Goal: Book appointment/travel/reservation

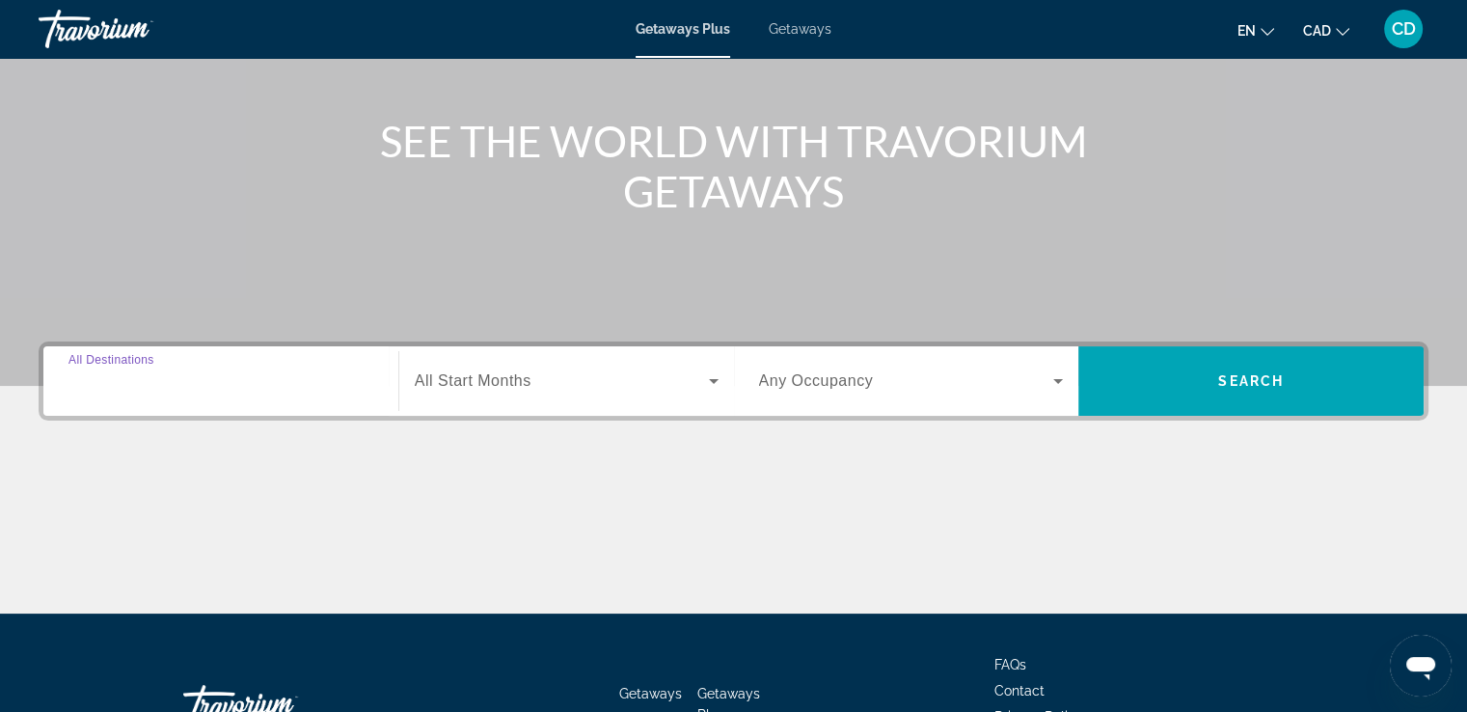
click at [124, 391] on input "Destination All Destinations" at bounding box center [220, 381] width 305 height 23
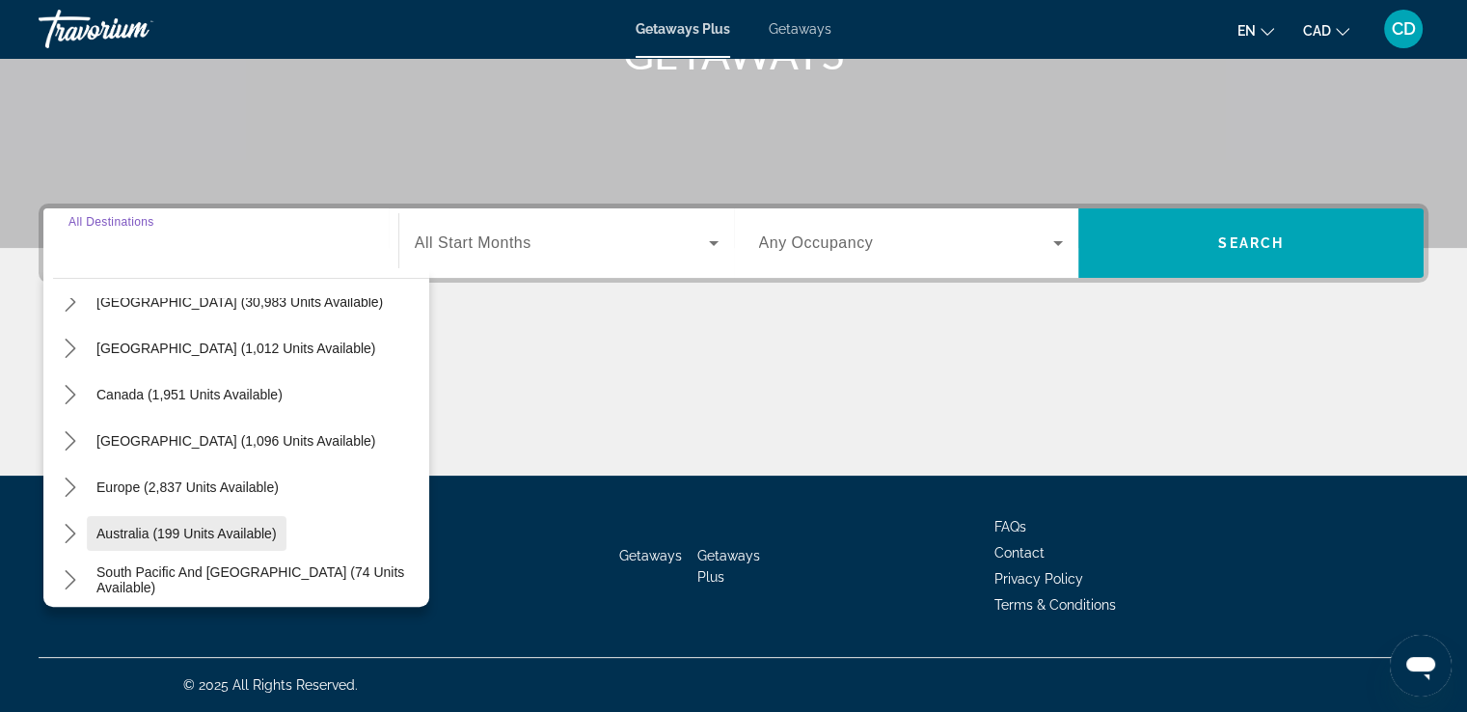
scroll to position [193, 0]
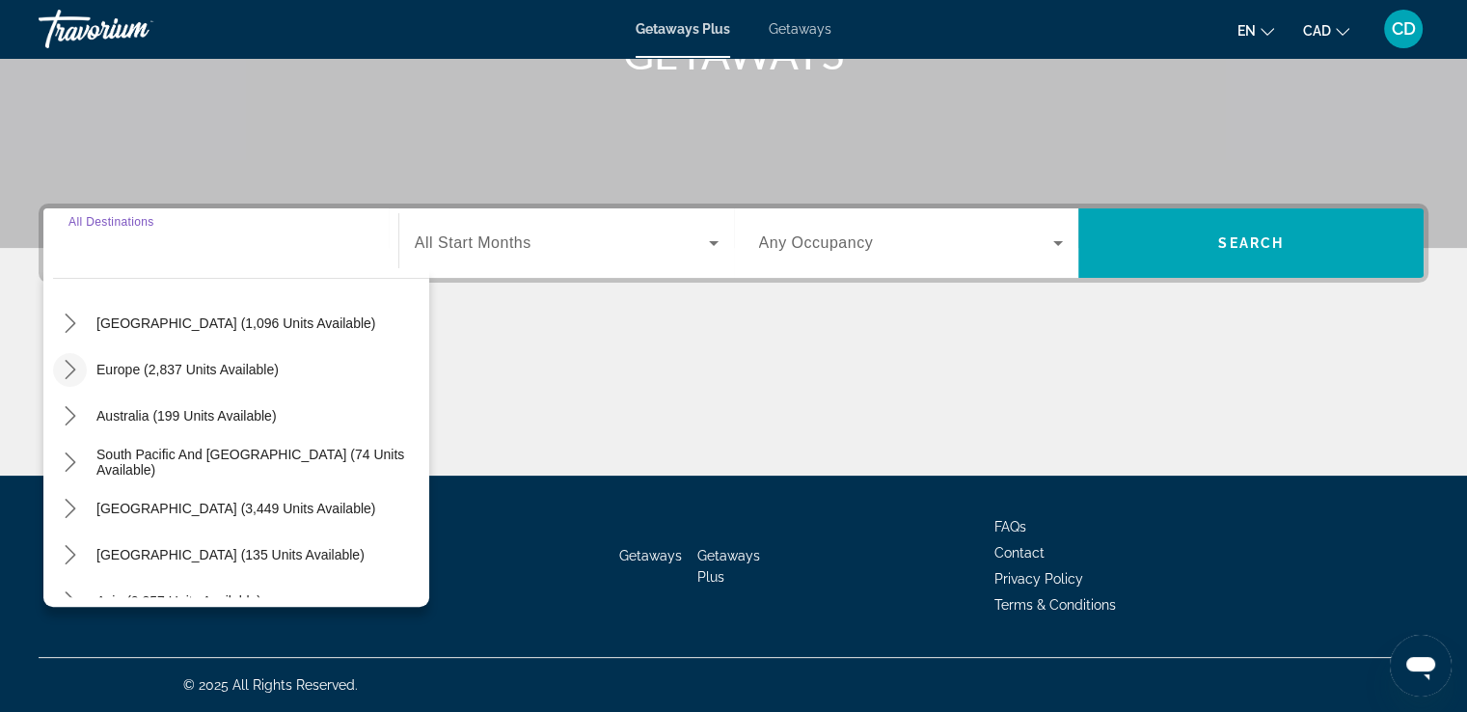
click at [68, 373] on icon "Toggle Europe (2,837 units available) submenu" at bounding box center [70, 369] width 11 height 19
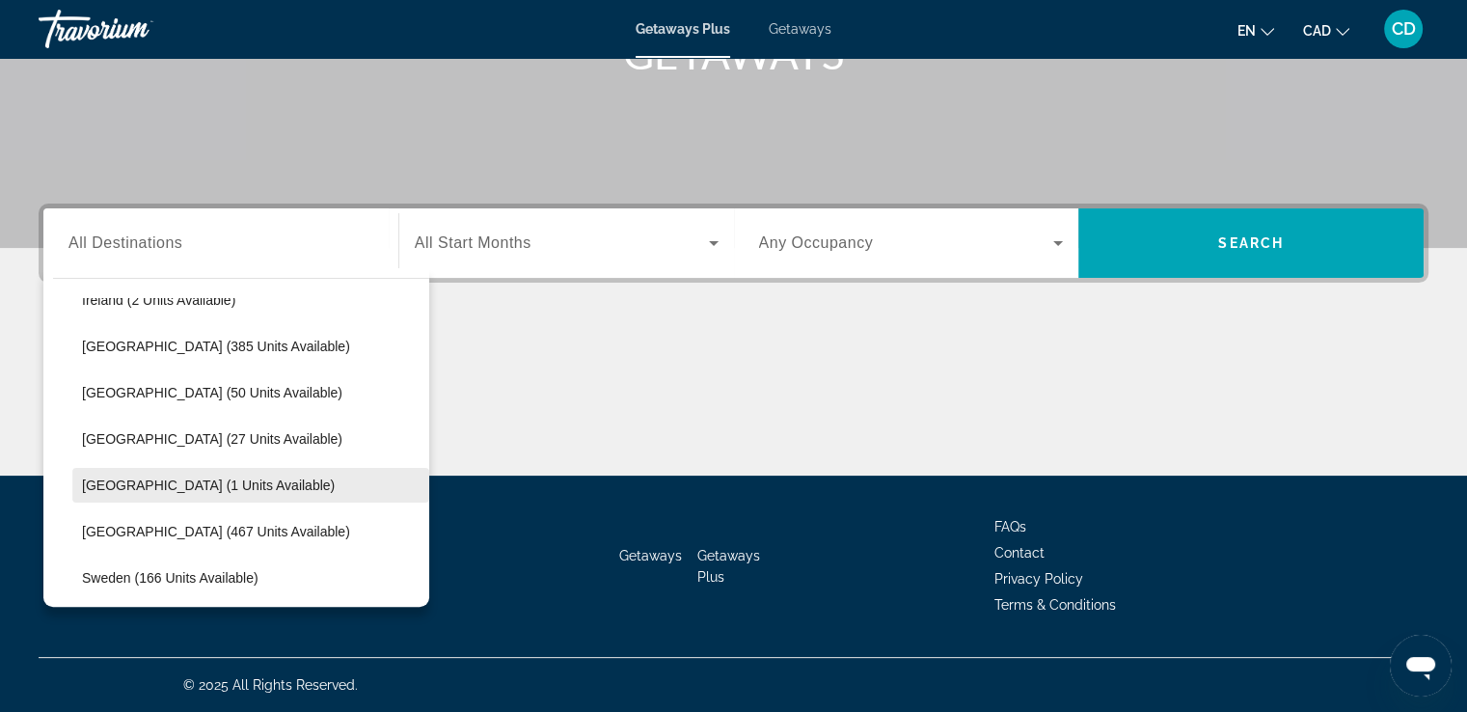
scroll to position [723, 0]
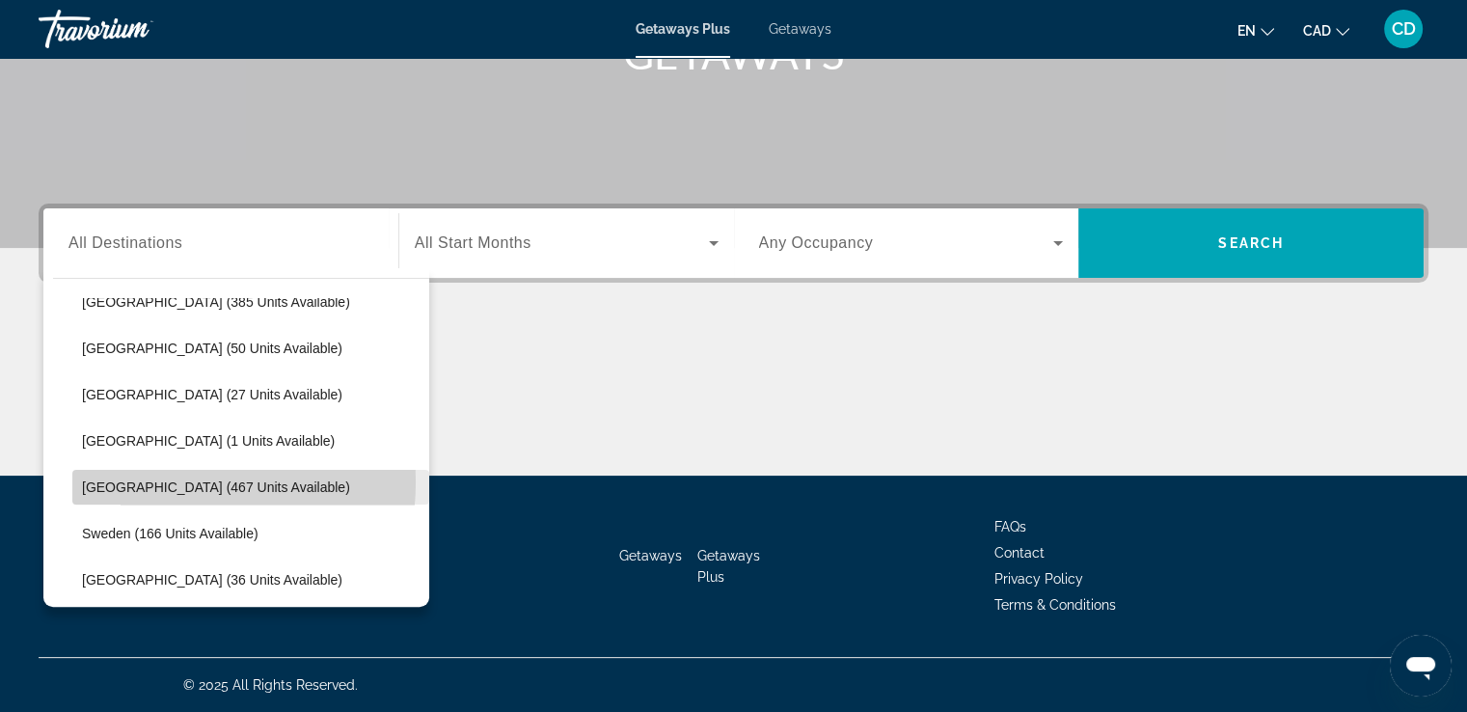
click at [145, 480] on span "[GEOGRAPHIC_DATA] (467 units available)" at bounding box center [216, 486] width 268 height 15
type input "**********"
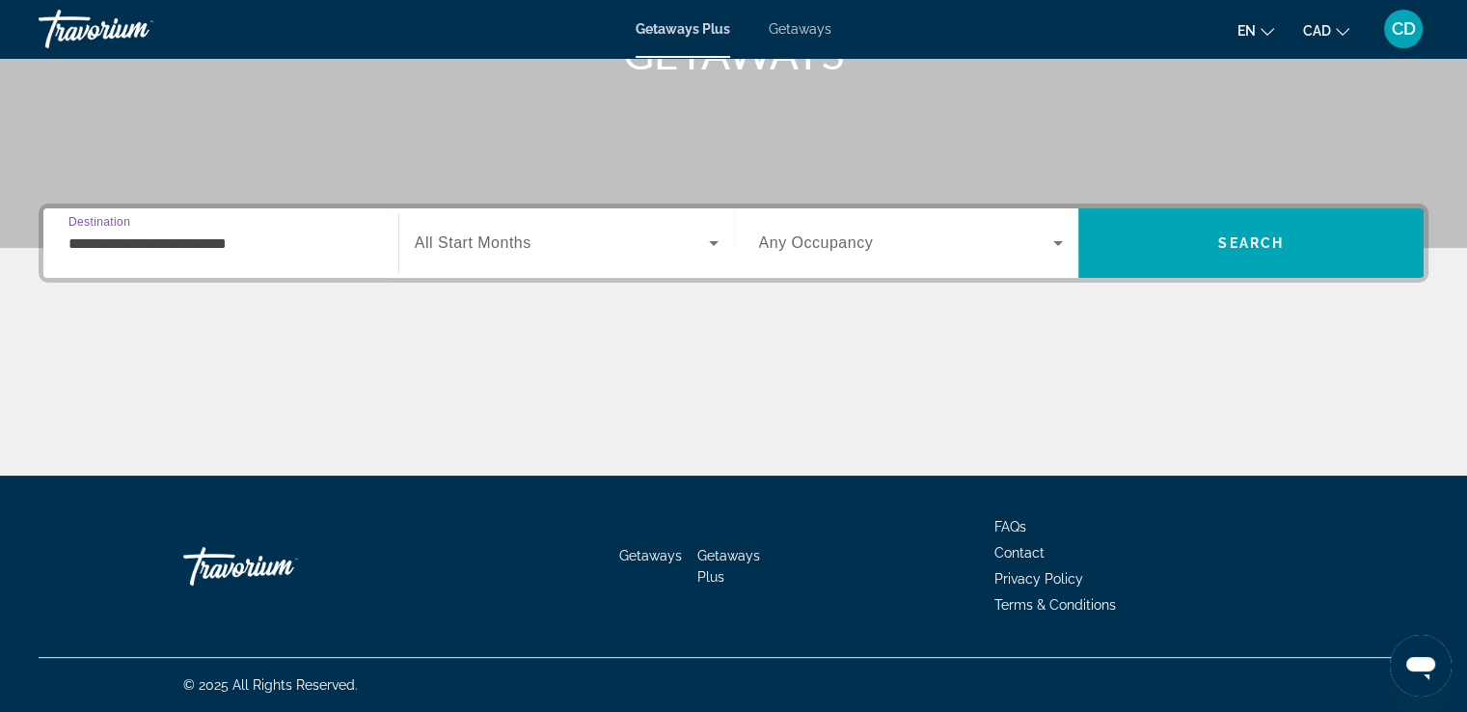
click at [710, 246] on icon "Search widget" at bounding box center [713, 242] width 23 height 23
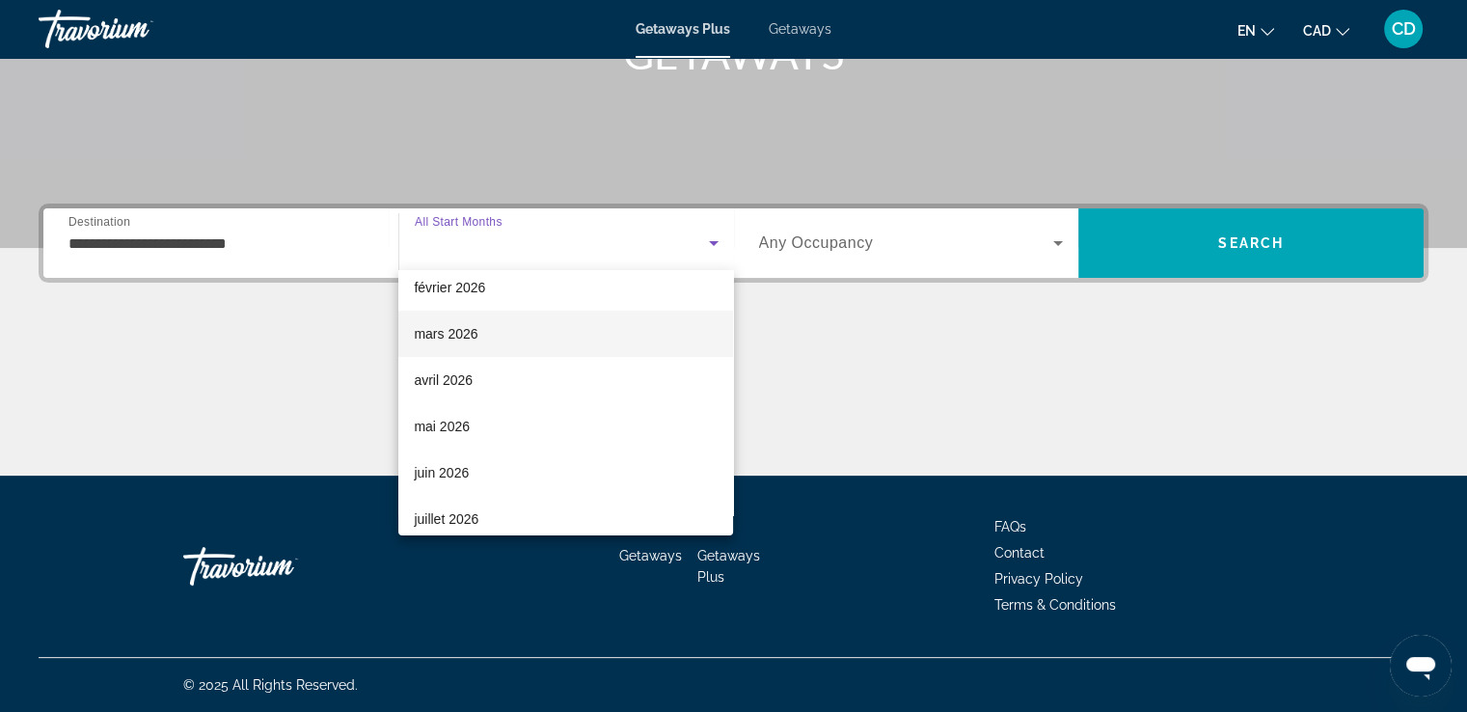
scroll to position [289, 0]
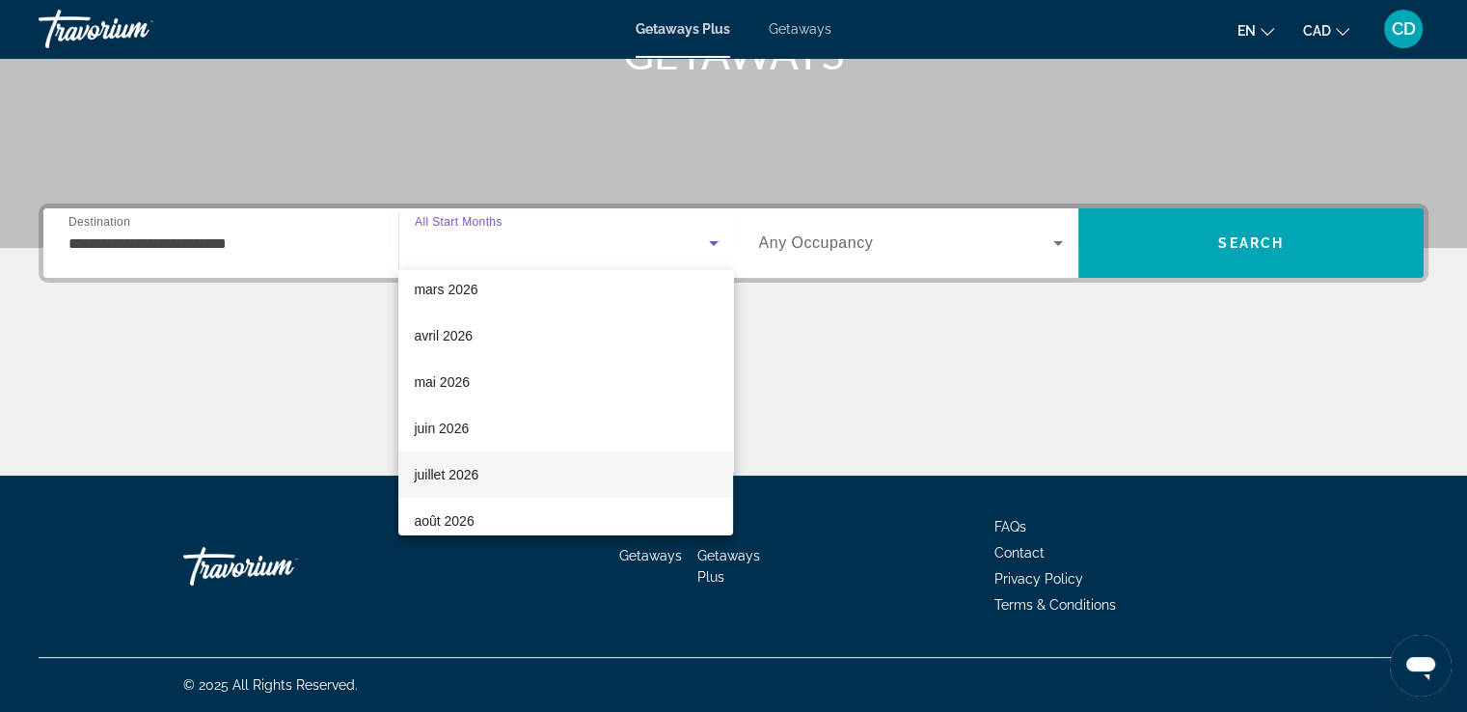
click at [458, 467] on span "juillet 2026" at bounding box center [446, 474] width 65 height 23
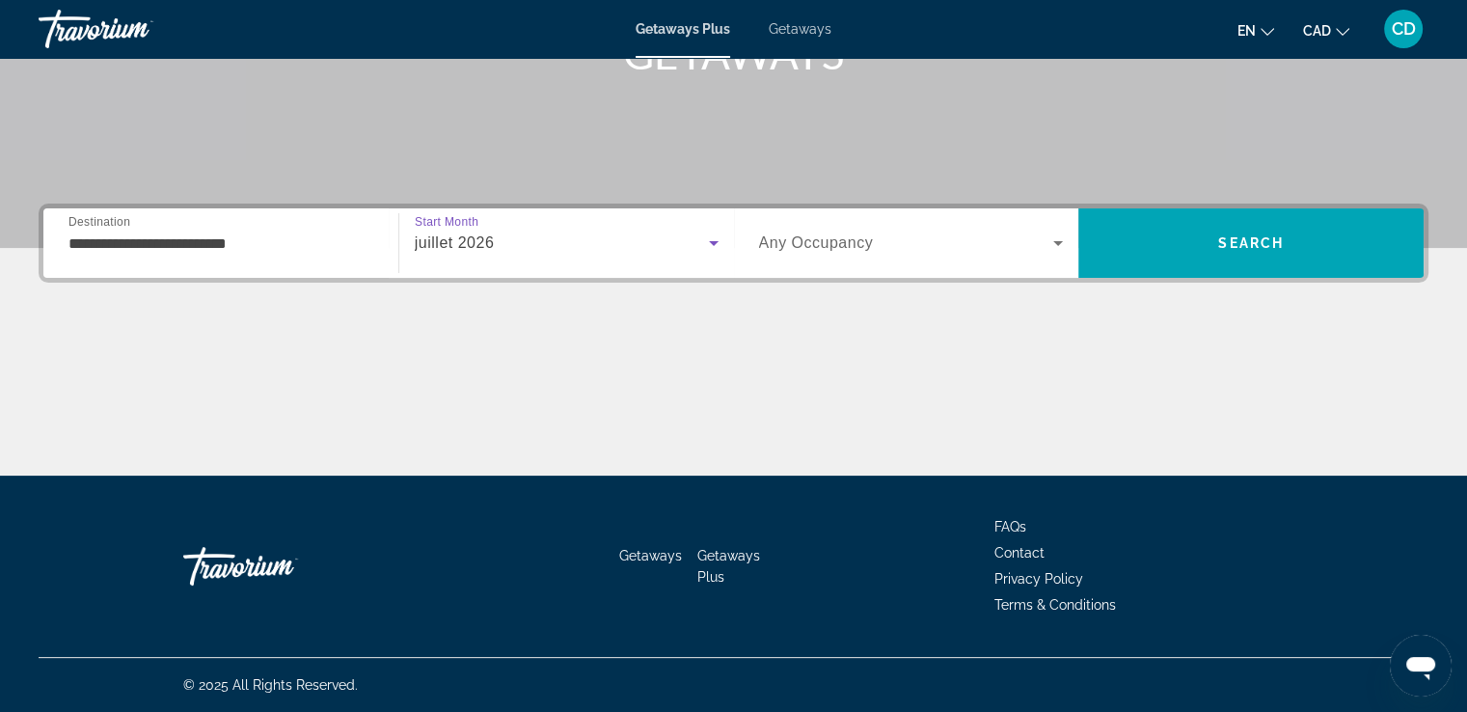
click at [897, 244] on span "Search widget" at bounding box center [906, 242] width 295 height 23
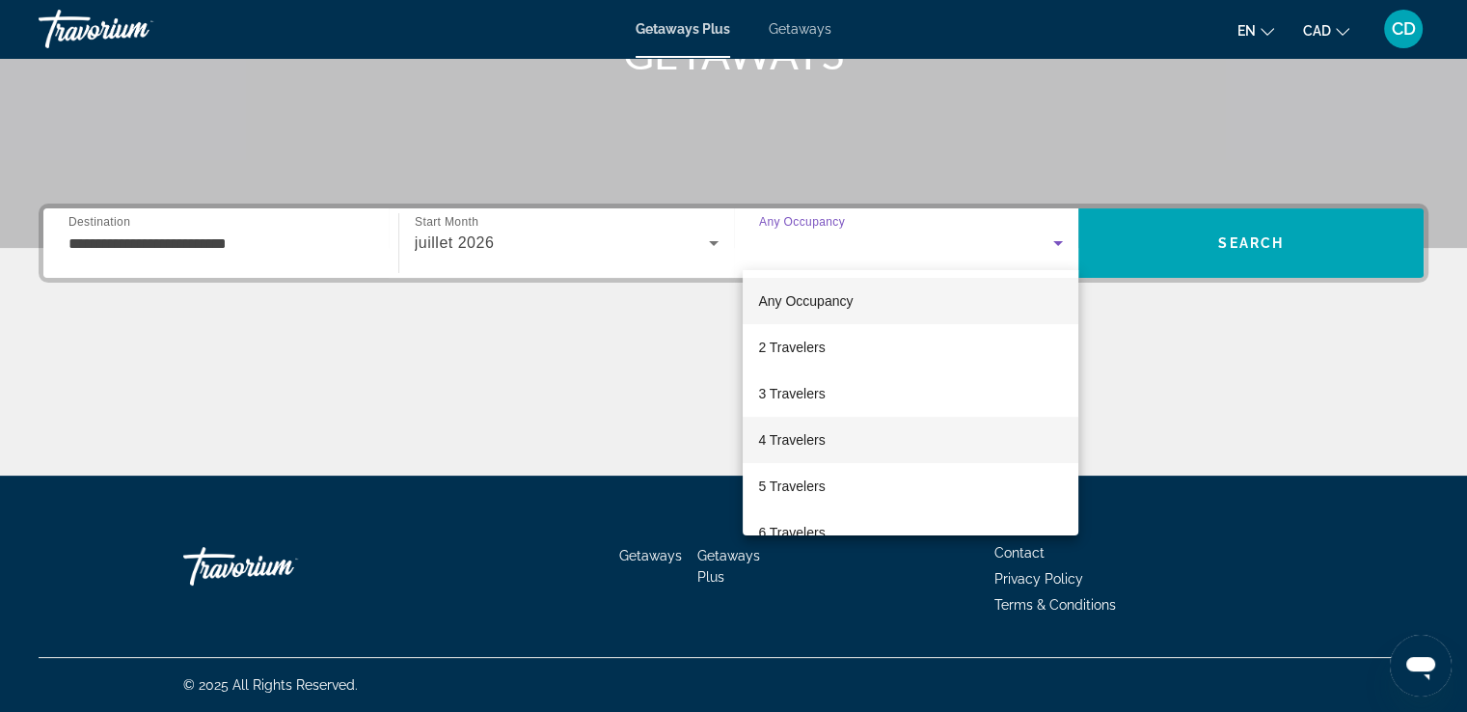
click at [801, 429] on span "4 Travelers" at bounding box center [791, 439] width 67 height 23
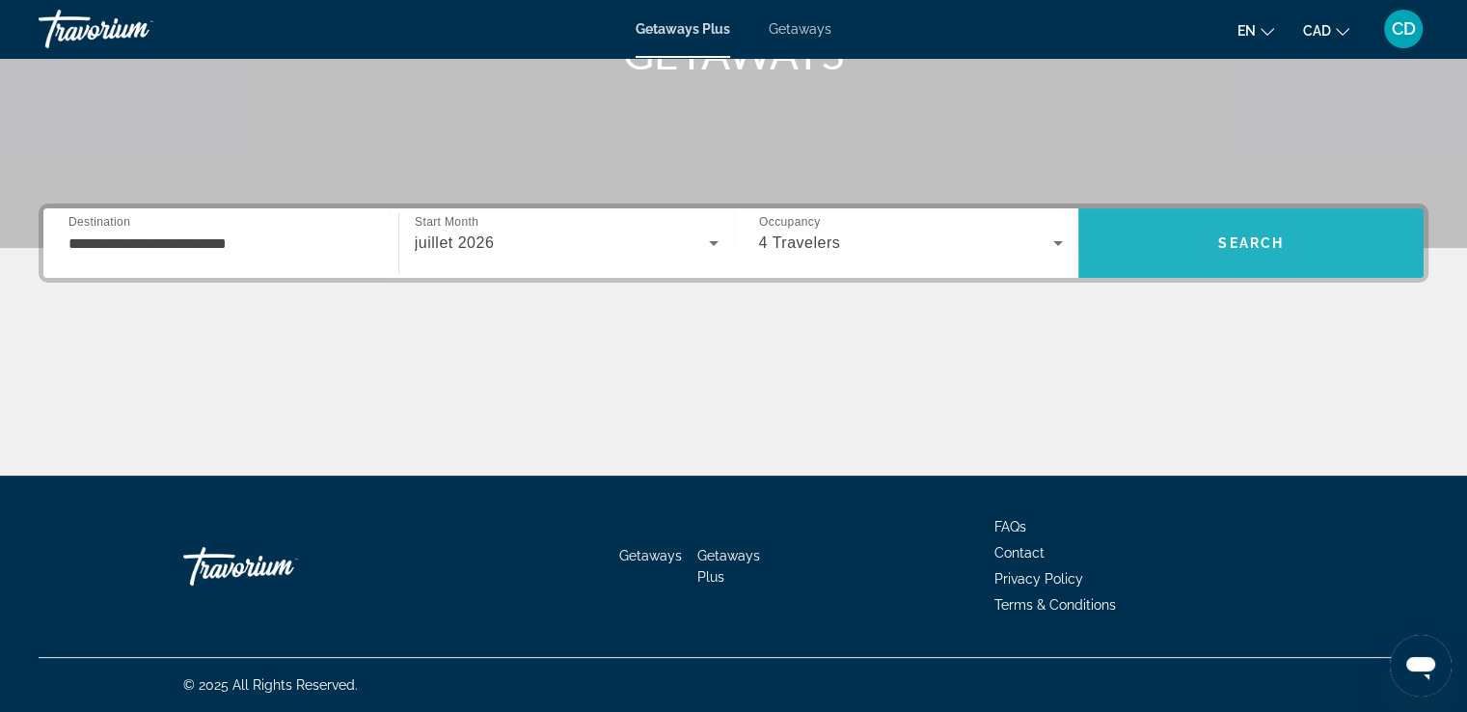
click at [1239, 236] on span "Search" at bounding box center [1251, 242] width 66 height 15
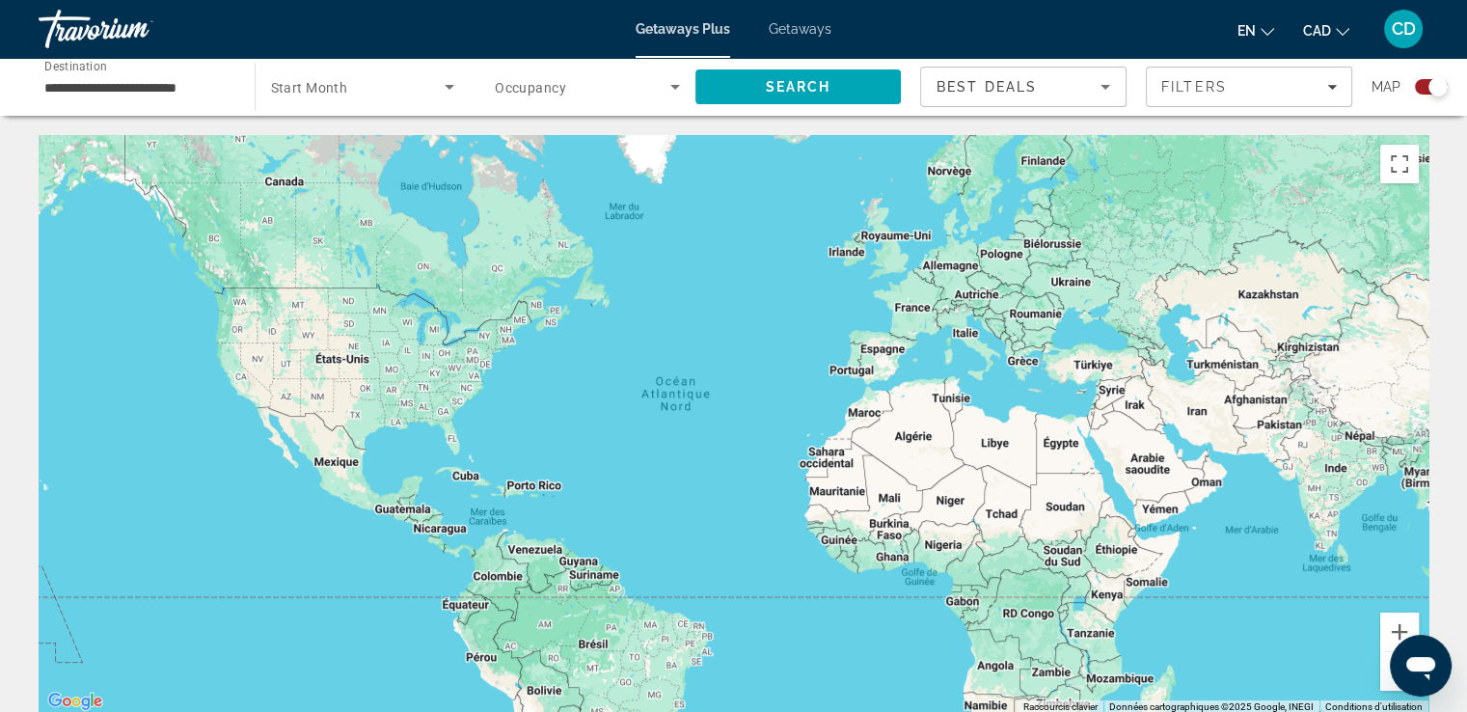
click at [403, 88] on span "Search widget" at bounding box center [358, 86] width 175 height 23
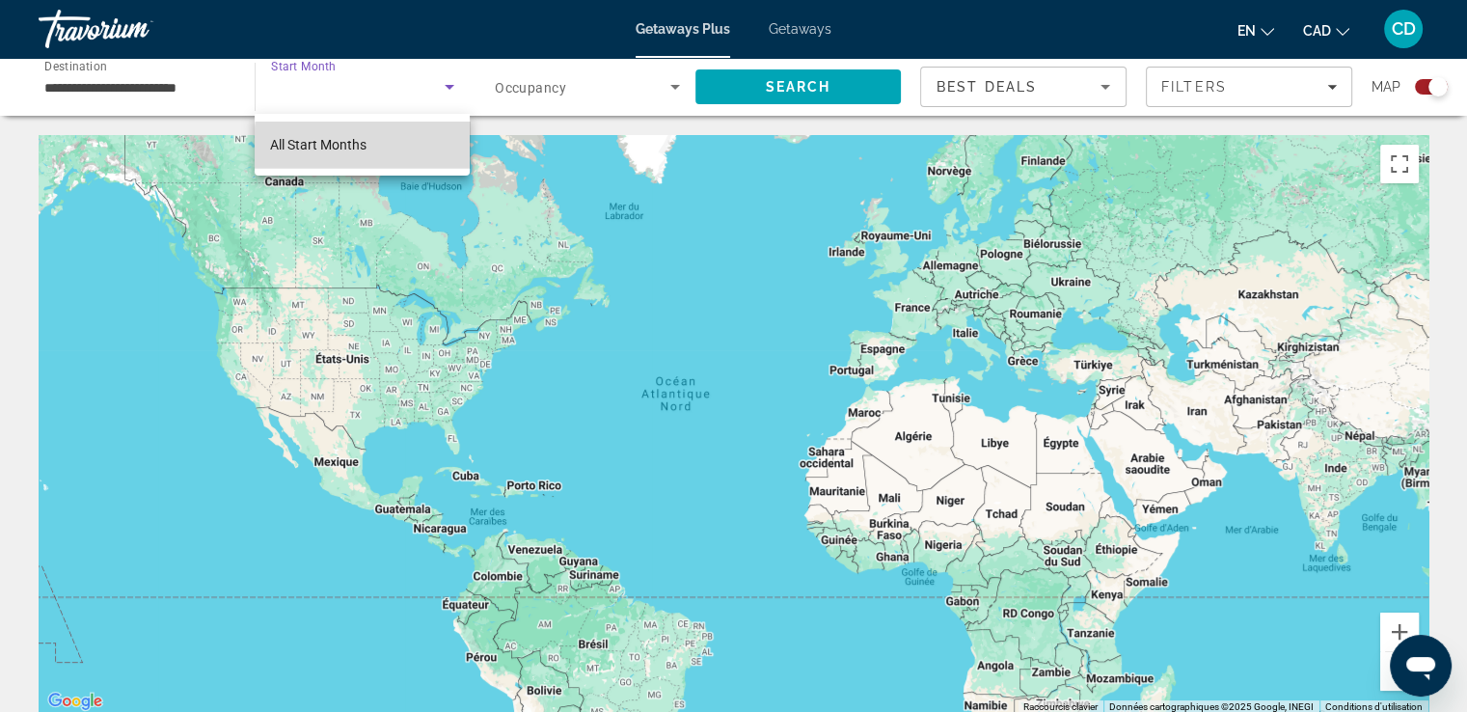
click at [398, 149] on mat-option "All Start Months" at bounding box center [362, 145] width 215 height 46
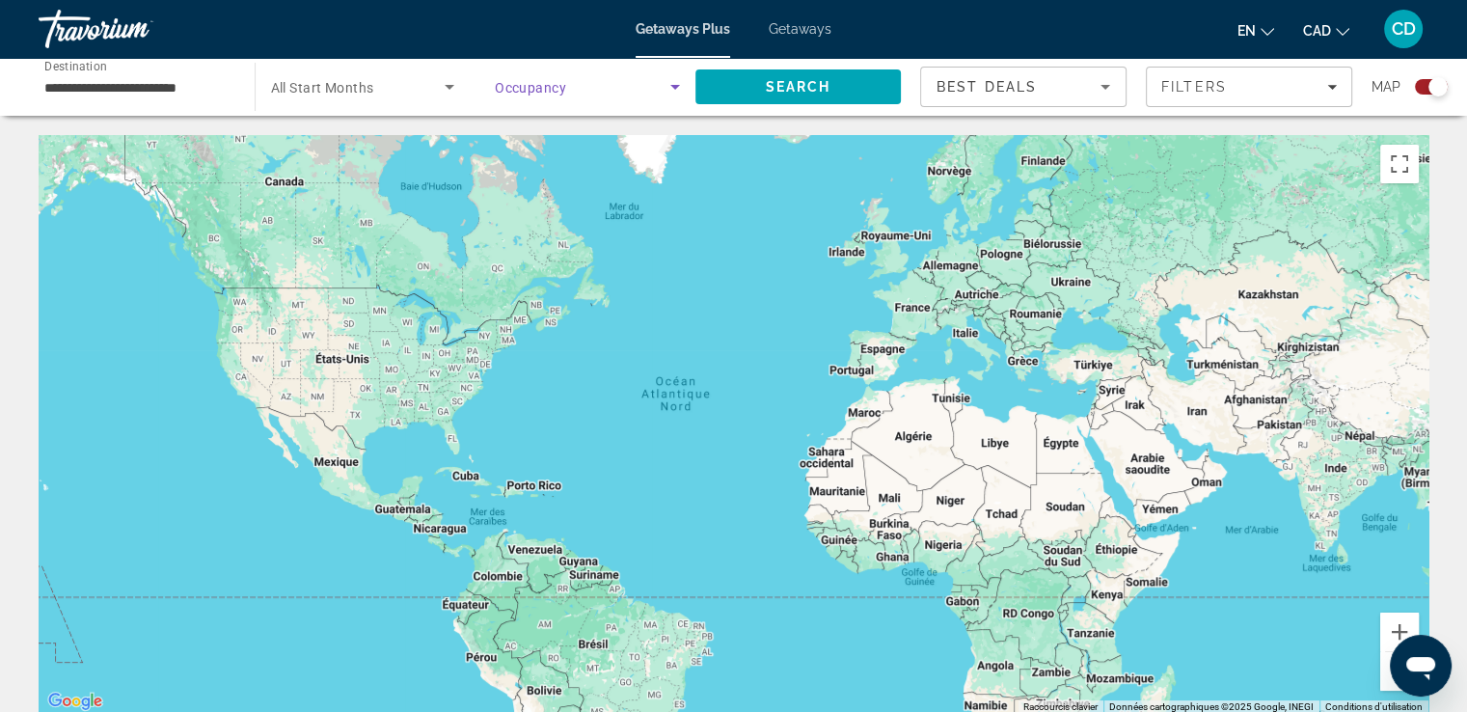
click at [682, 82] on icon "Search widget" at bounding box center [675, 86] width 23 height 23
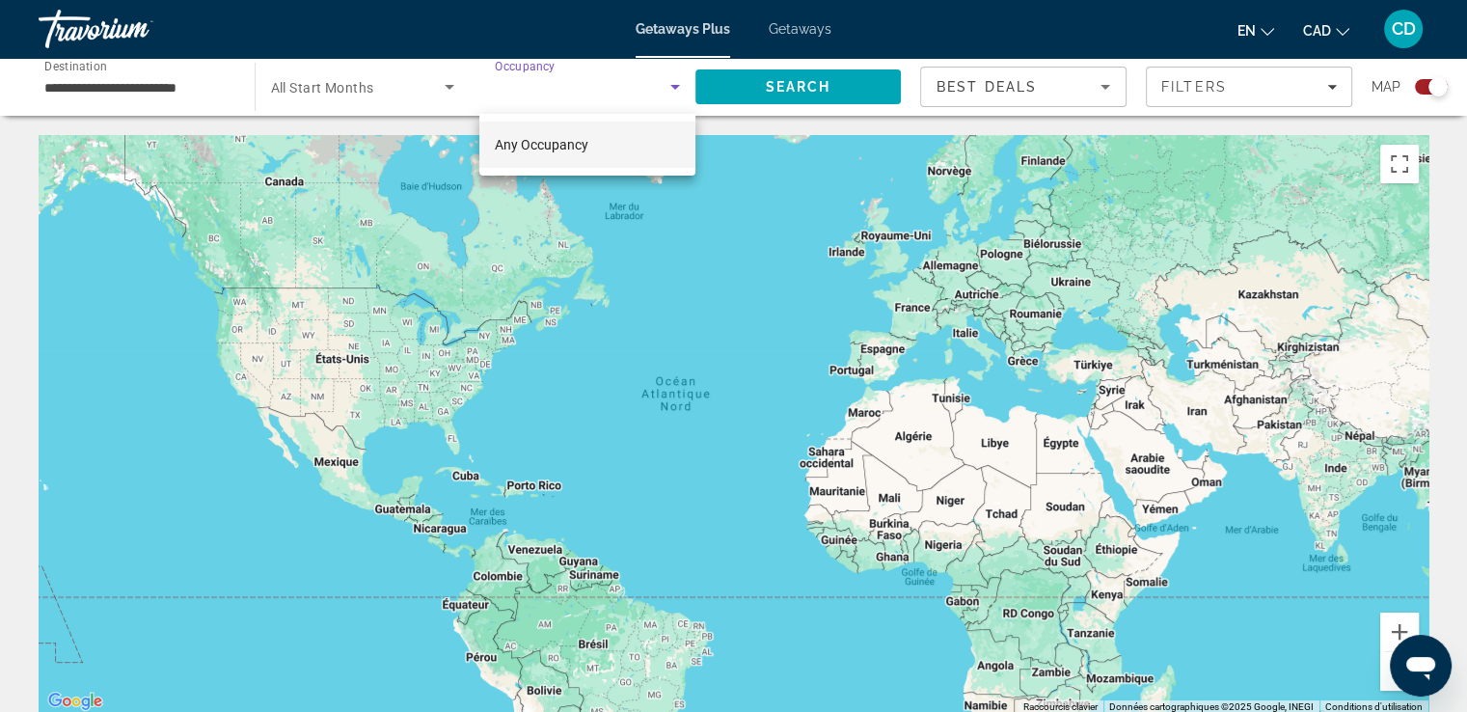
drag, startPoint x: 681, startPoint y: 82, endPoint x: 665, endPoint y: 84, distance: 15.6
click at [669, 84] on div at bounding box center [733, 356] width 1467 height 712
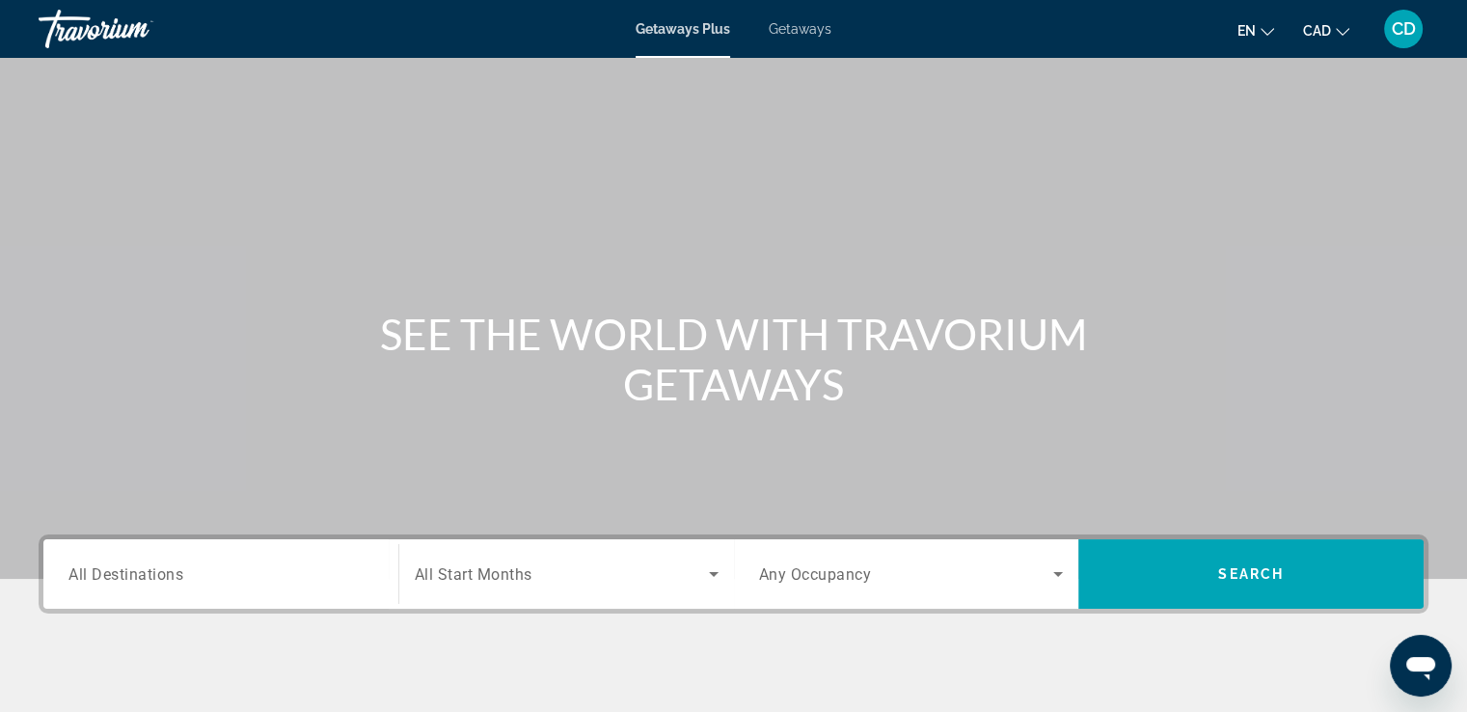
click at [292, 558] on div "Search widget" at bounding box center [220, 574] width 305 height 55
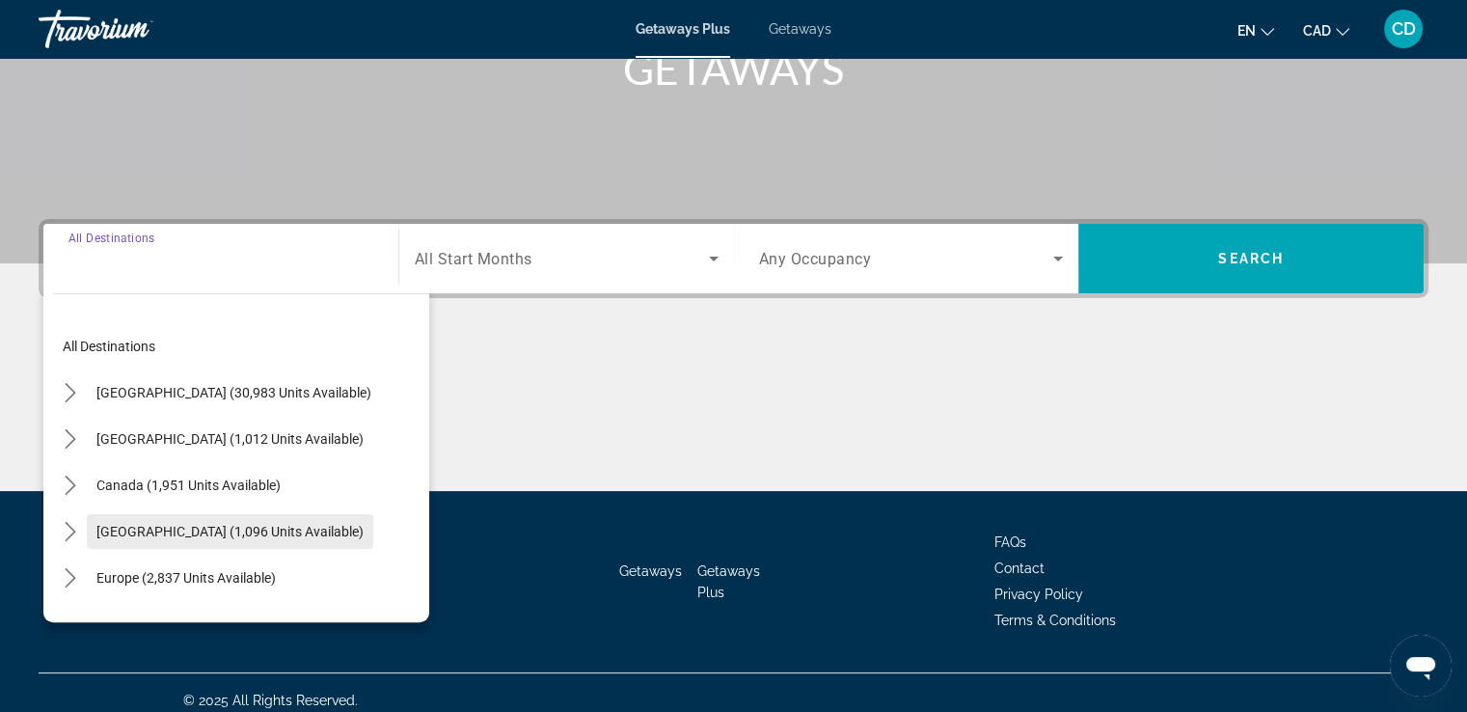
scroll to position [331, 0]
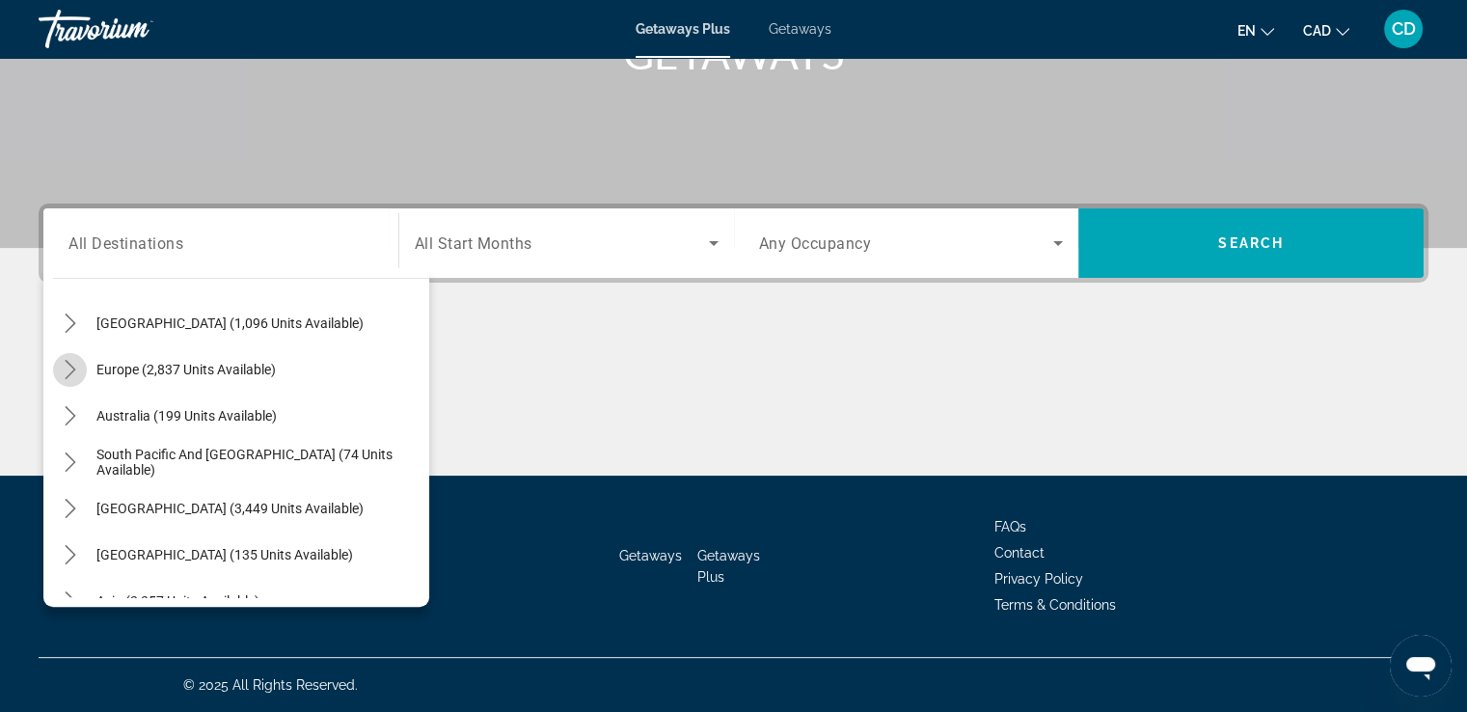
click at [69, 367] on icon "Toggle Europe (2,837 units available) submenu" at bounding box center [70, 369] width 19 height 19
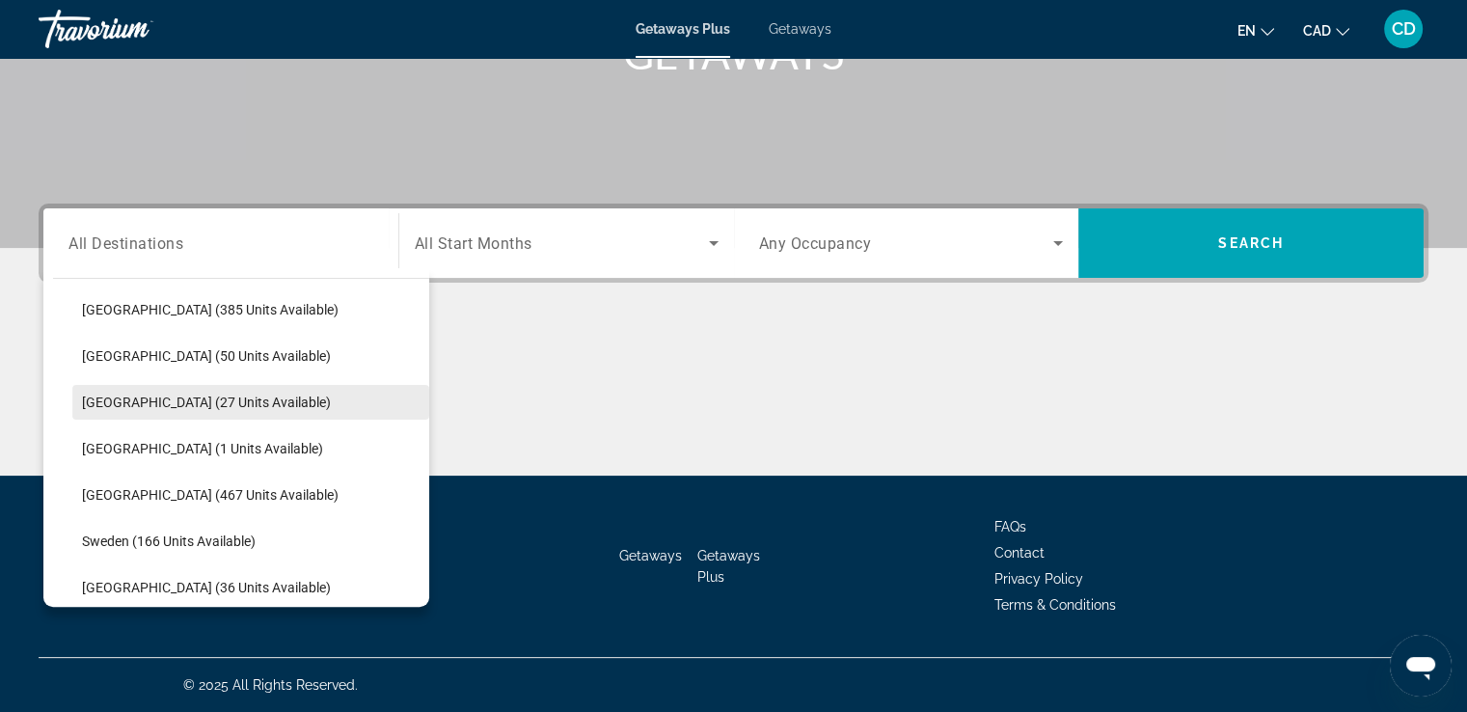
scroll to position [820, 0]
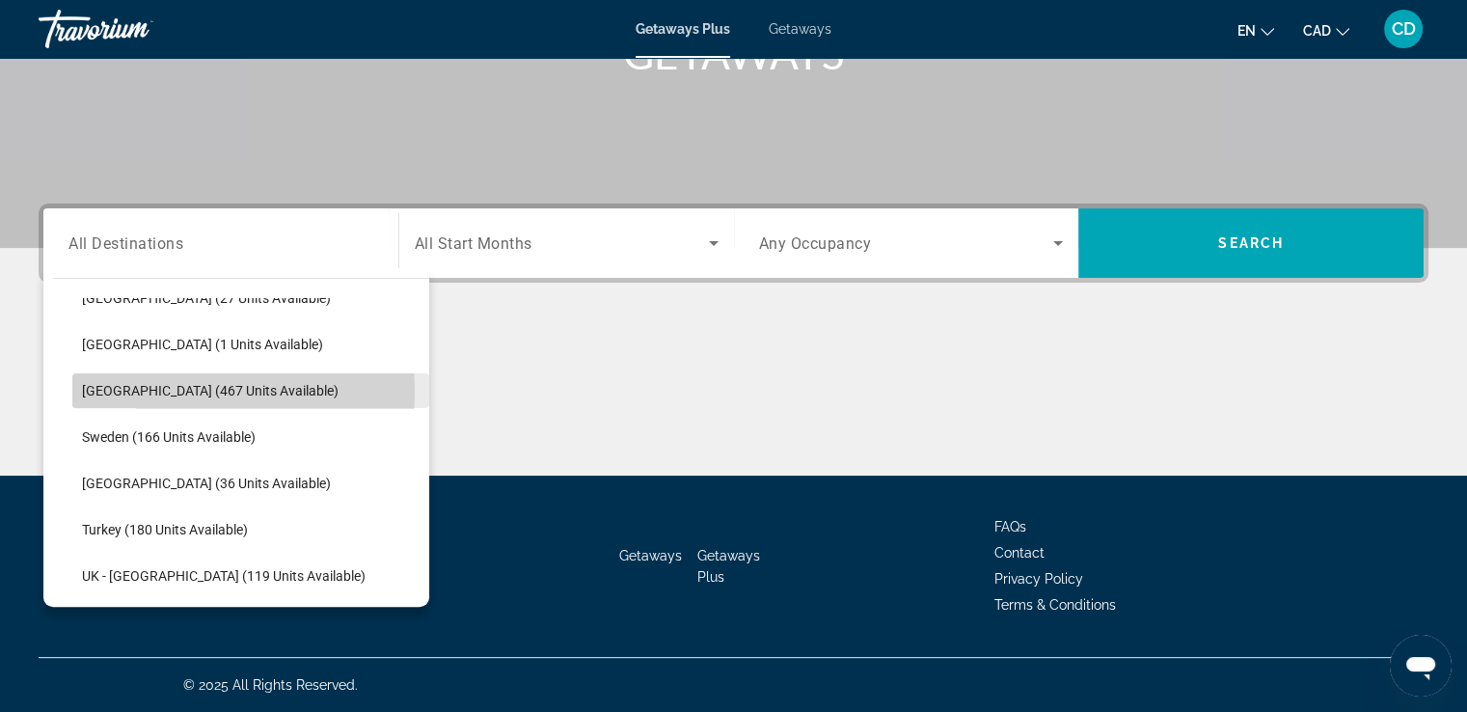
click at [152, 391] on span "[GEOGRAPHIC_DATA] (467 units available)" at bounding box center [210, 390] width 257 height 15
type input "**********"
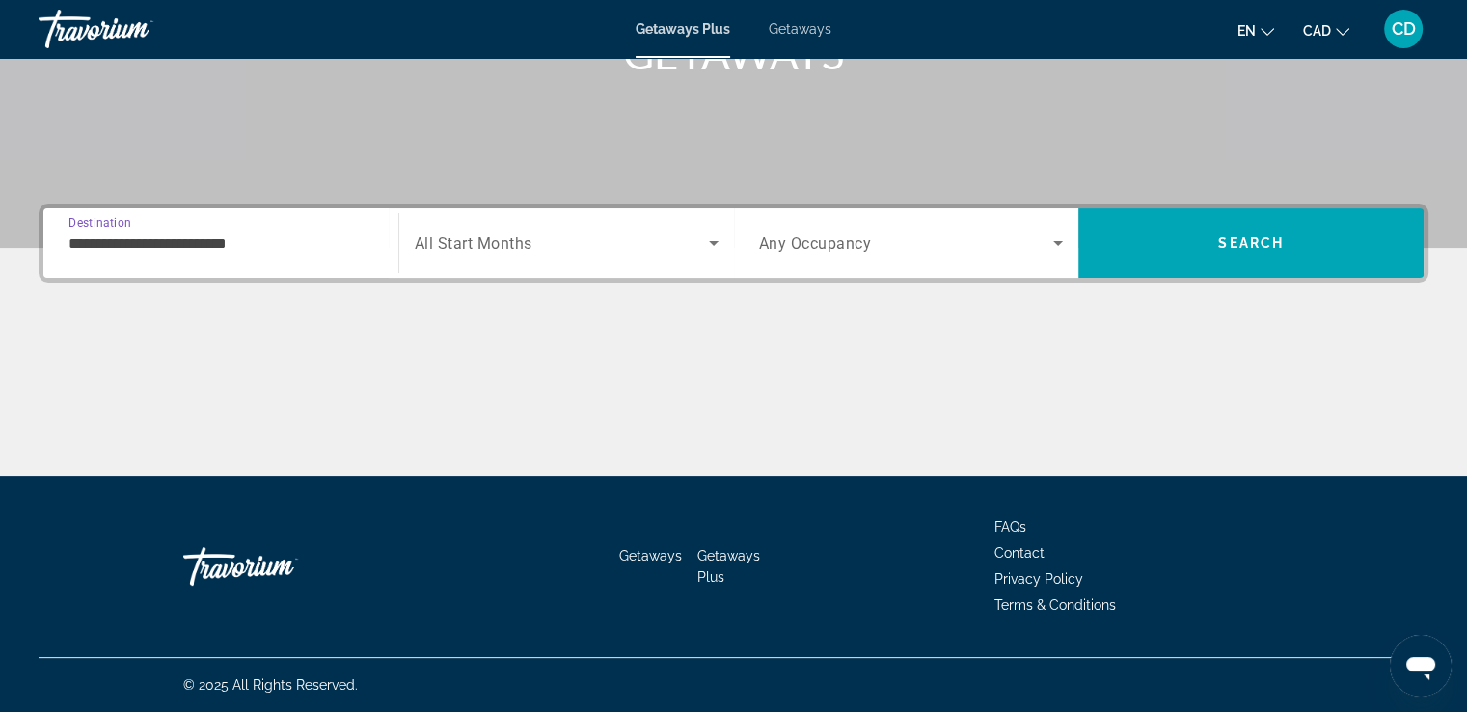
click at [1041, 237] on span "Search widget" at bounding box center [906, 242] width 295 height 23
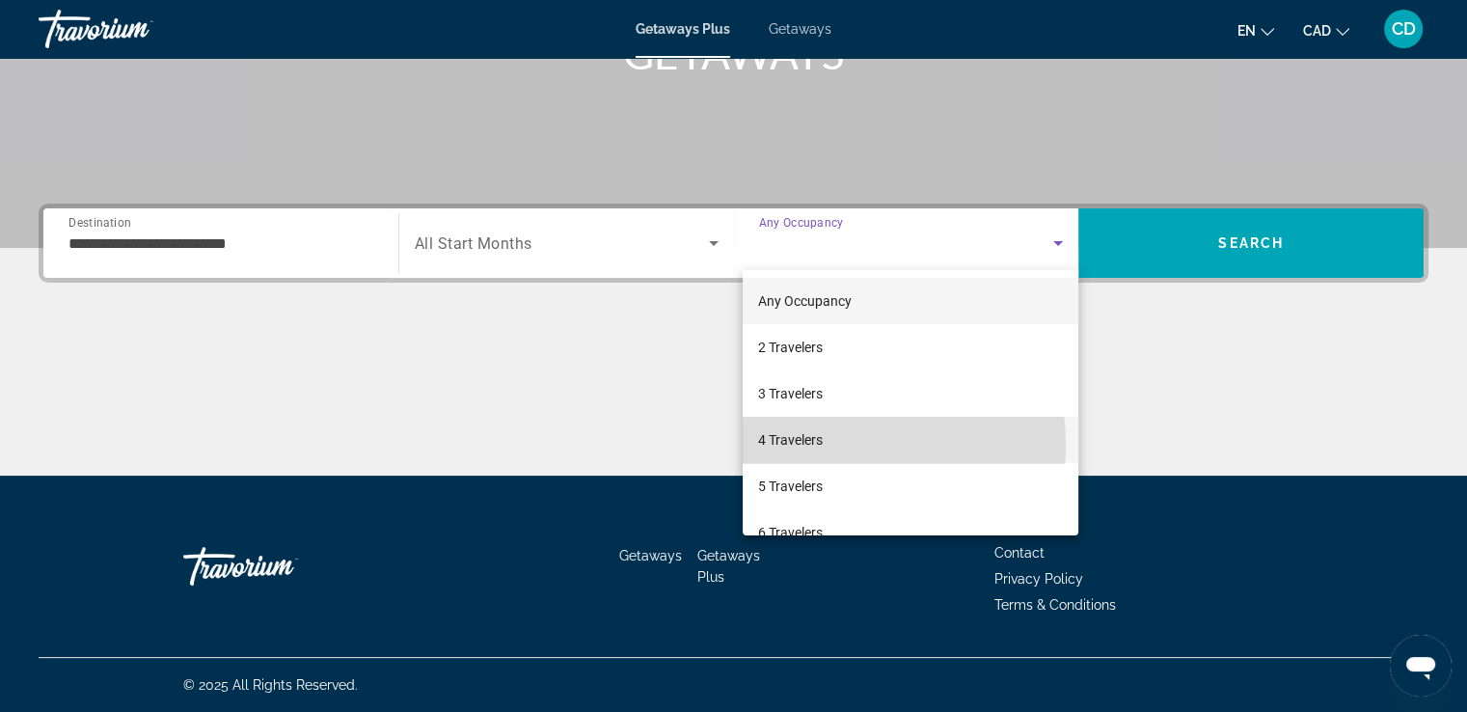
drag, startPoint x: 821, startPoint y: 445, endPoint x: 832, endPoint y: 431, distance: 17.8
click at [820, 445] on span "4 Travelers" at bounding box center [790, 439] width 65 height 23
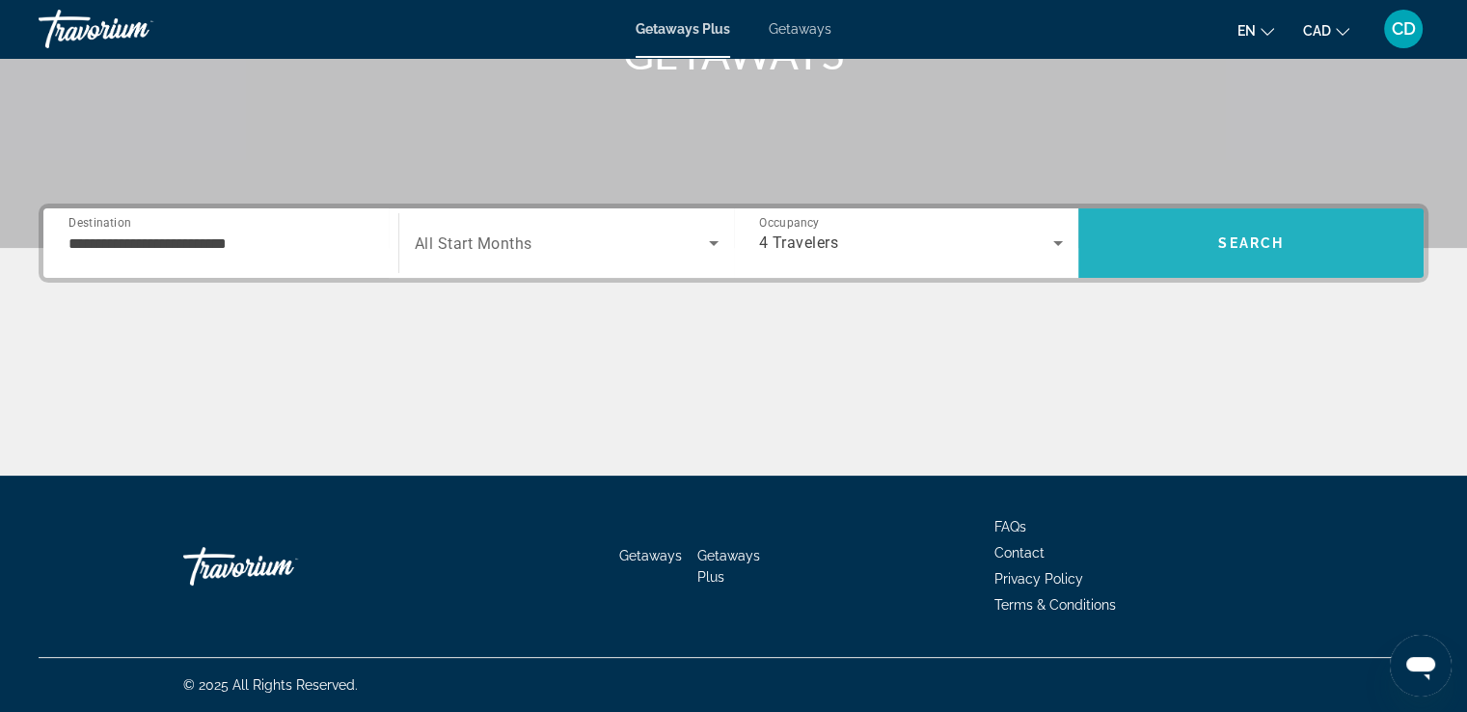
click at [1255, 235] on span "Search" at bounding box center [1251, 242] width 66 height 15
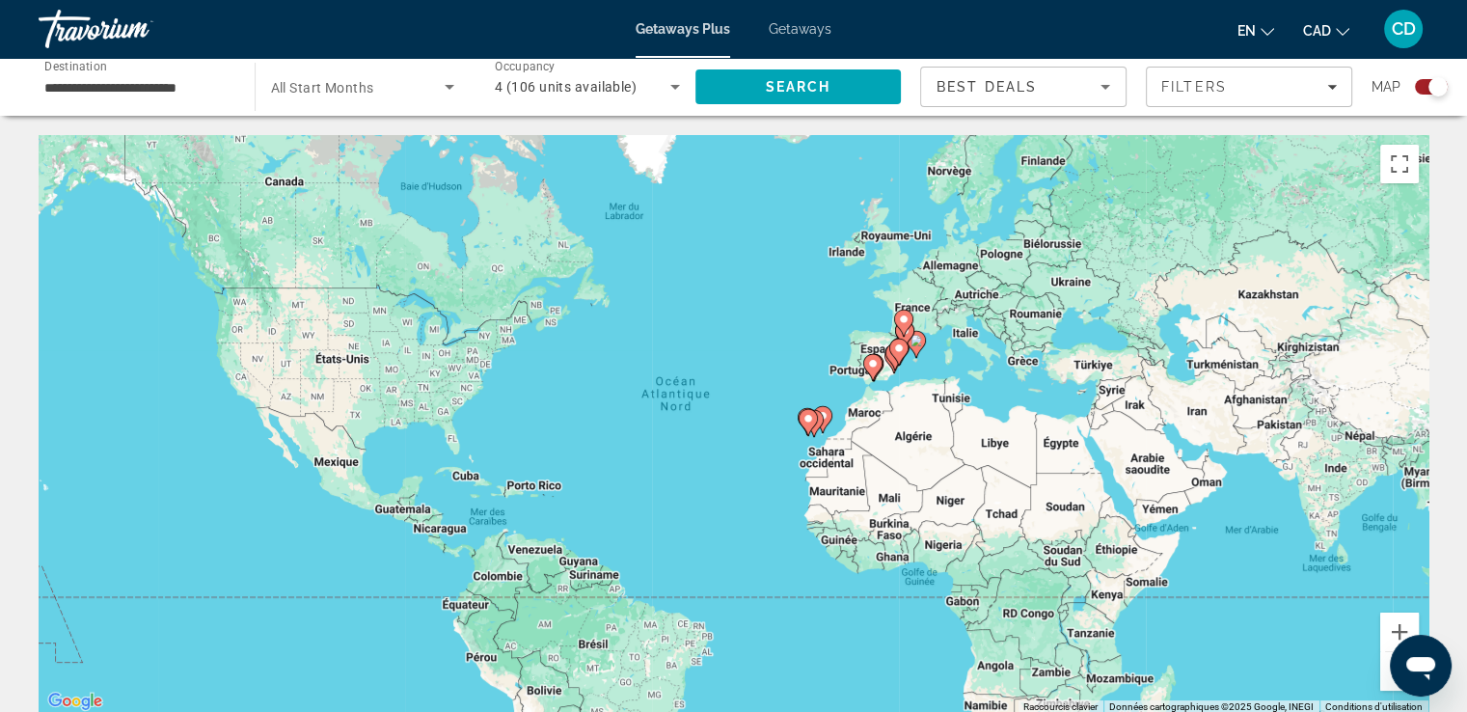
click at [907, 338] on gmp-advanced-marker "Main content" at bounding box center [898, 352] width 19 height 29
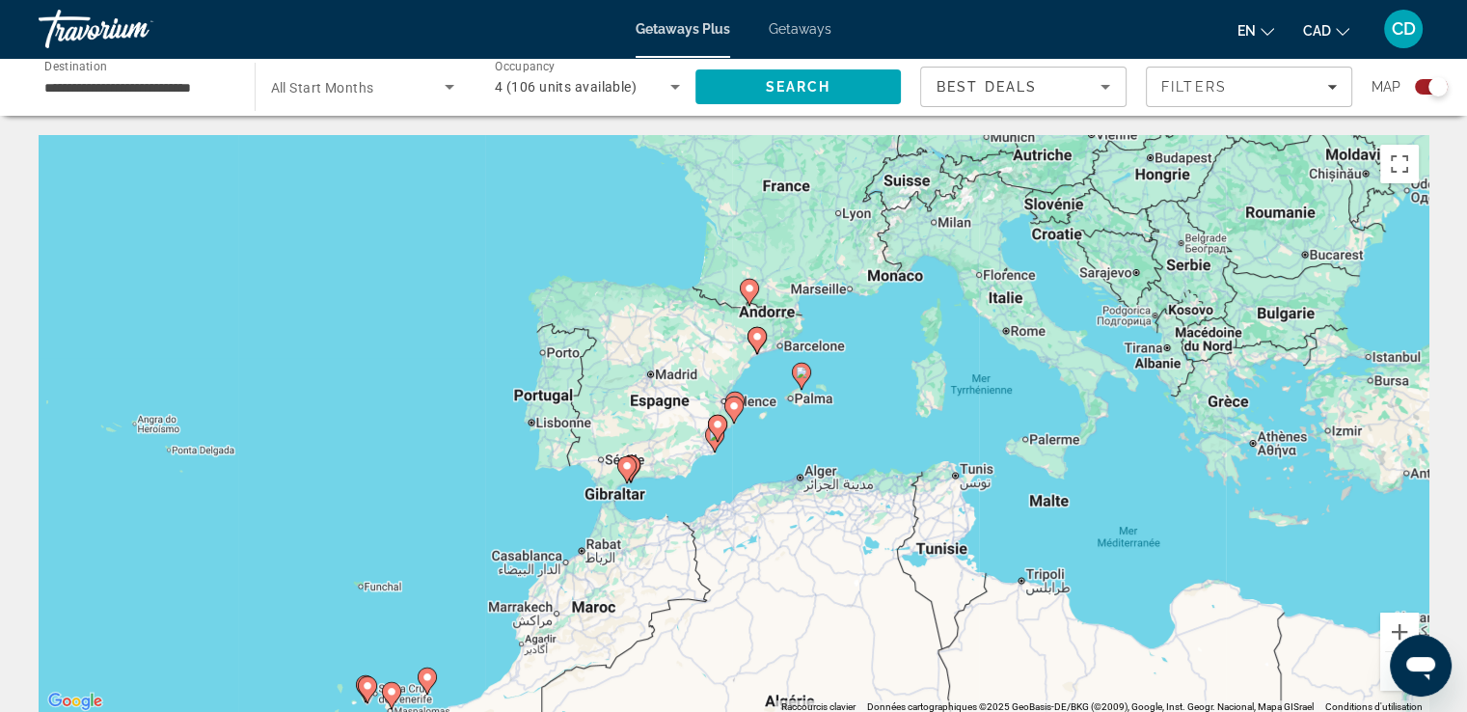
click at [625, 466] on image "Main content" at bounding box center [627, 466] width 12 height 12
type input "**********"
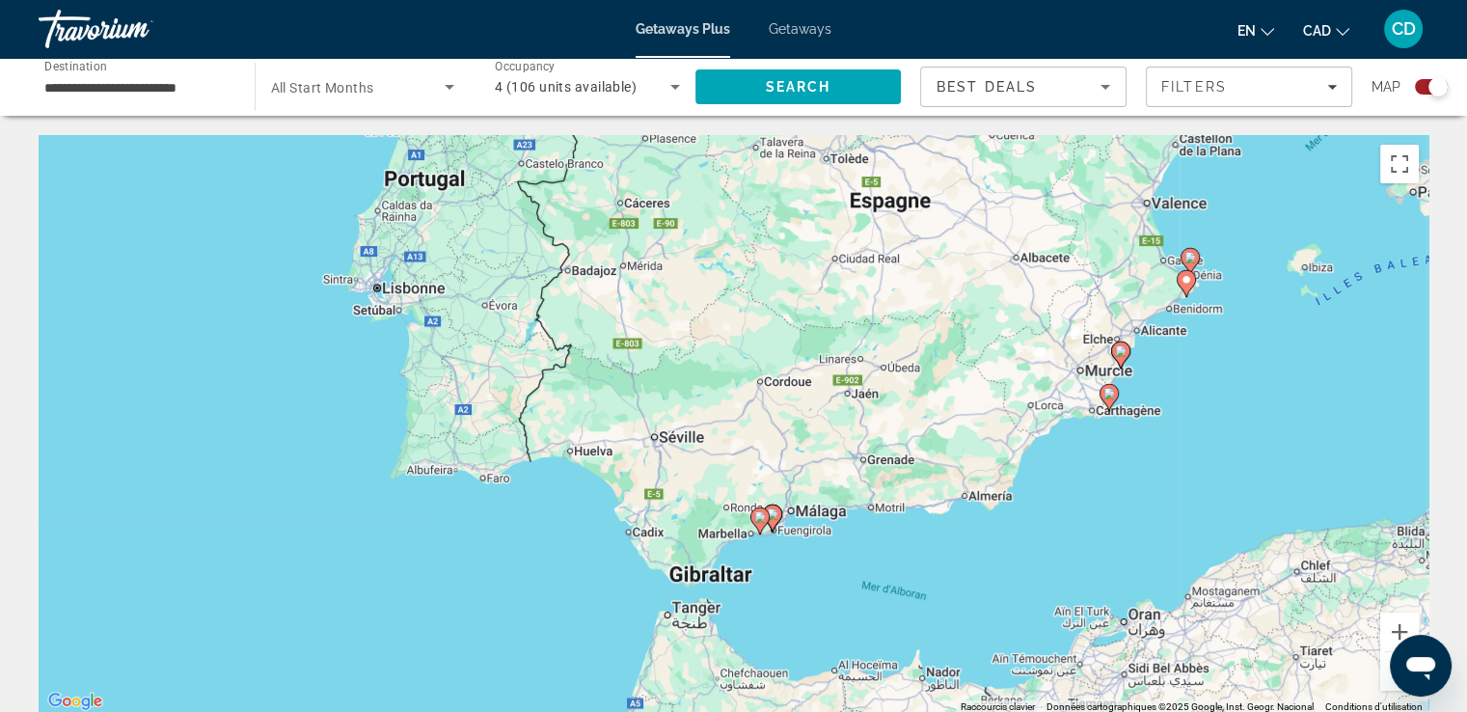
drag, startPoint x: 988, startPoint y: 387, endPoint x: 1015, endPoint y: 500, distance: 116.0
click at [1015, 500] on div "Pour activer le glissement avec le clavier, appuyez sur Alt+Entrée. Une fois ce…" at bounding box center [734, 424] width 1390 height 579
click at [760, 515] on image "Main content" at bounding box center [760, 517] width 12 height 12
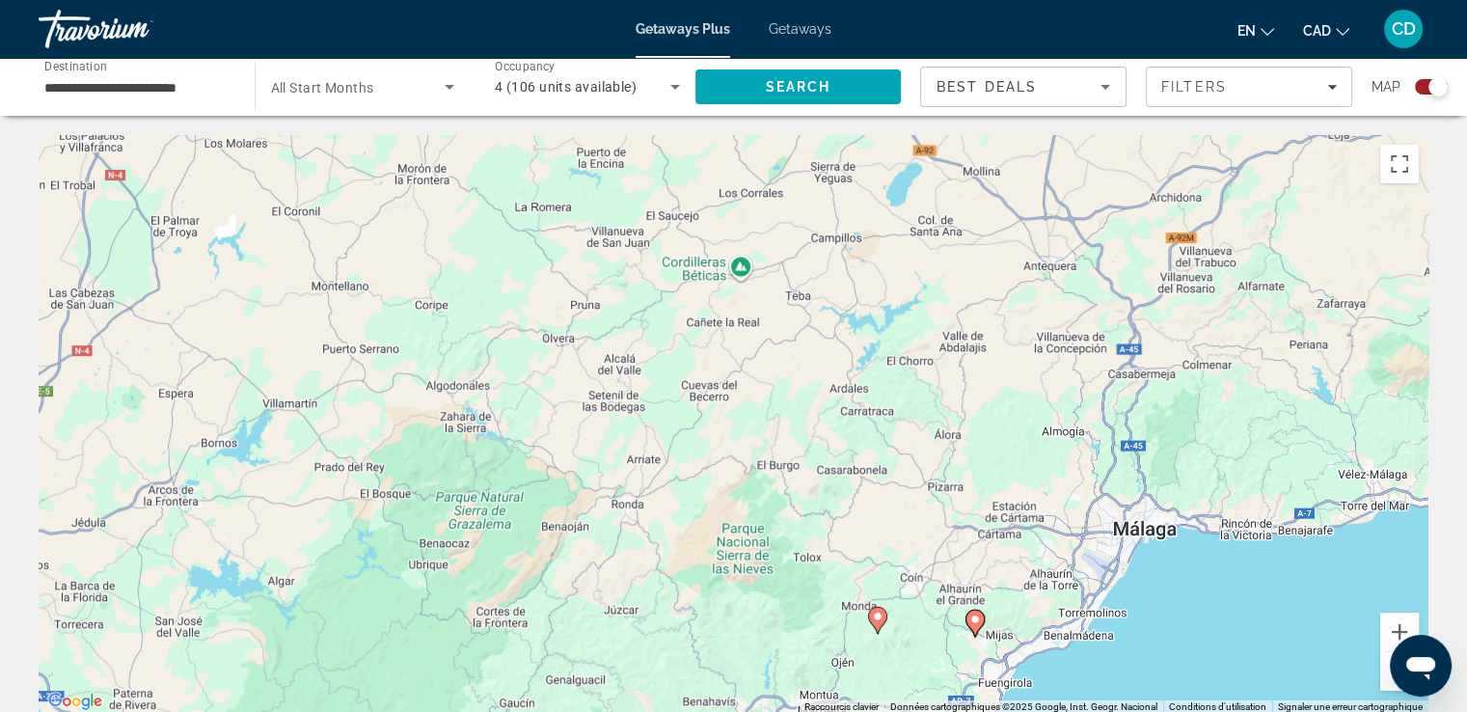
drag, startPoint x: 880, startPoint y: 586, endPoint x: 846, endPoint y: 62, distance: 525.7
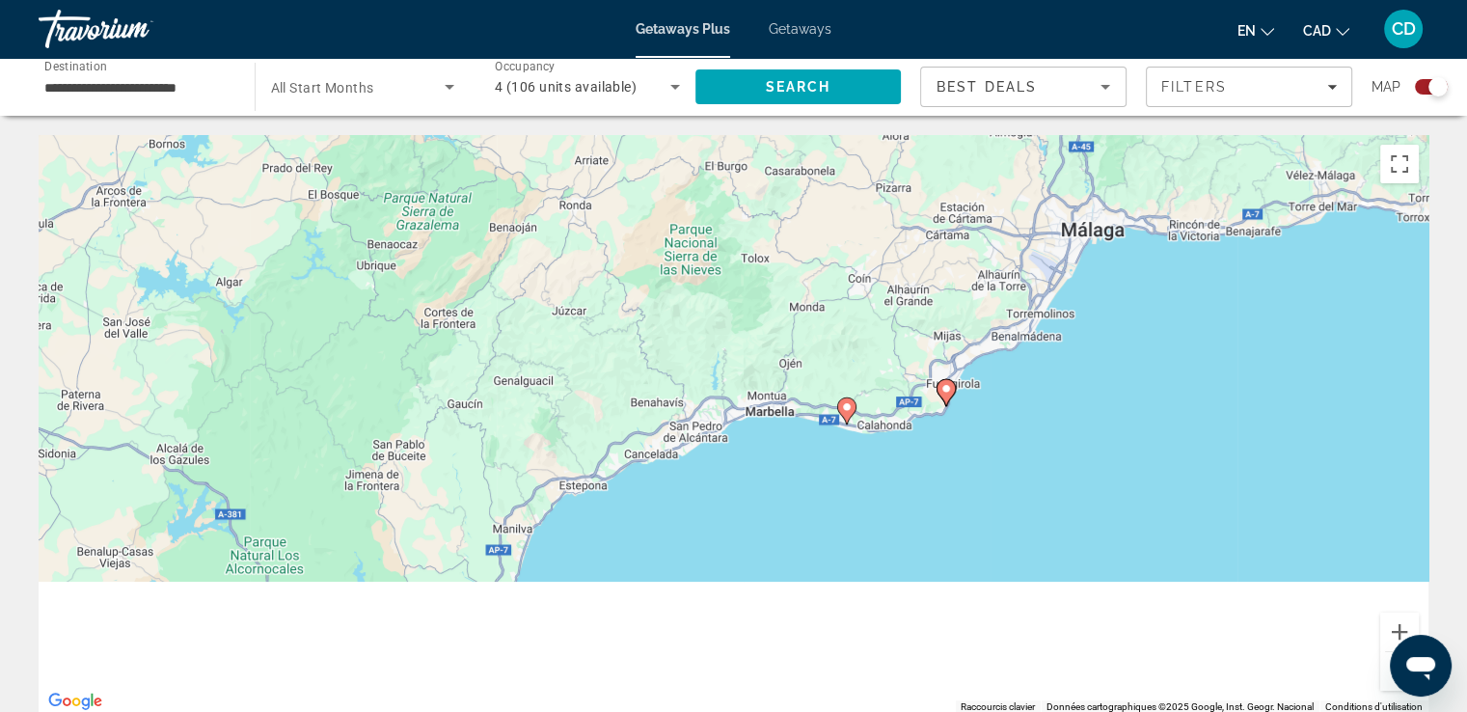
drag, startPoint x: 978, startPoint y: 450, endPoint x: 924, endPoint y: 138, distance: 317.1
click at [924, 138] on div "Pour naviguer, appuyez sur les touches fléchées. Pour activer le glissement ave…" at bounding box center [734, 424] width 1390 height 579
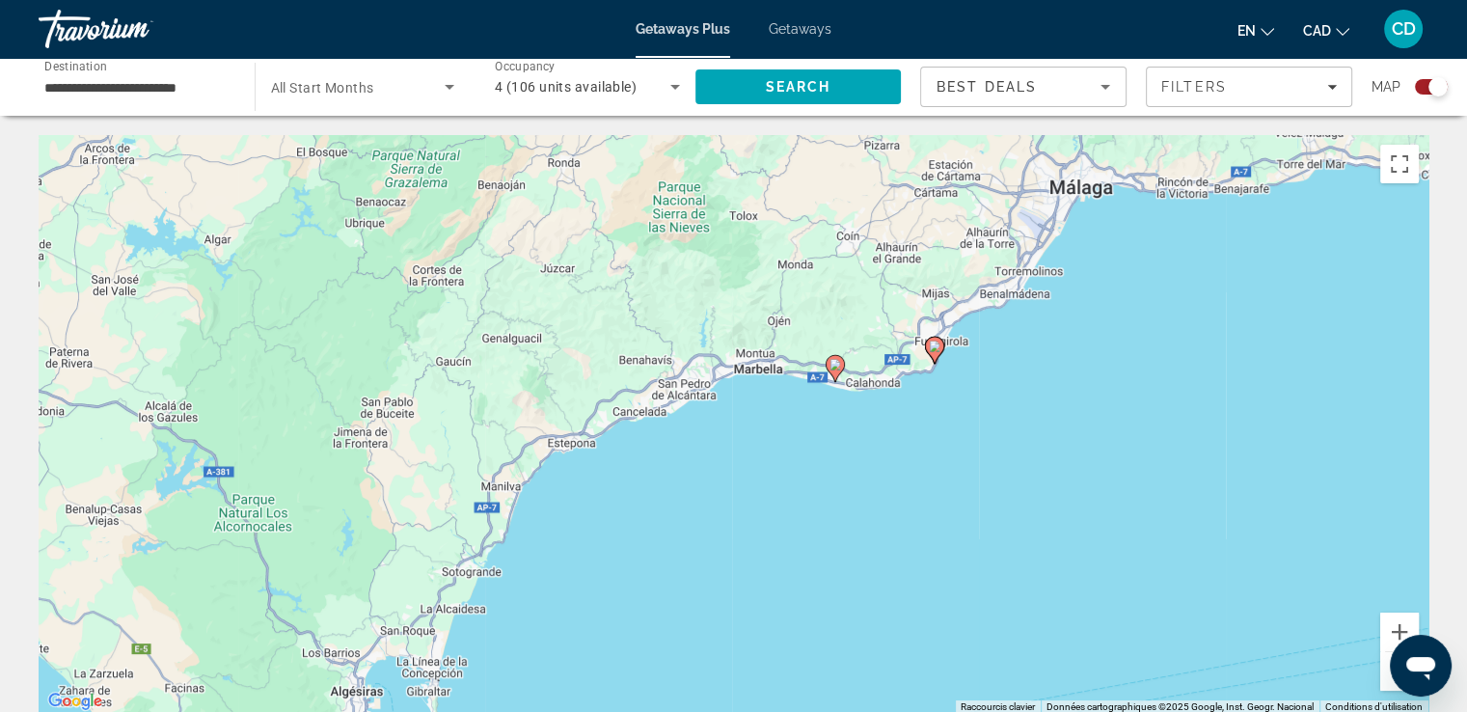
click at [935, 347] on image "Main content" at bounding box center [935, 346] width 12 height 12
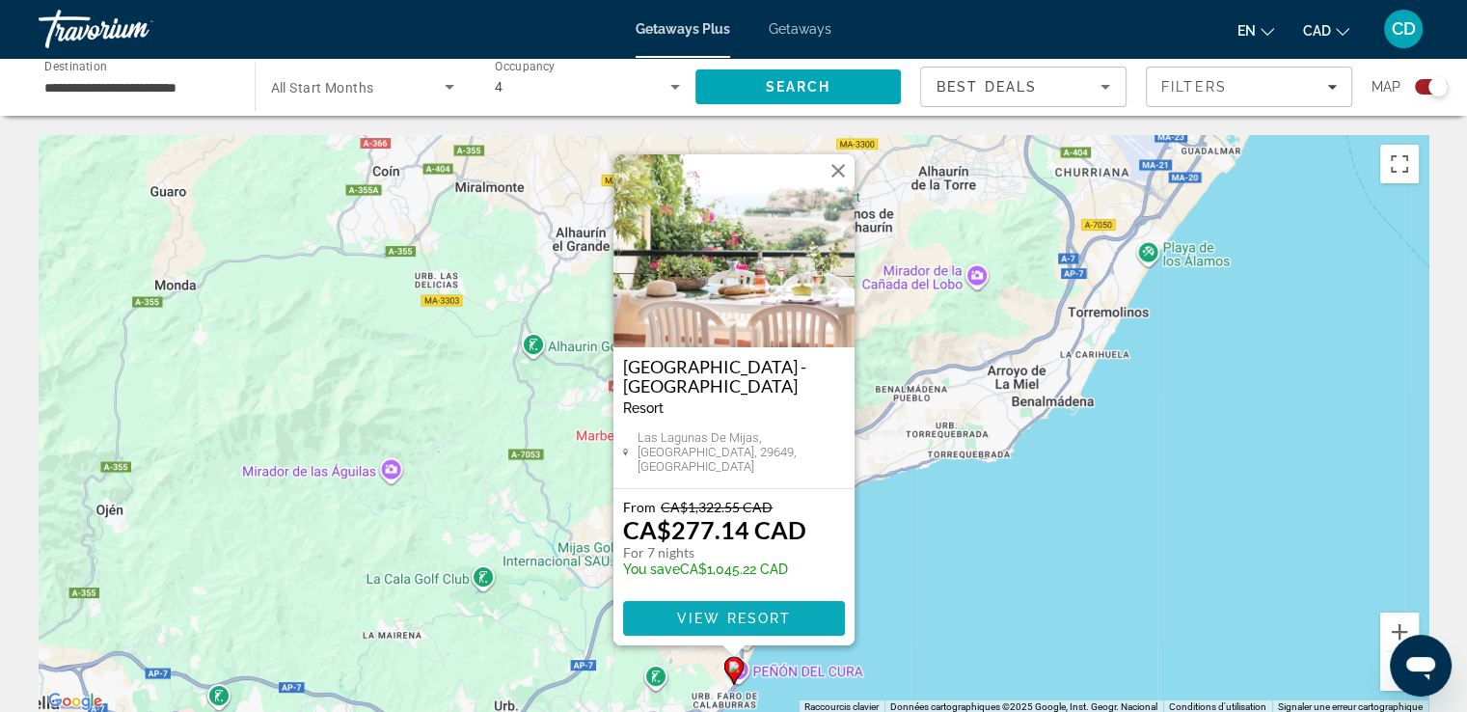
click at [737, 614] on span "View Resort" at bounding box center [733, 617] width 114 height 15
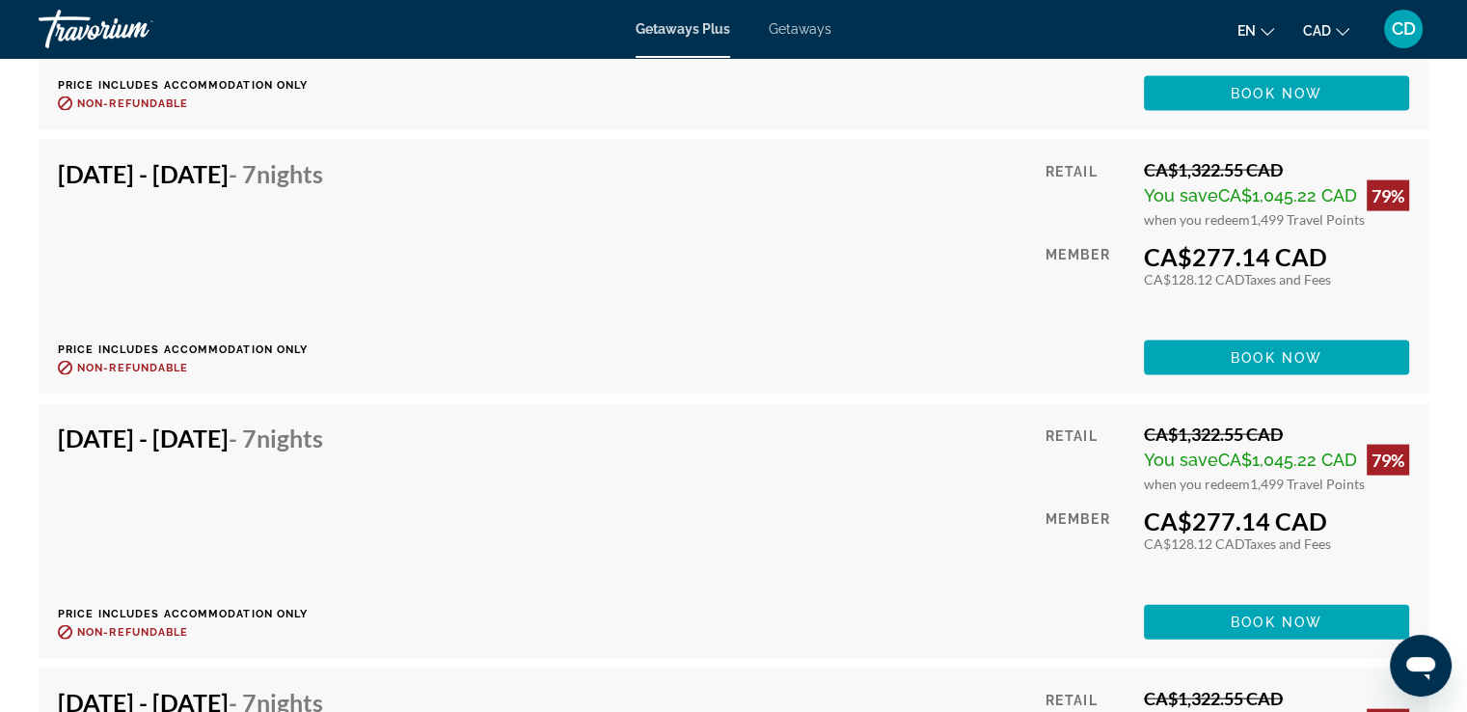
scroll to position [4044, 0]
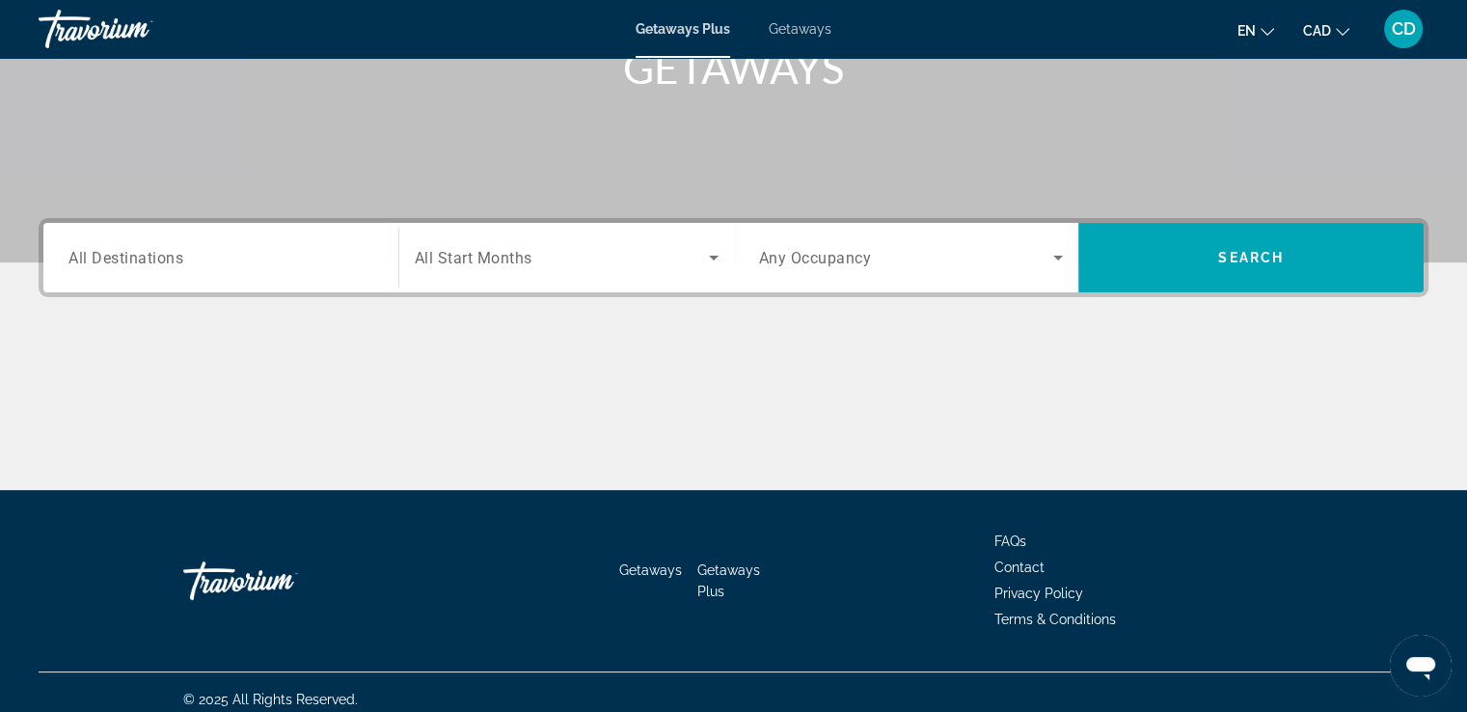
scroll to position [331, 0]
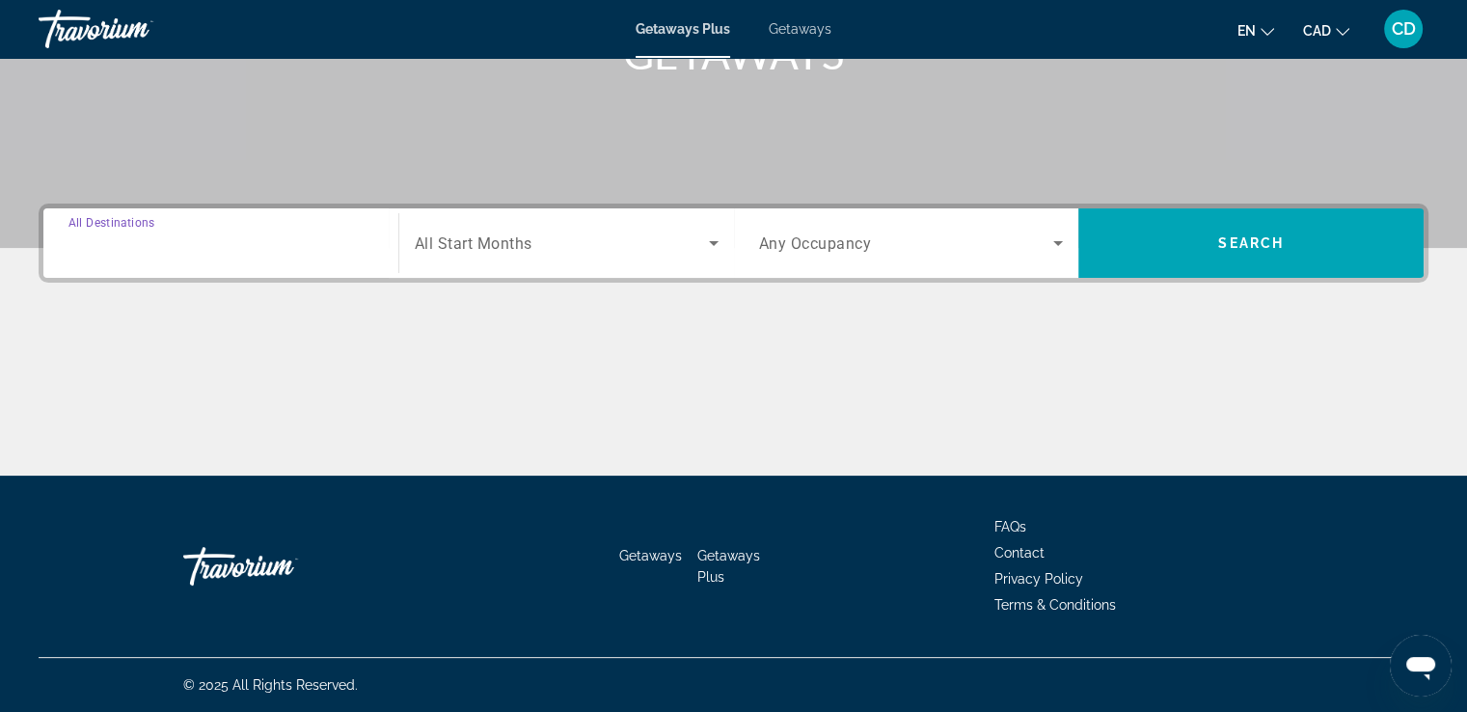
click at [177, 232] on input "Destination All Destinations" at bounding box center [220, 243] width 305 height 23
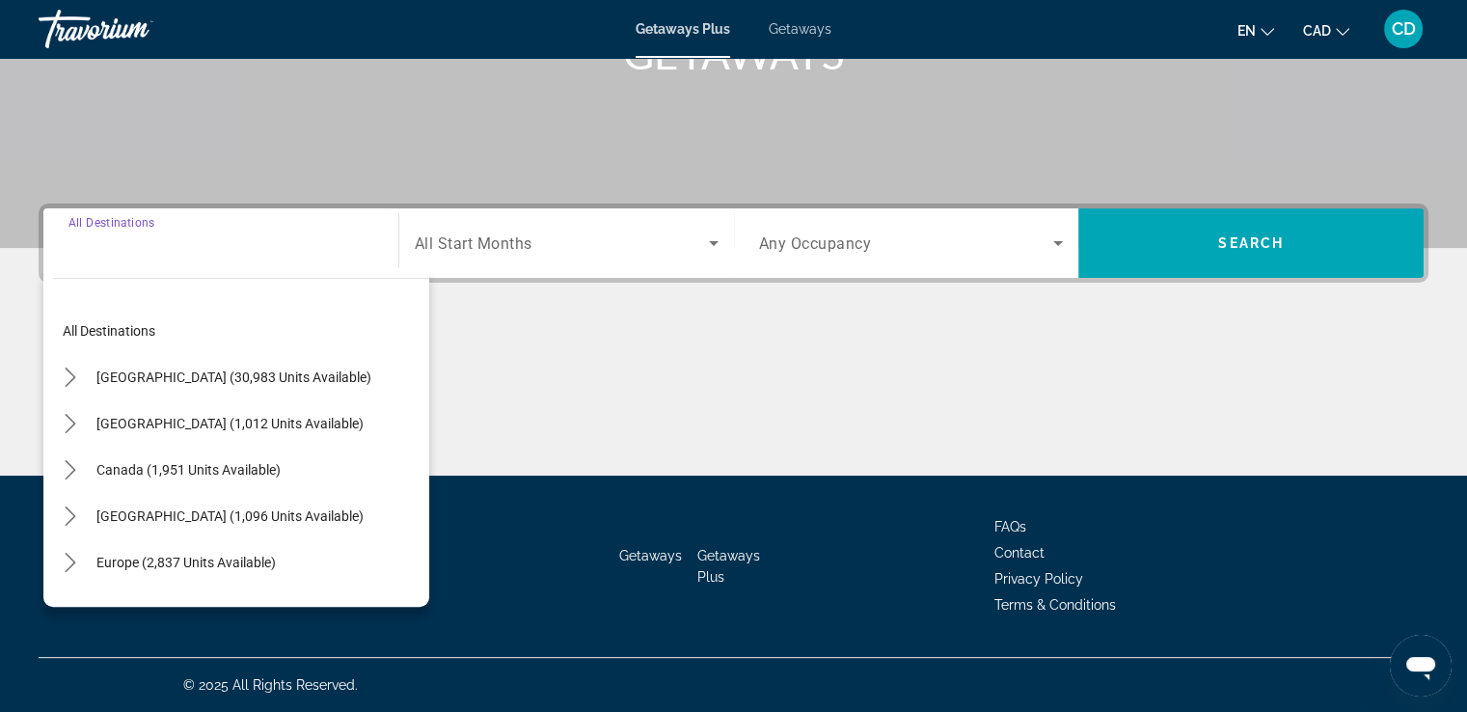
click at [493, 244] on span "All Start Months" at bounding box center [474, 243] width 118 height 18
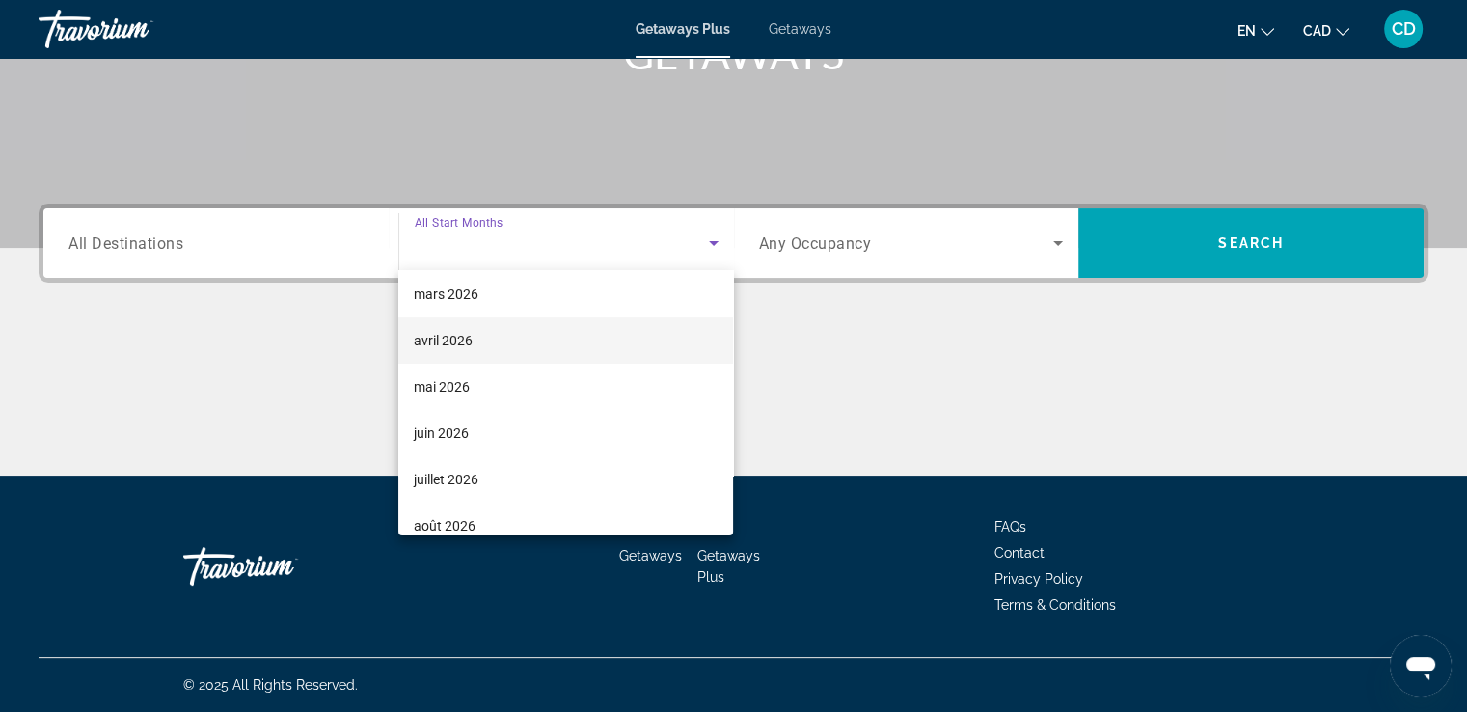
scroll to position [386, 0]
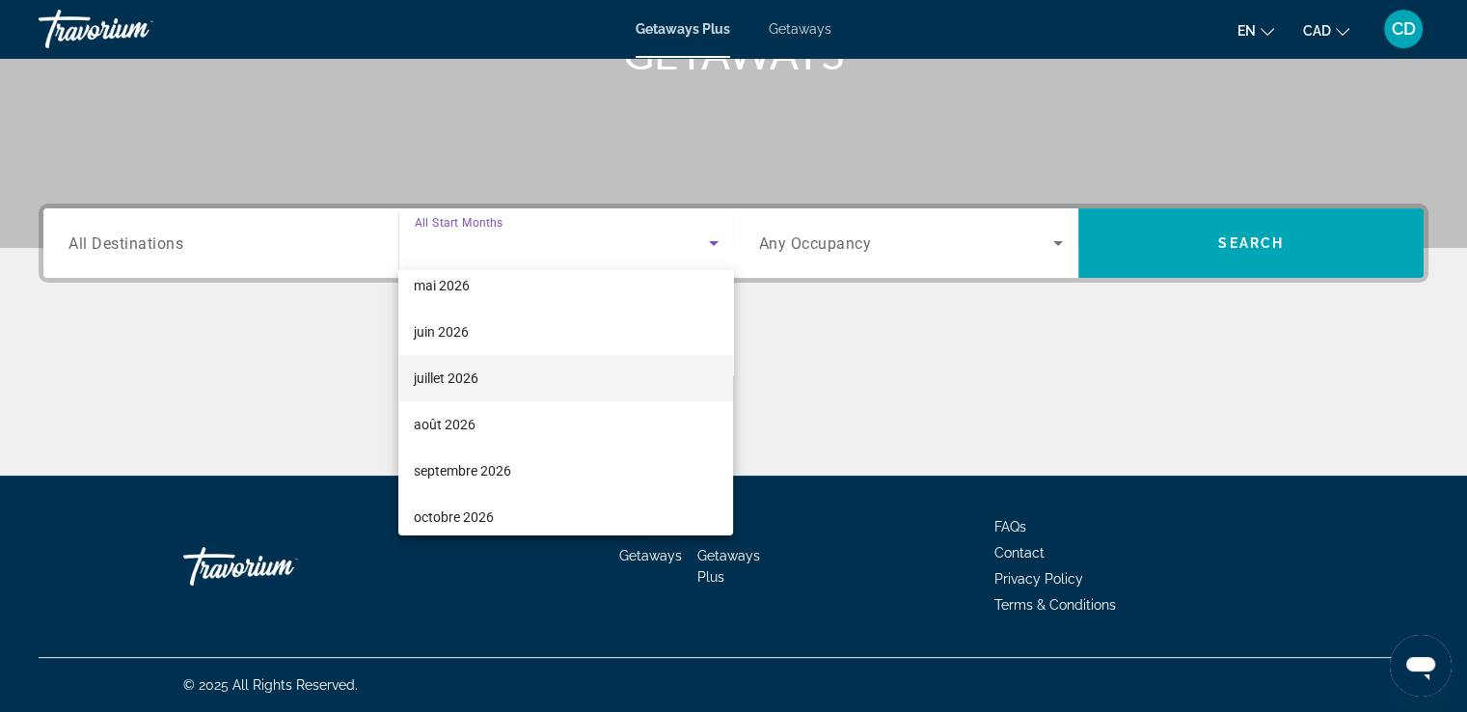
click at [463, 373] on span "juillet 2026" at bounding box center [446, 377] width 65 height 23
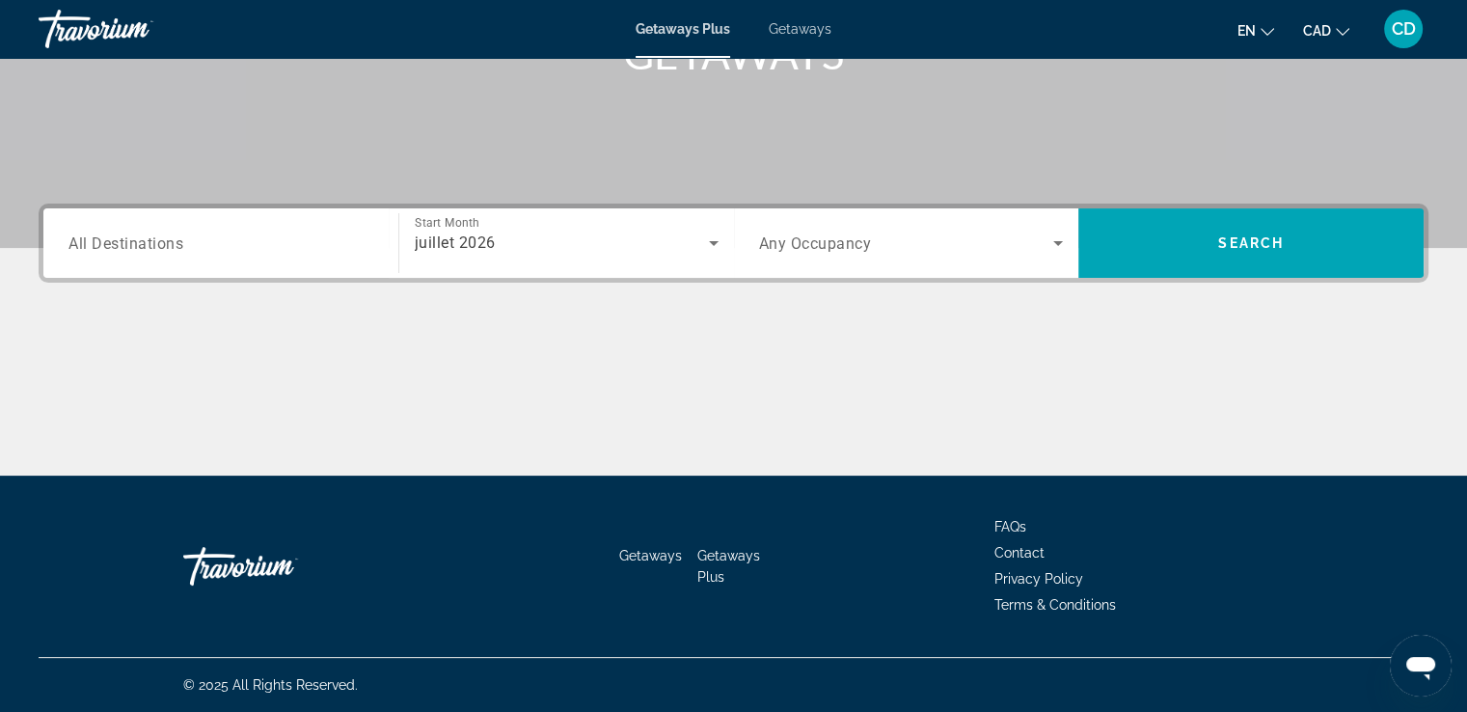
click at [976, 258] on div "Search widget" at bounding box center [911, 243] width 305 height 54
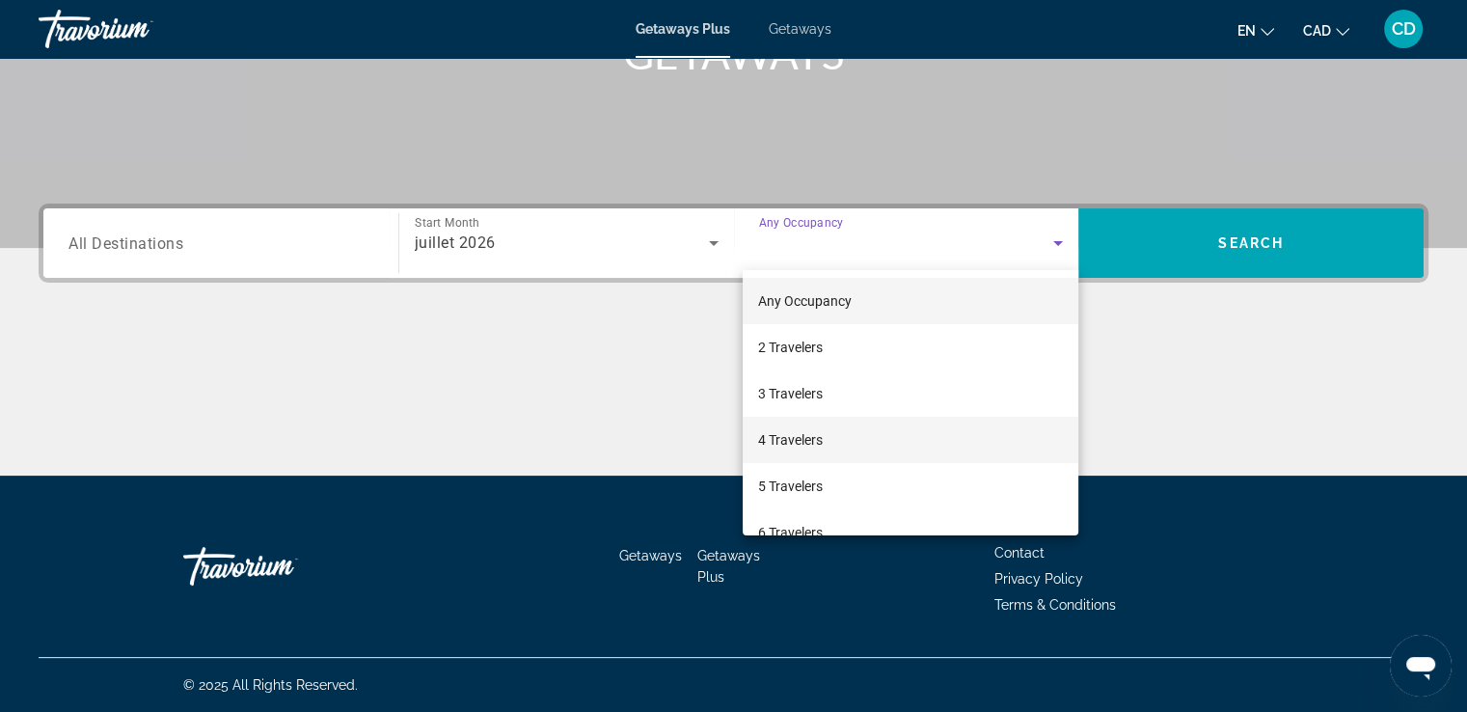
click at [823, 447] on span "4 Travelers" at bounding box center [790, 439] width 65 height 23
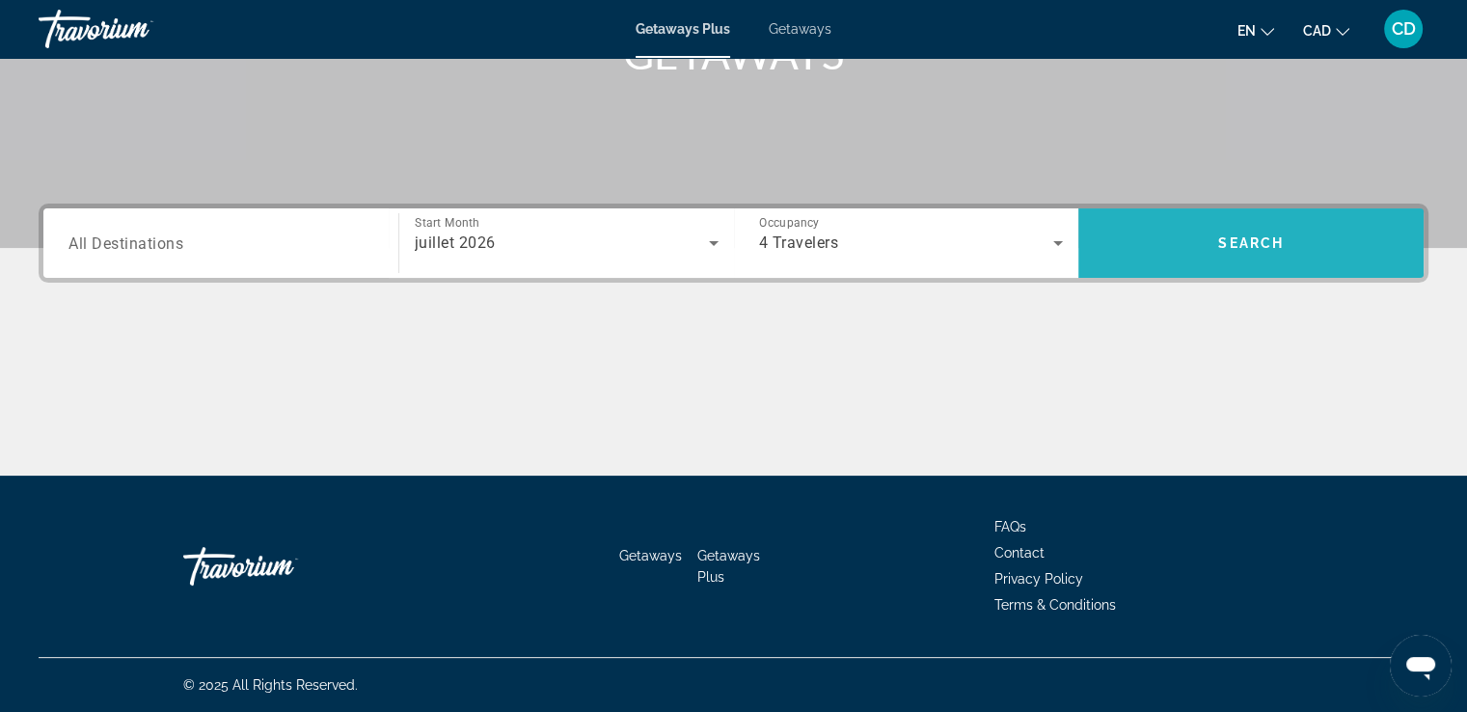
click at [1189, 249] on span "Search" at bounding box center [1250, 243] width 345 height 46
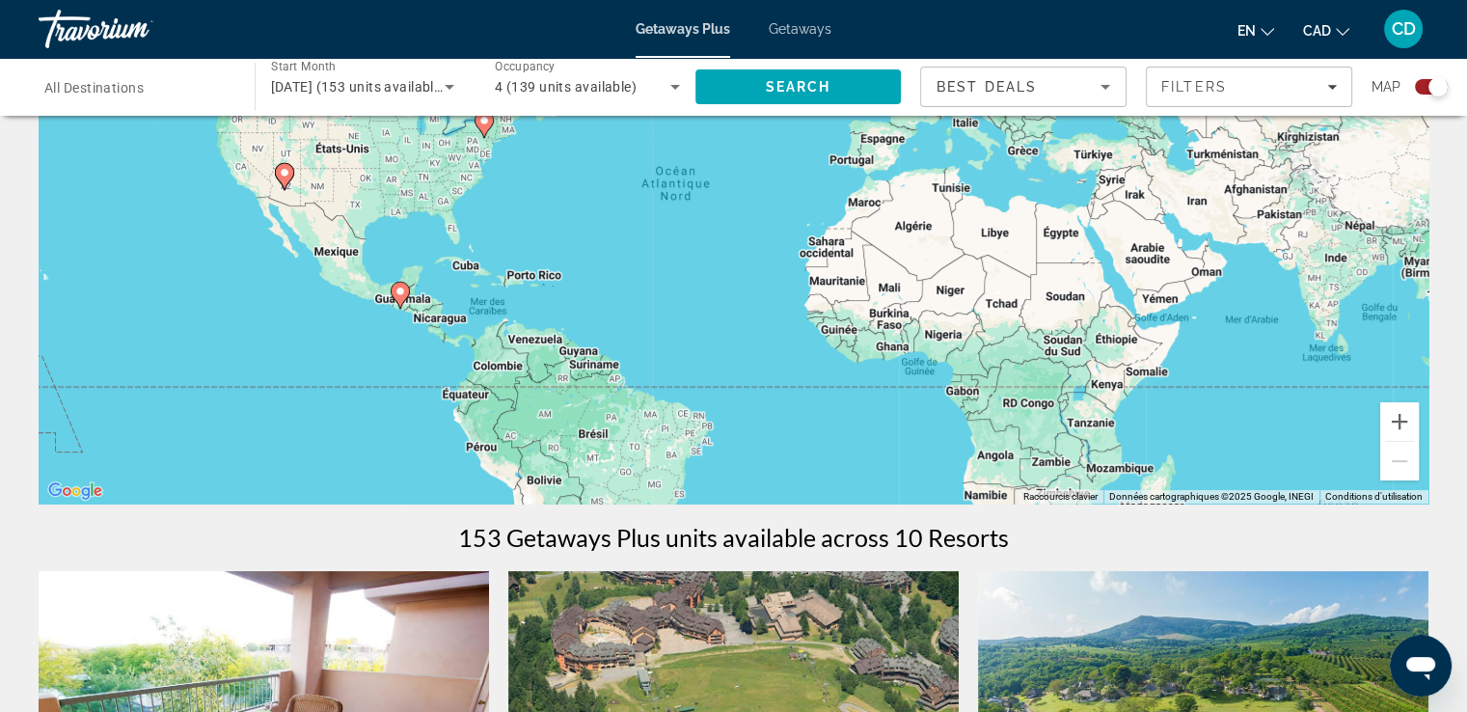
scroll to position [96, 0]
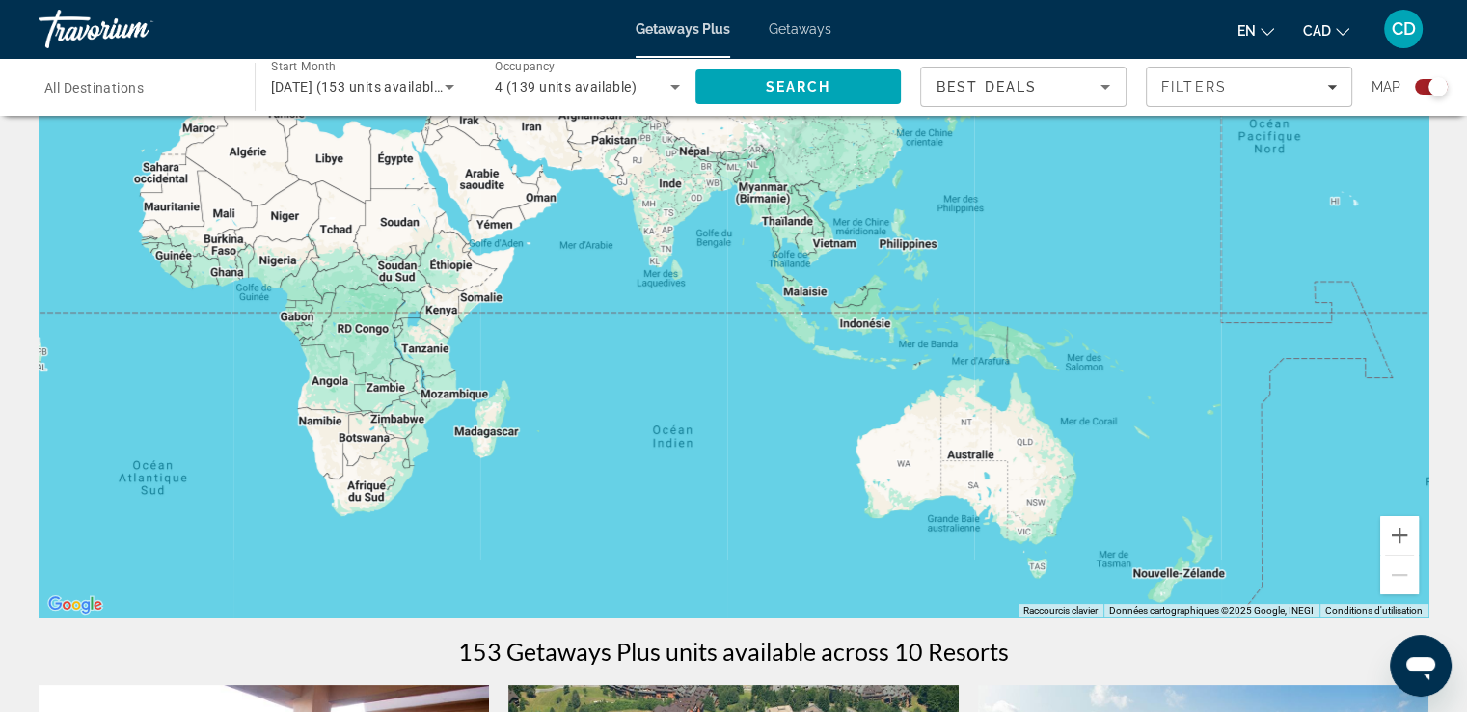
drag, startPoint x: 801, startPoint y: 408, endPoint x: 131, endPoint y: 219, distance: 696.4
click at [131, 219] on div "Pour activer le glissement avec le clavier, appuyez sur Alt+Entrée. Une fois ce…" at bounding box center [734, 328] width 1390 height 579
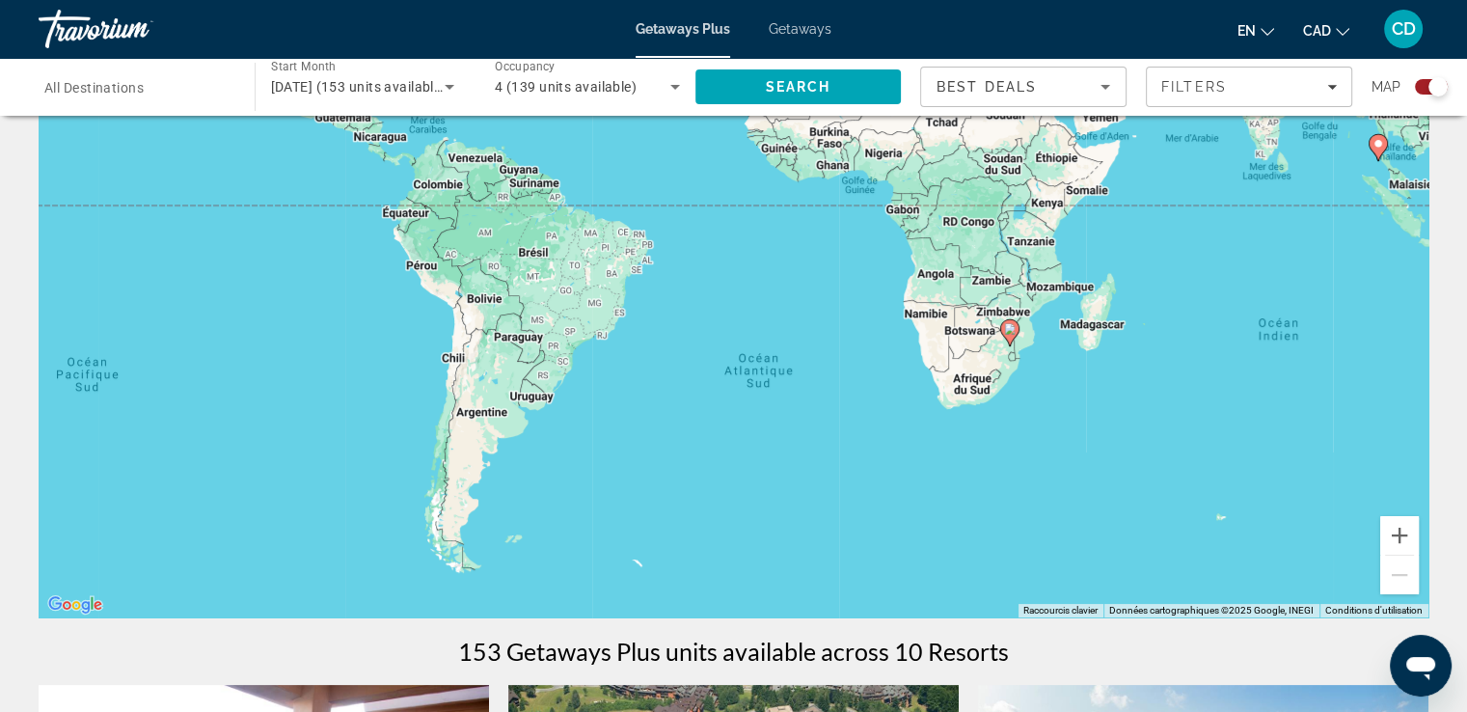
drag, startPoint x: 643, startPoint y: 517, endPoint x: 1291, endPoint y: 398, distance: 658.9
click at [1291, 398] on div "Pour activer le glissement avec le clavier, appuyez sur Alt+Entrée. Une fois ce…" at bounding box center [734, 328] width 1390 height 579
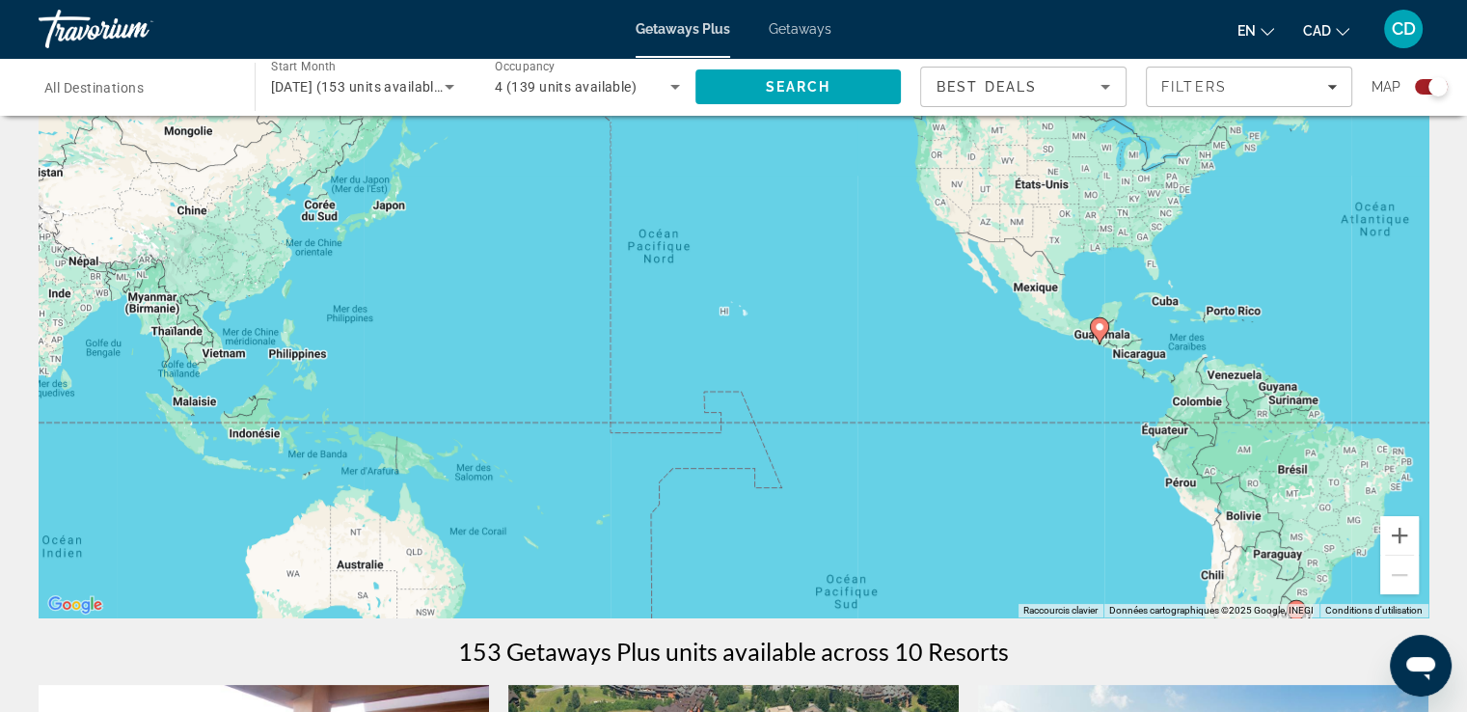
drag, startPoint x: 375, startPoint y: 433, endPoint x: 1026, endPoint y: 641, distance: 683.5
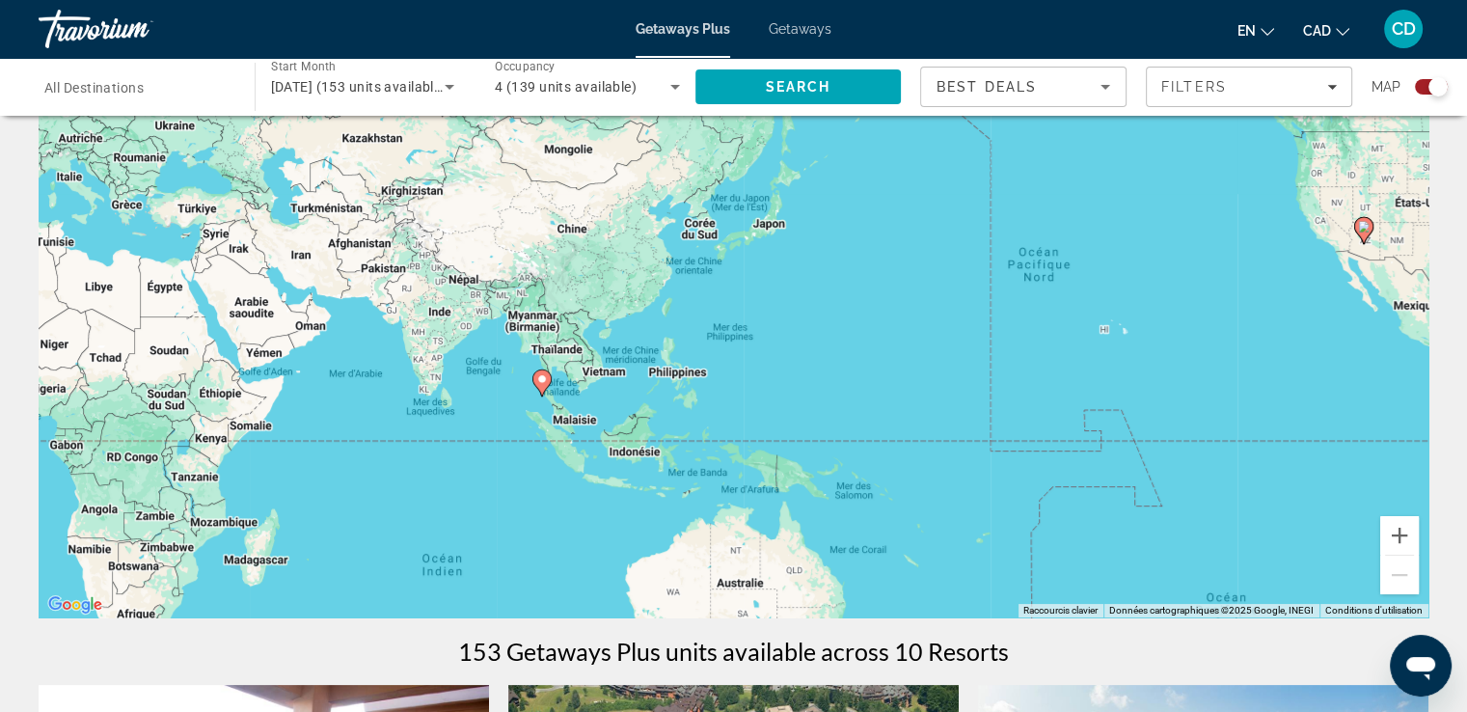
drag, startPoint x: 821, startPoint y: 320, endPoint x: 1213, endPoint y: 321, distance: 392.5
click at [1213, 321] on div "Pour activer le glissement avec le clavier, appuyez sur Alt+Entrée. Une fois ce…" at bounding box center [734, 328] width 1390 height 579
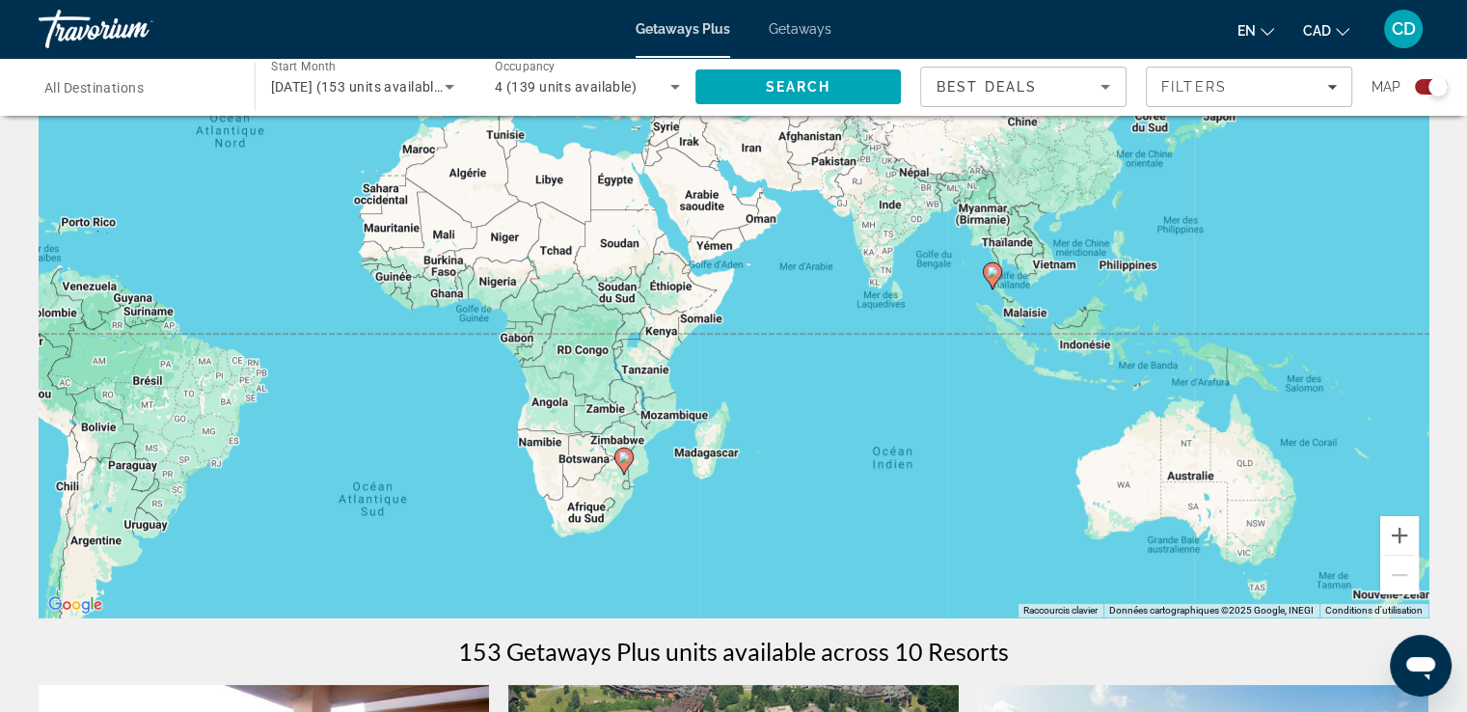
drag, startPoint x: 754, startPoint y: 364, endPoint x: 1211, endPoint y: 245, distance: 472.3
click at [1211, 245] on div "Pour activer le glissement avec le clavier, appuyez sur Alt+Entrée. Une fois ce…" at bounding box center [734, 328] width 1390 height 579
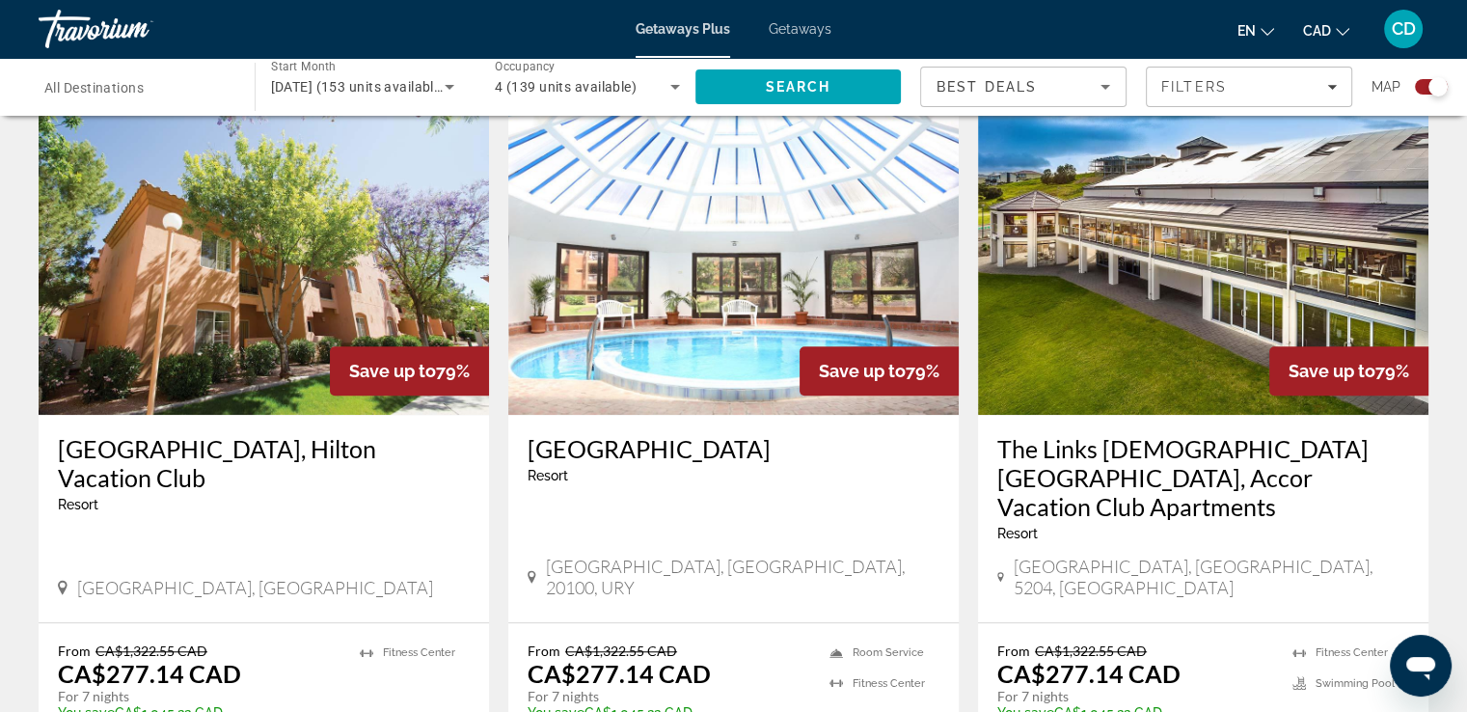
scroll to position [1447, 0]
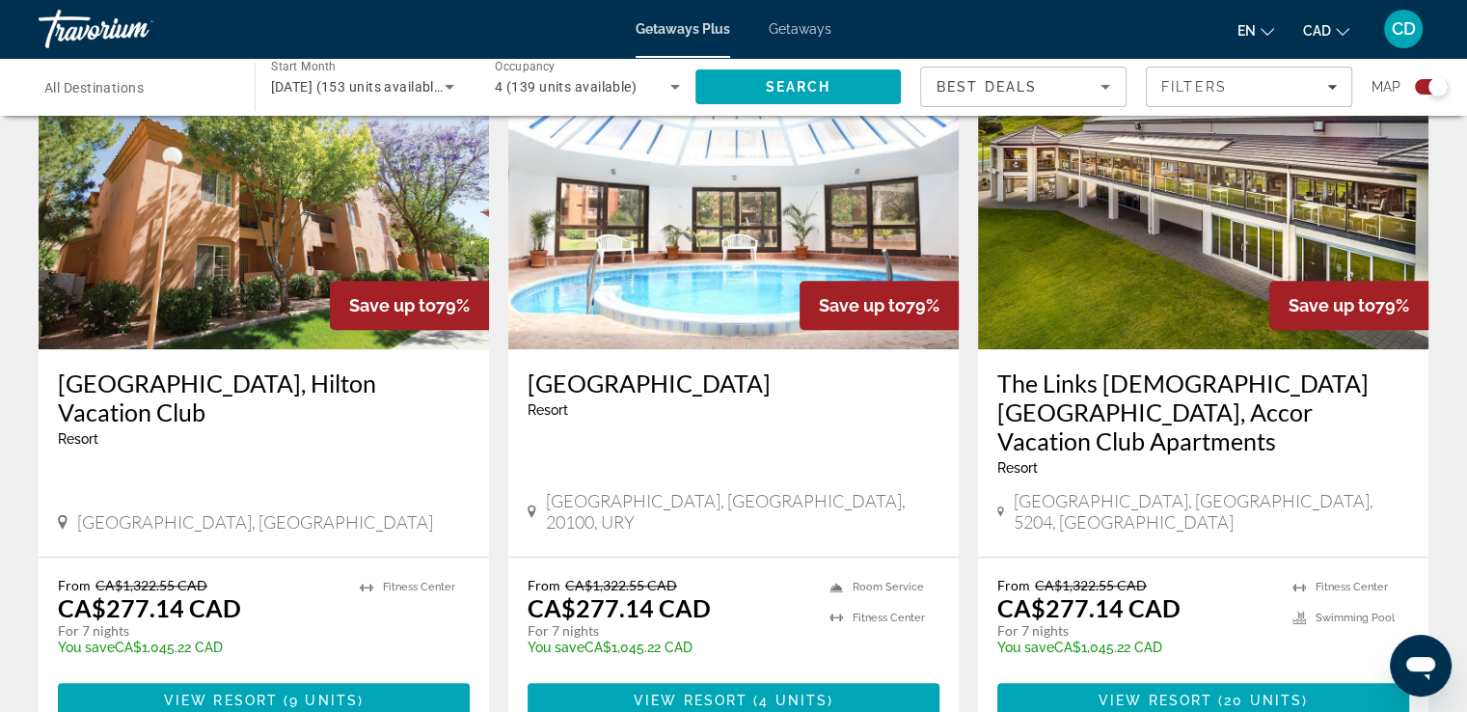
click at [709, 557] on div "From CA$1,322.55 CAD CA$277.14 CAD For 7 nights You save CA$1,045.22 CAD temp 2…" at bounding box center [733, 646] width 450 height 179
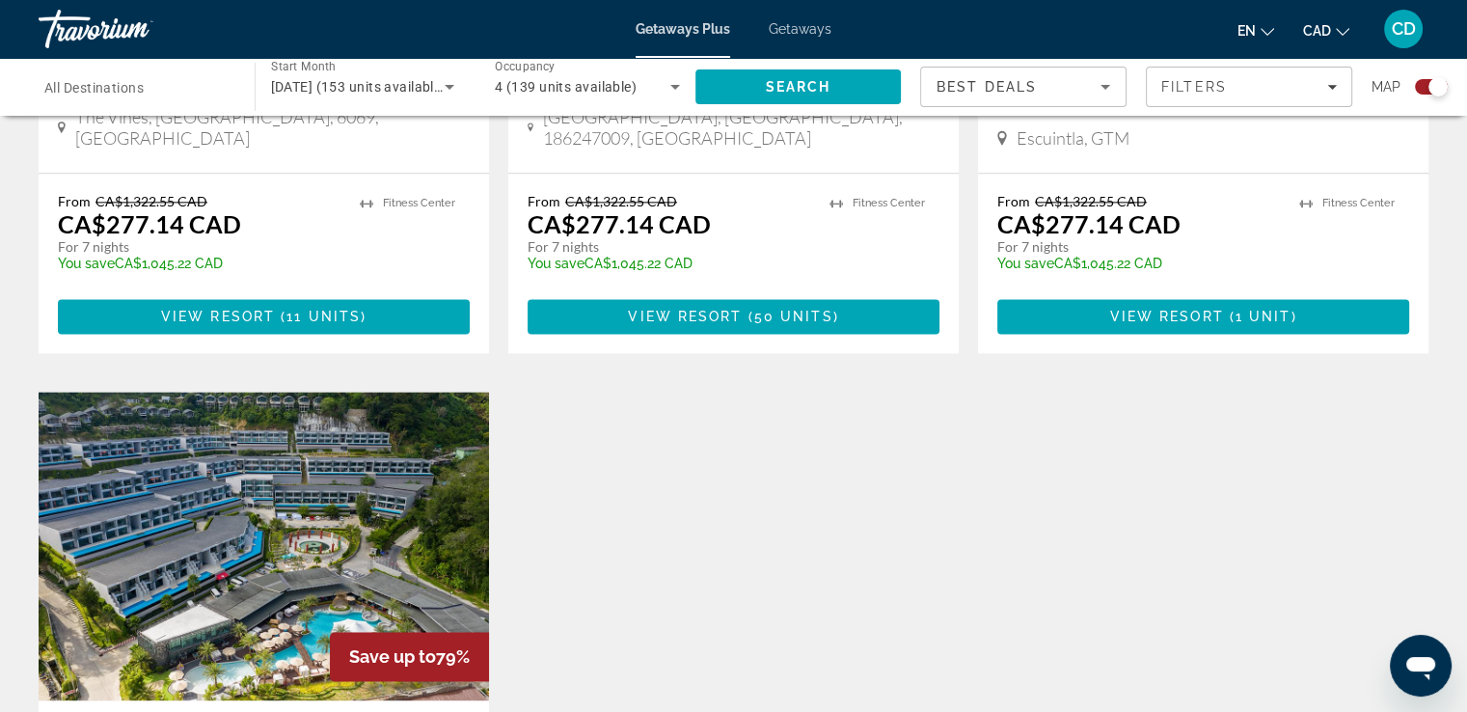
scroll to position [2700, 0]
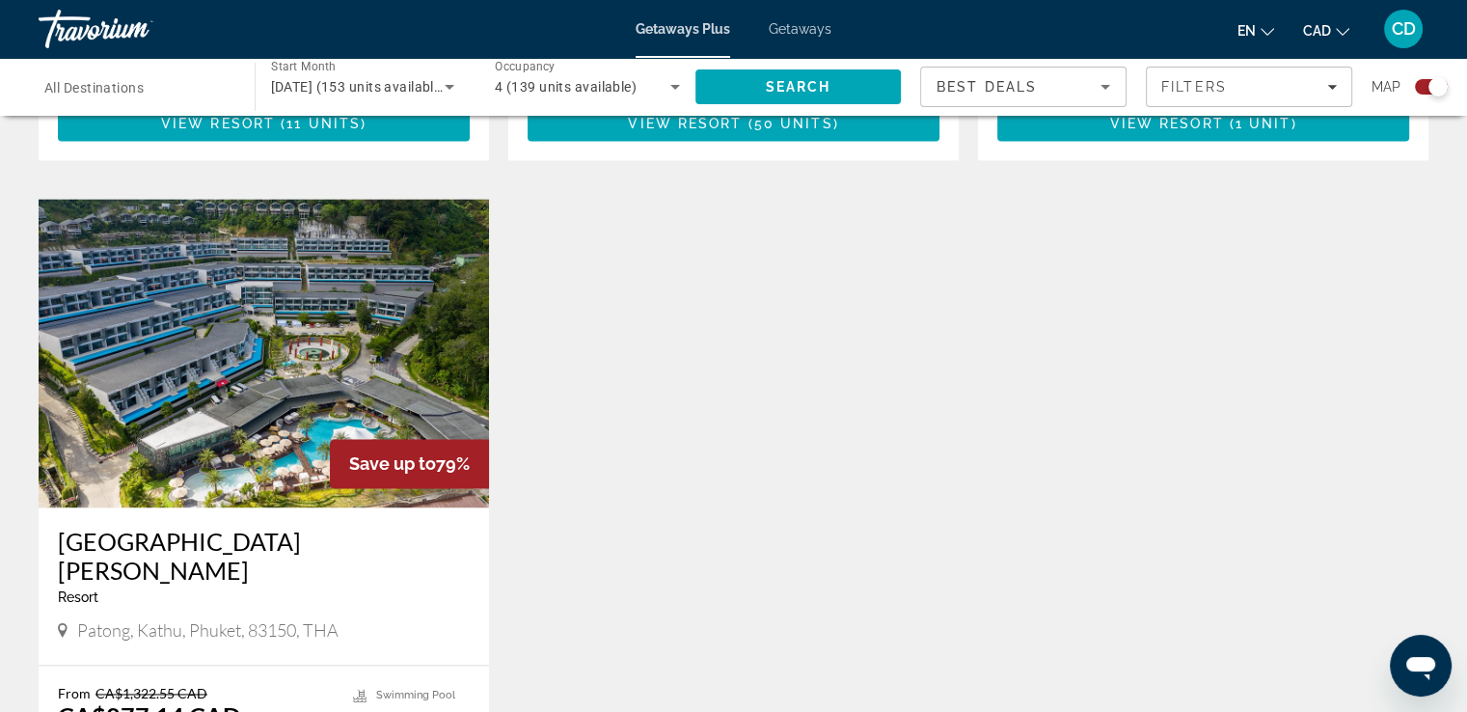
drag, startPoint x: 417, startPoint y: 538, endPoint x: 260, endPoint y: 519, distance: 157.4
click at [417, 591] on div "Save up to 79% [GEOGRAPHIC_DATA][PERSON_NAME] - This is an adults only resort […" at bounding box center [264, 522] width 450 height 646
click at [423, 527] on div "[GEOGRAPHIC_DATA][PERSON_NAME] - This is an adults only resort" at bounding box center [264, 573] width 412 height 93
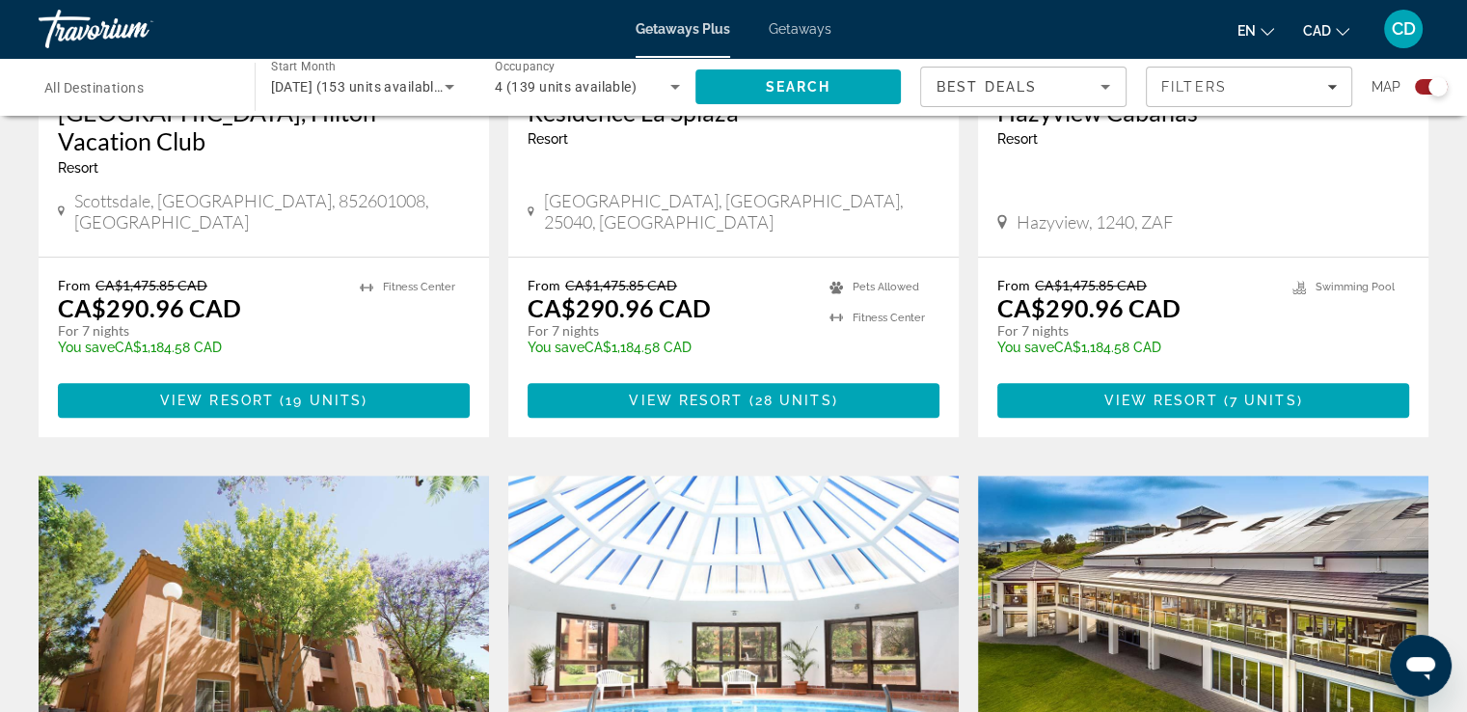
scroll to position [1231, 0]
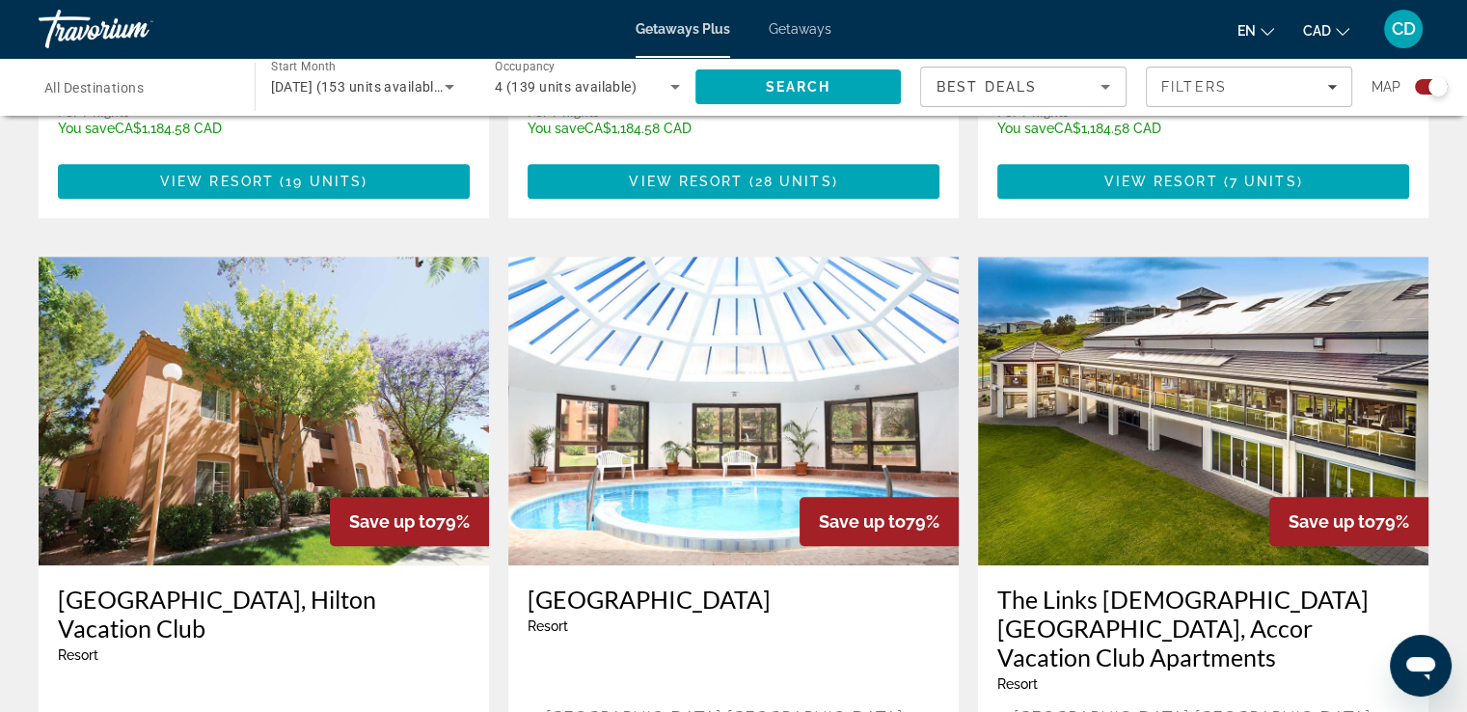
click at [1162, 340] on img "Main content" at bounding box center [1203, 411] width 450 height 309
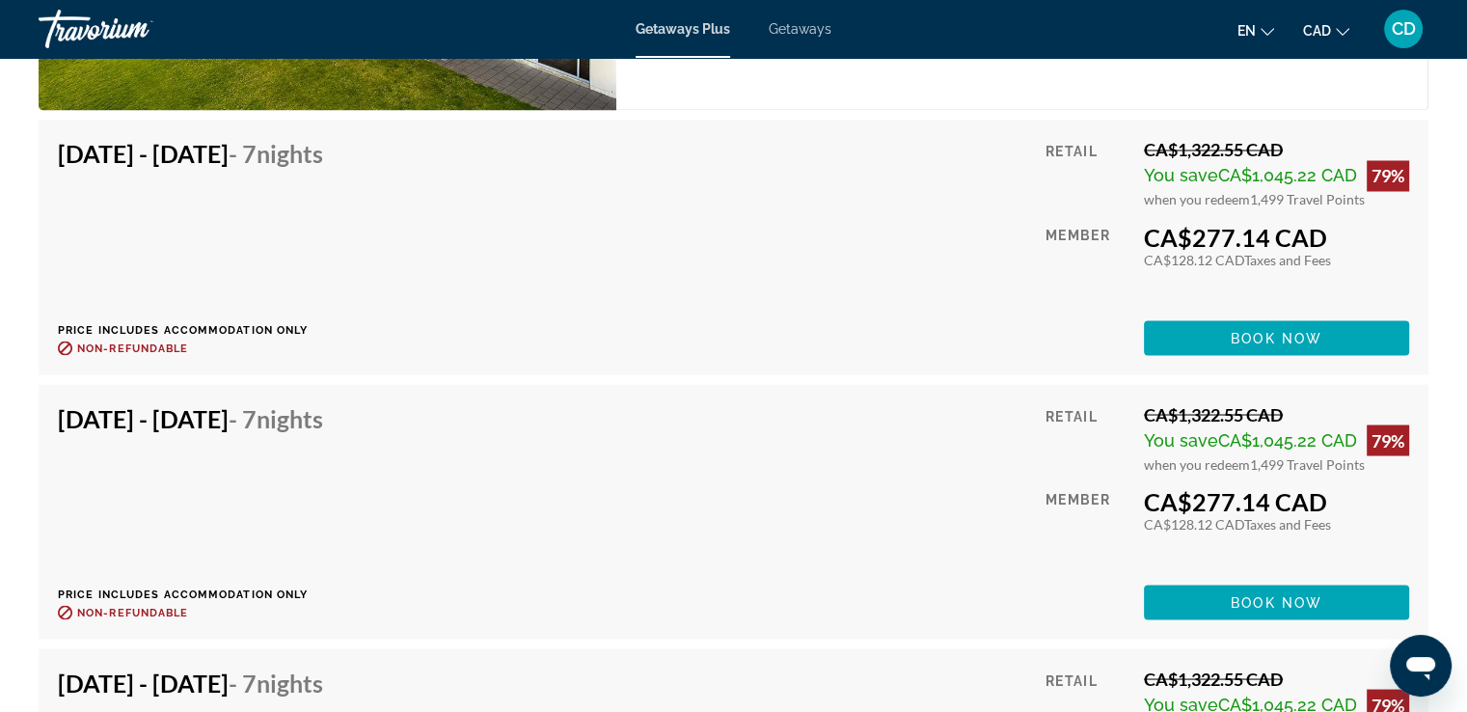
scroll to position [3472, 0]
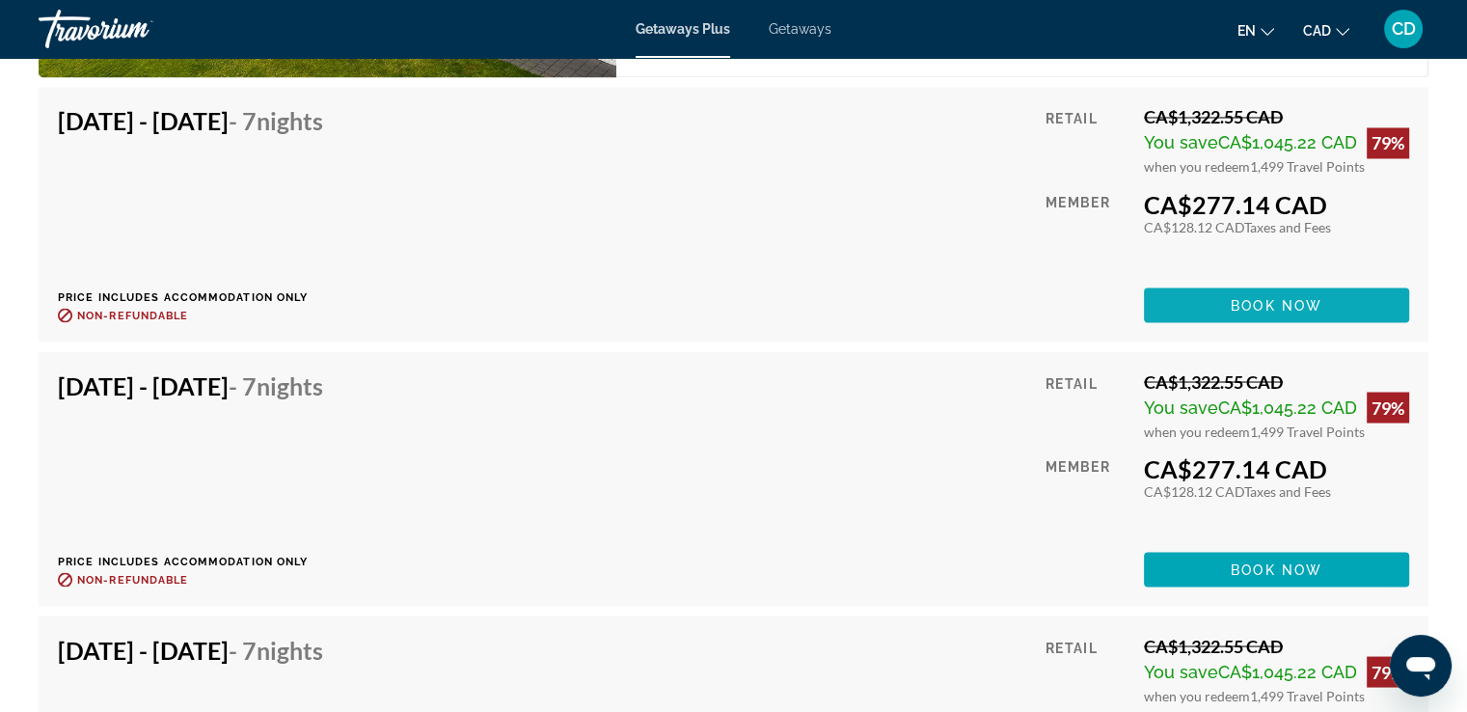
click at [1177, 302] on span "Main content" at bounding box center [1276, 305] width 265 height 46
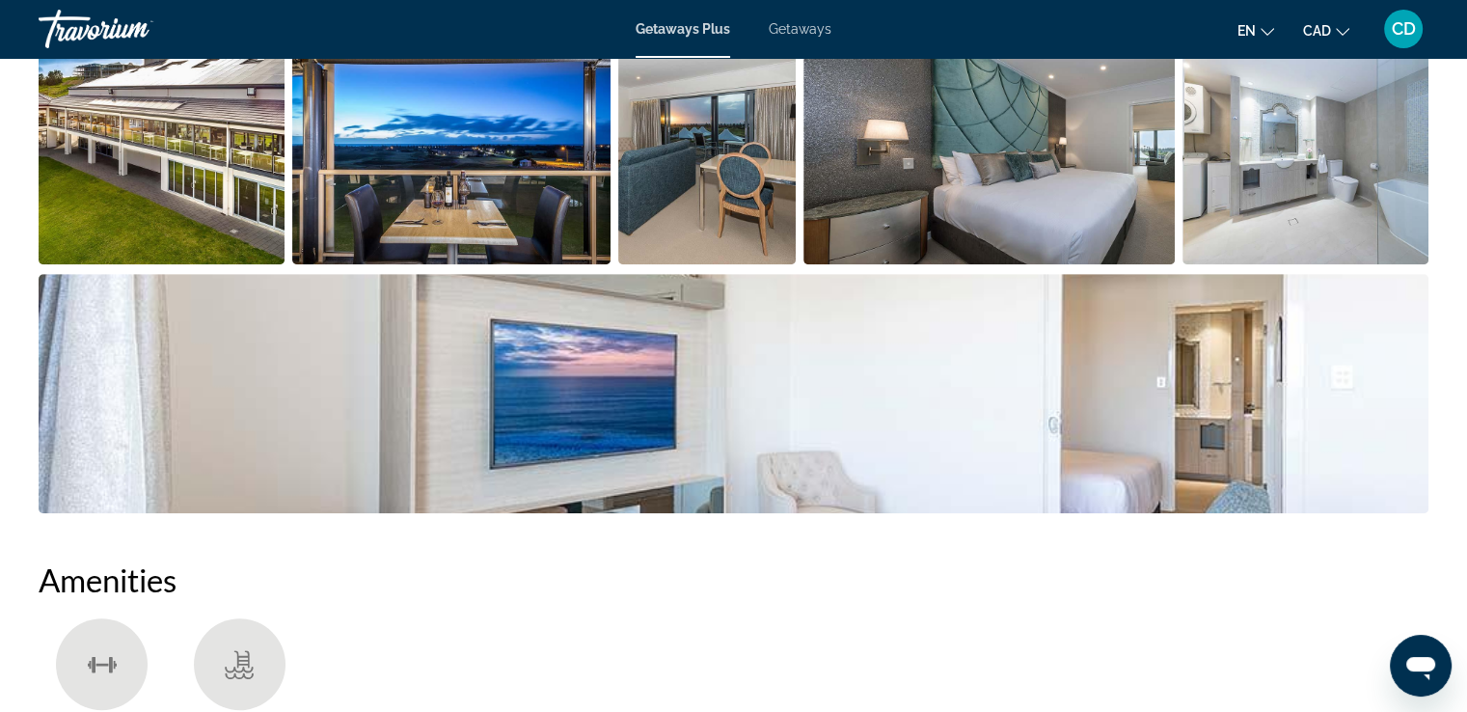
scroll to position [964, 0]
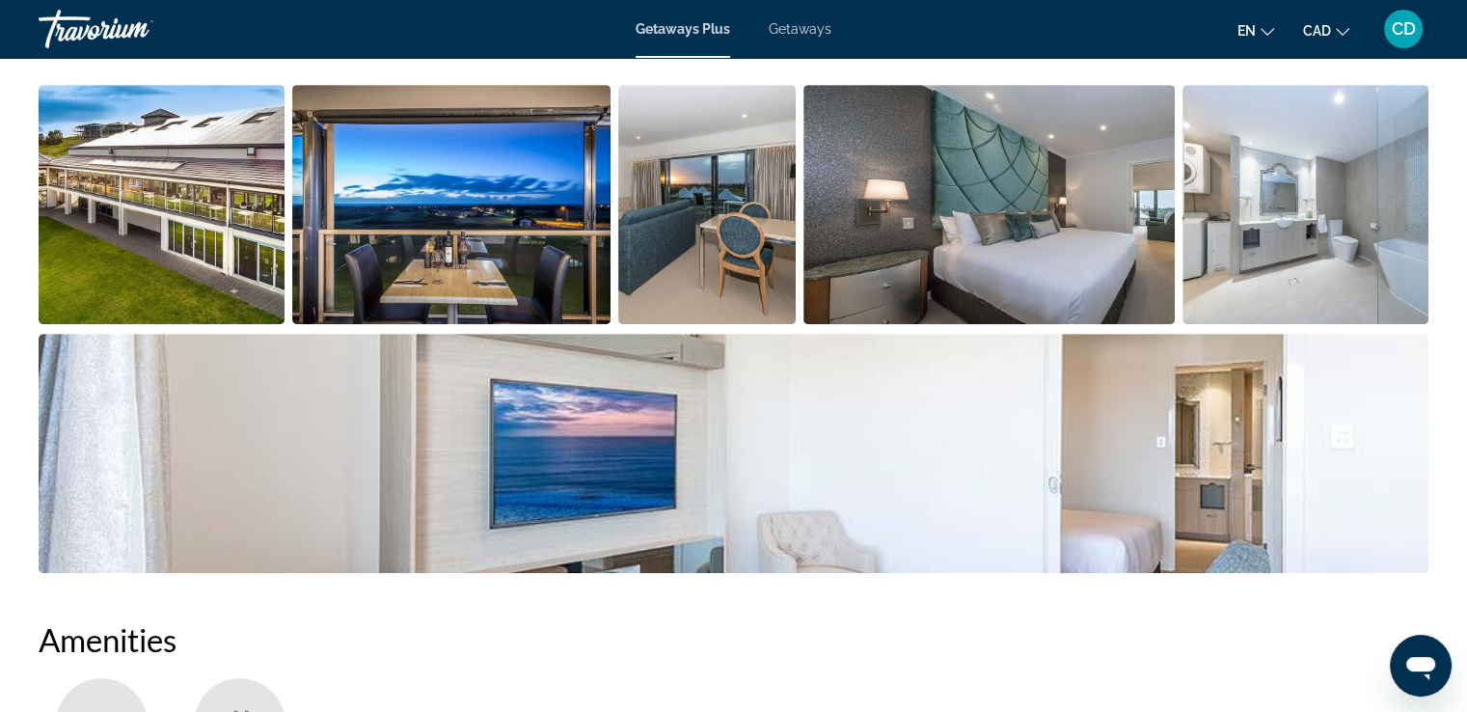
click at [121, 178] on img "Open full-screen image slider" at bounding box center [162, 204] width 246 height 239
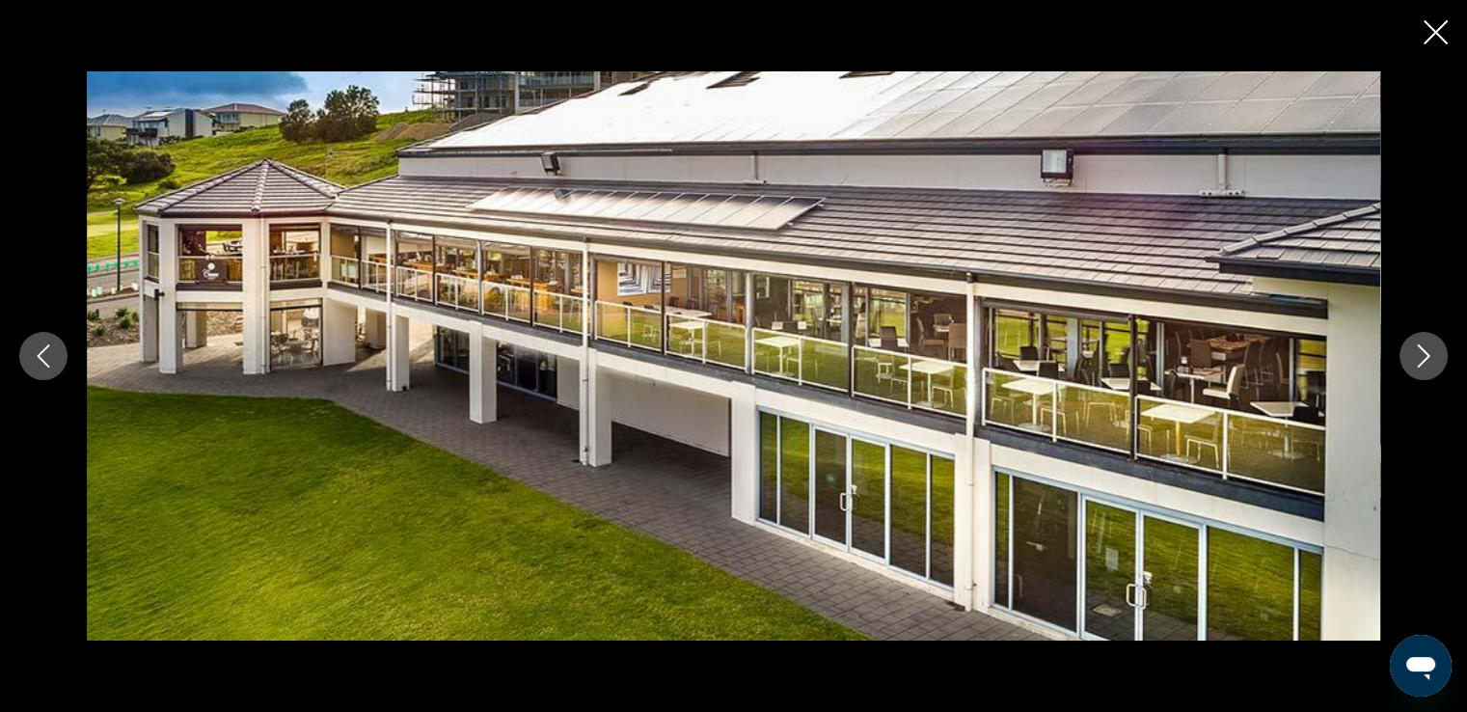
click at [1423, 352] on icon "Next image" at bounding box center [1423, 355] width 23 height 23
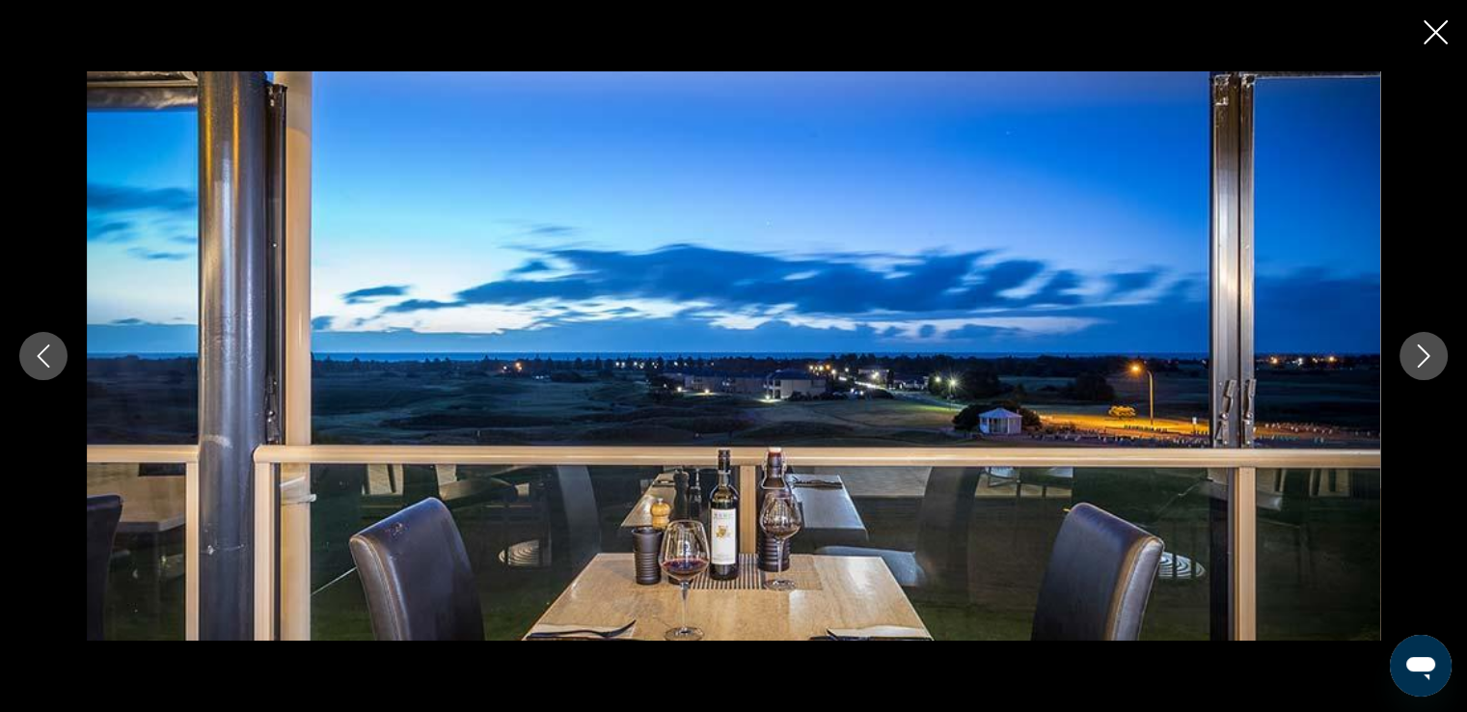
click at [1422, 352] on icon "Next image" at bounding box center [1423, 355] width 23 height 23
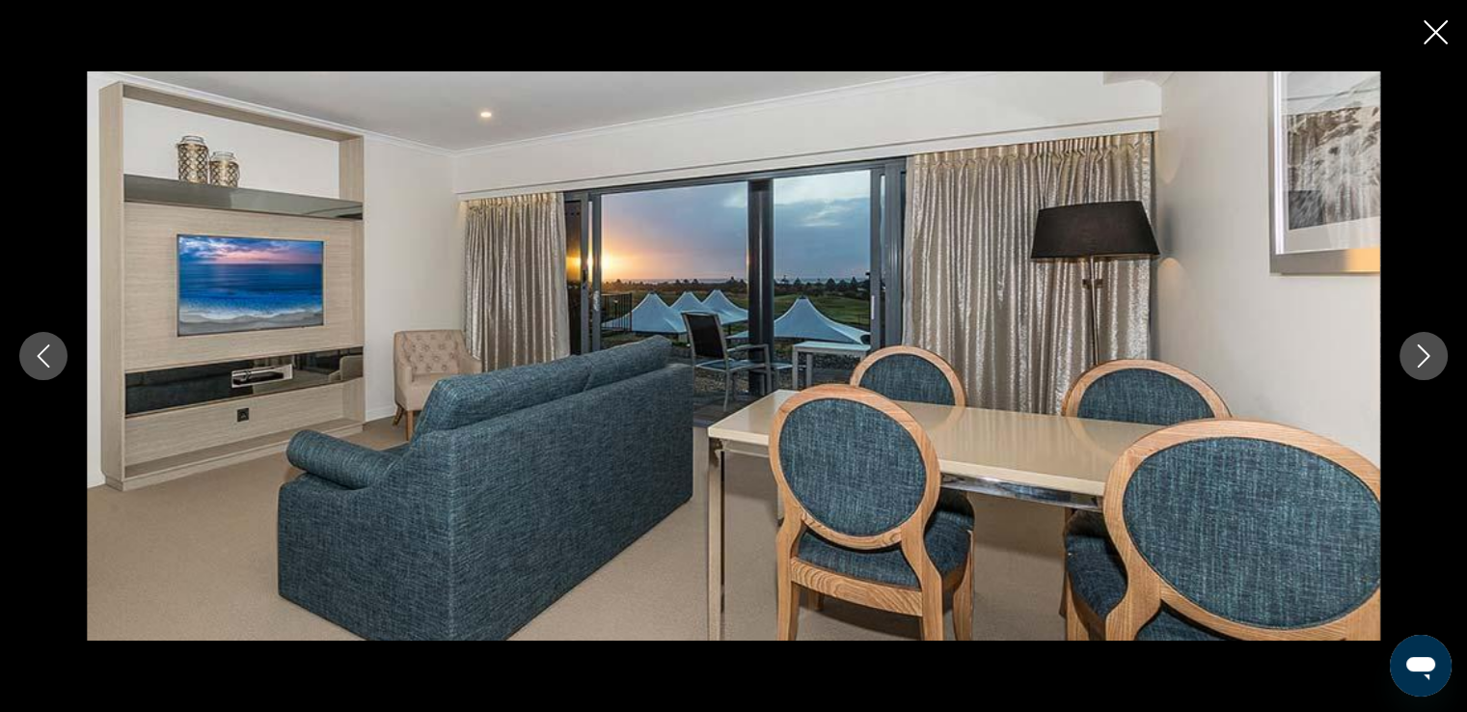
click at [1422, 352] on icon "Next image" at bounding box center [1423, 355] width 23 height 23
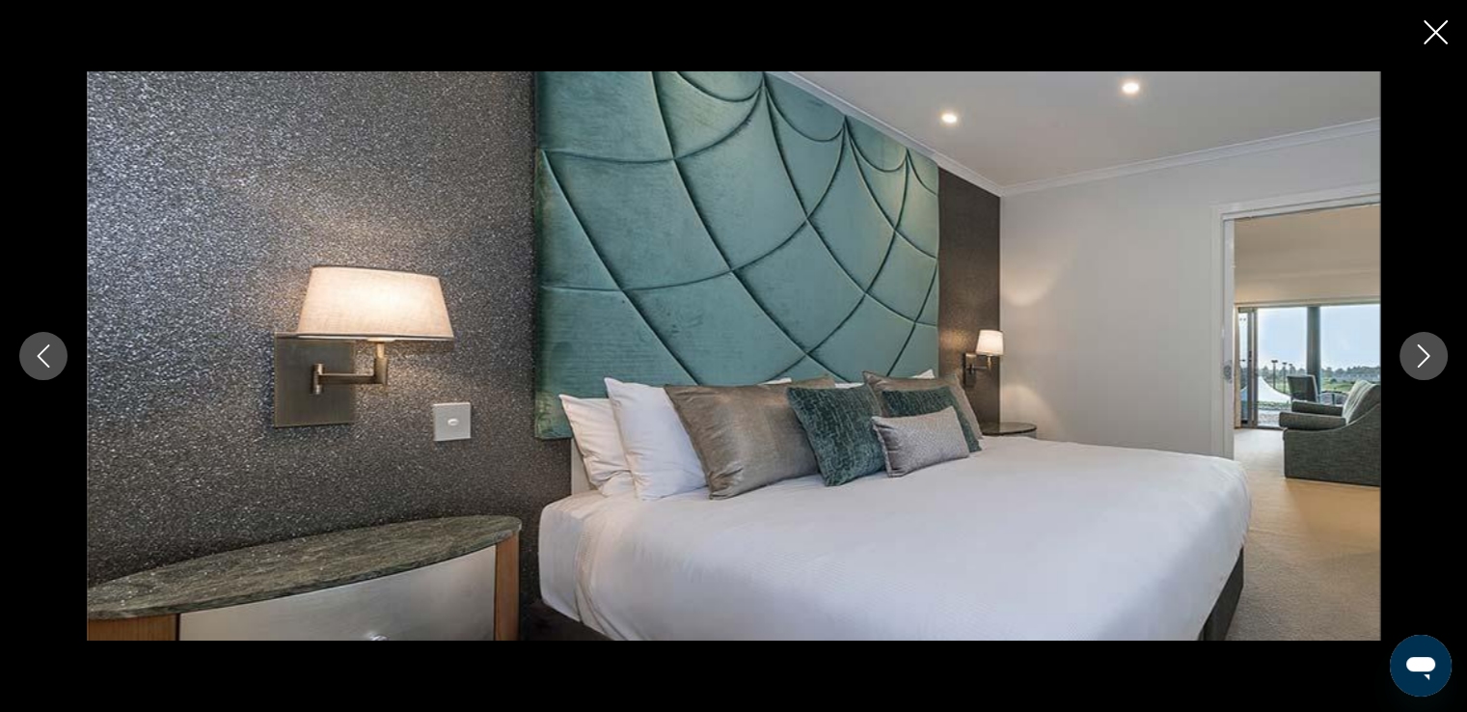
click at [1422, 352] on icon "Next image" at bounding box center [1423, 355] width 23 height 23
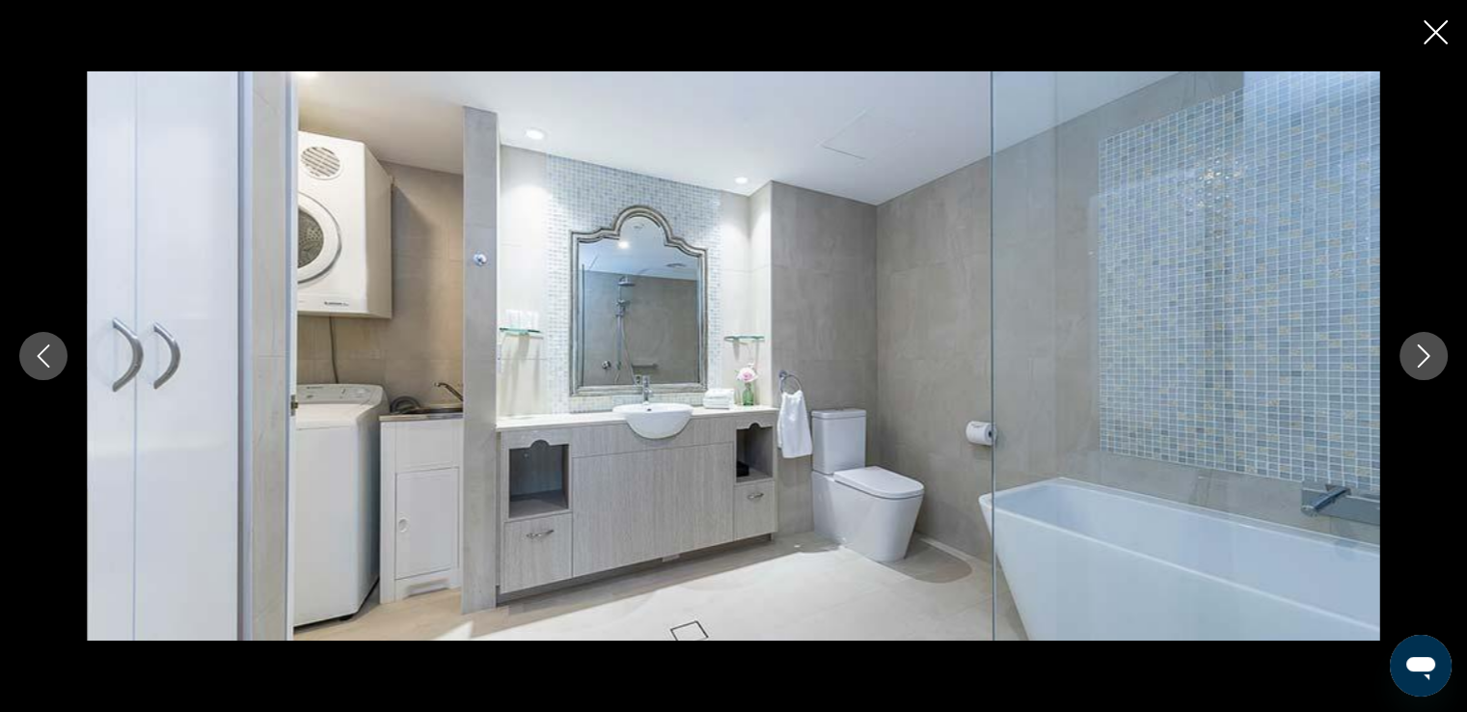
click at [1422, 352] on icon "Next image" at bounding box center [1423, 355] width 23 height 23
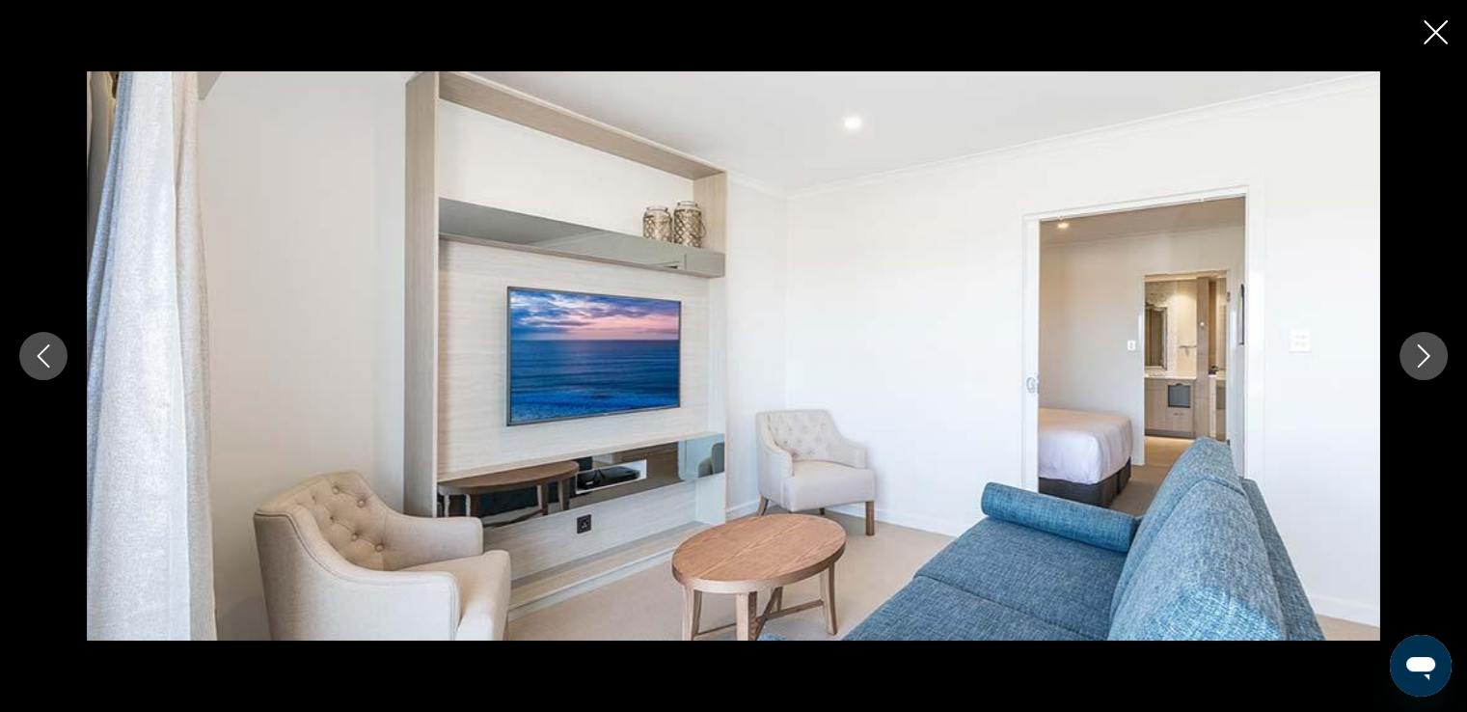
click at [1422, 352] on icon "Next image" at bounding box center [1423, 355] width 23 height 23
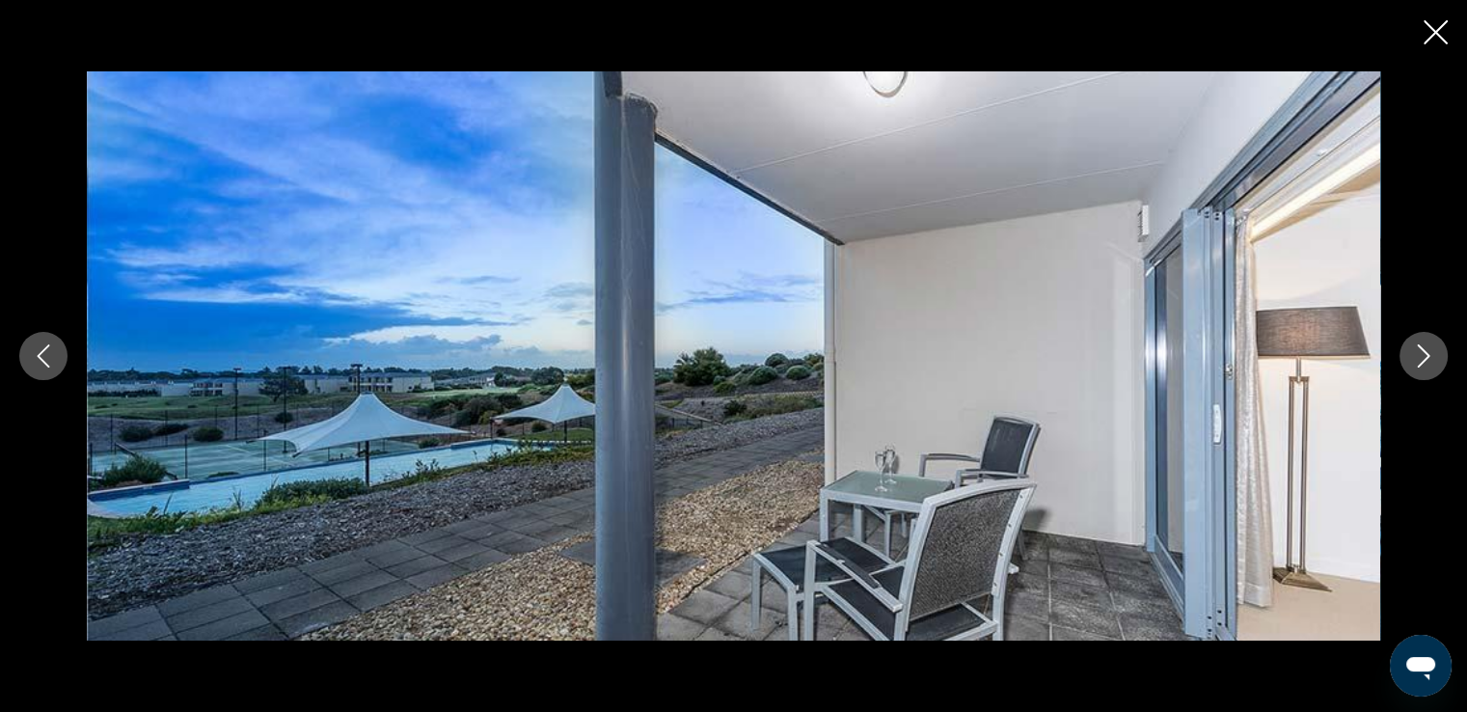
click at [1422, 352] on icon "Next image" at bounding box center [1423, 355] width 23 height 23
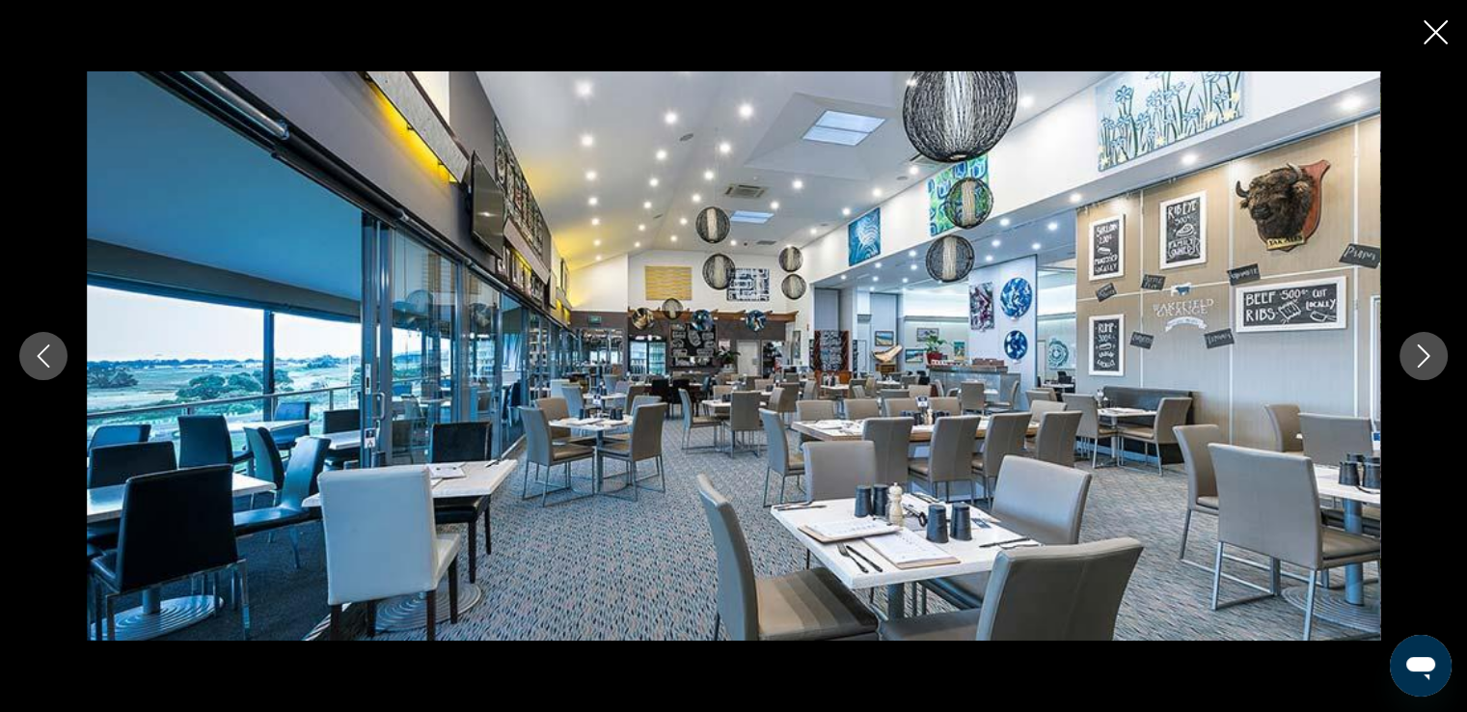
click at [1422, 352] on icon "Next image" at bounding box center [1423, 355] width 23 height 23
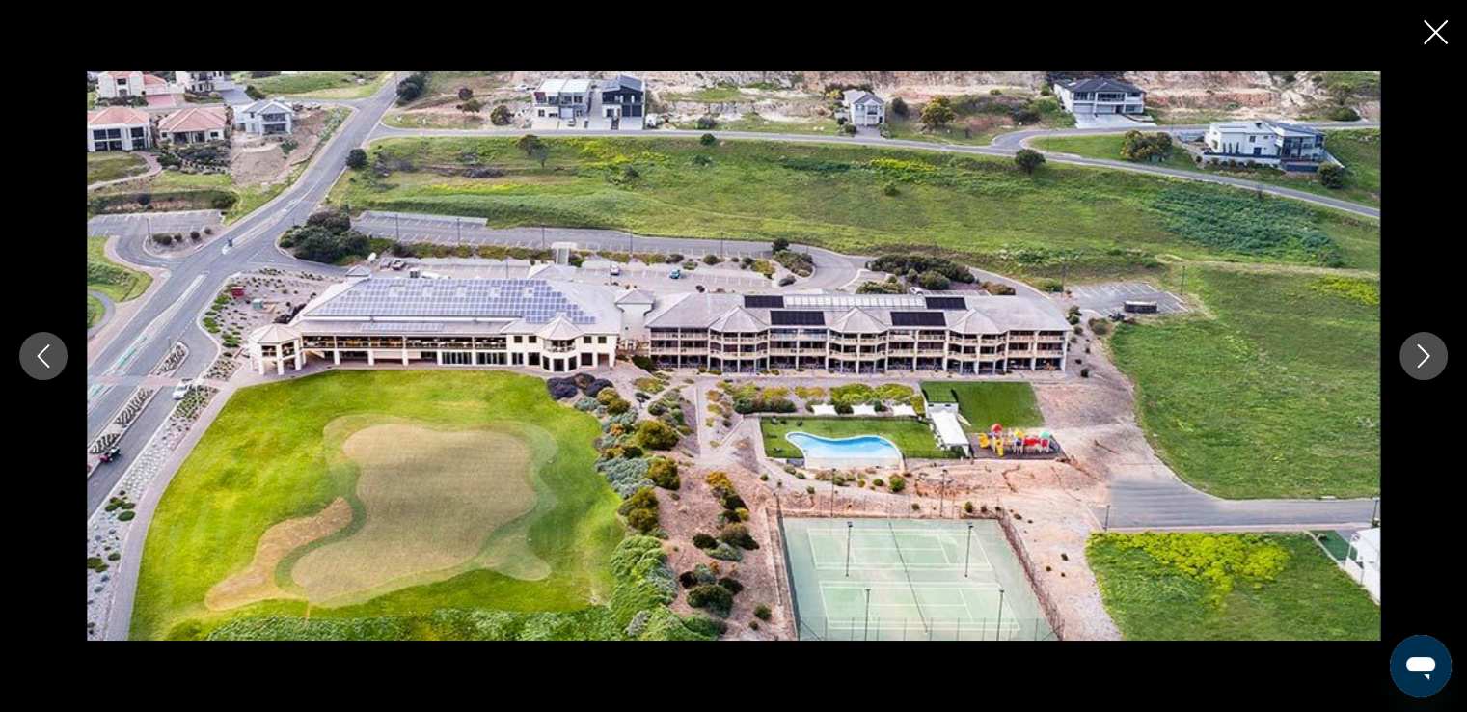
click at [1422, 352] on icon "Next image" at bounding box center [1423, 355] width 23 height 23
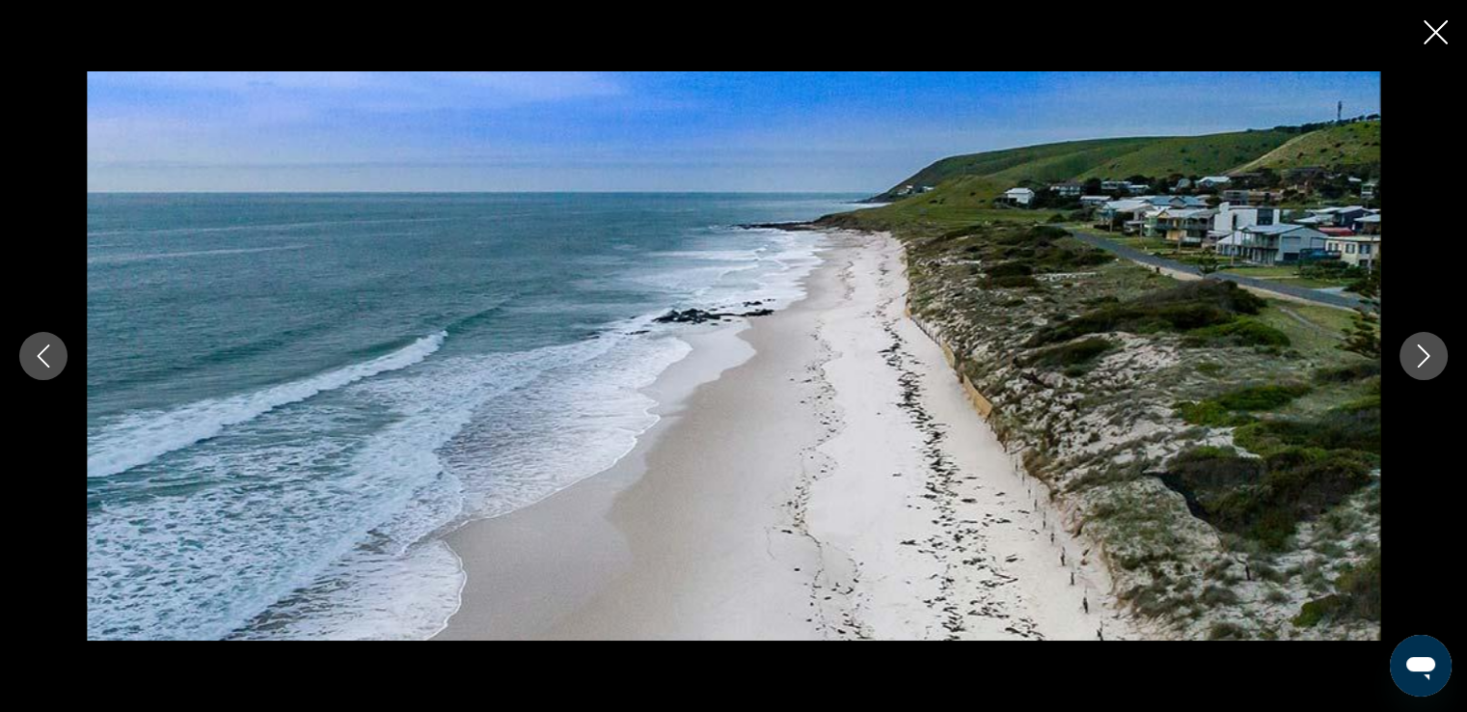
click at [1422, 352] on icon "Next image" at bounding box center [1423, 355] width 23 height 23
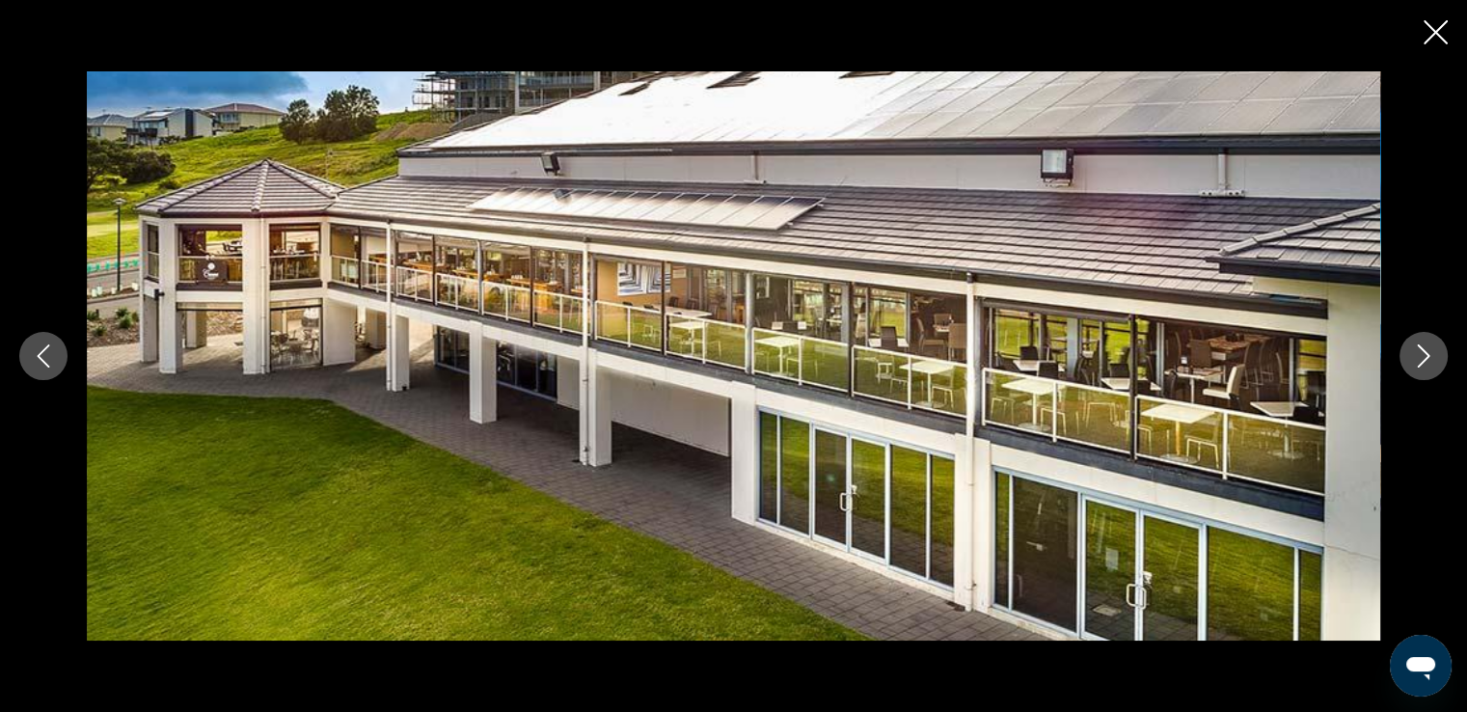
click at [1422, 352] on icon "Next image" at bounding box center [1423, 355] width 23 height 23
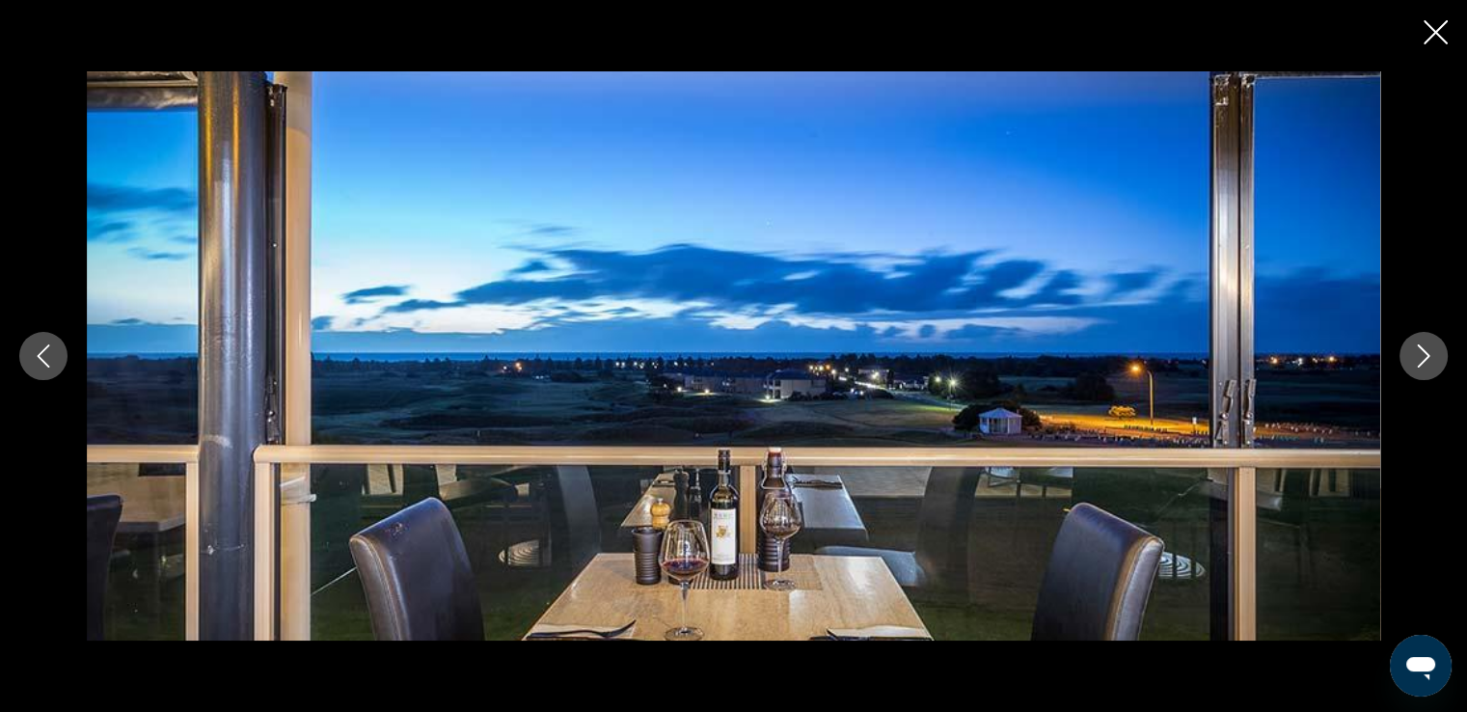
click at [1437, 33] on icon "Close slideshow" at bounding box center [1435, 32] width 24 height 24
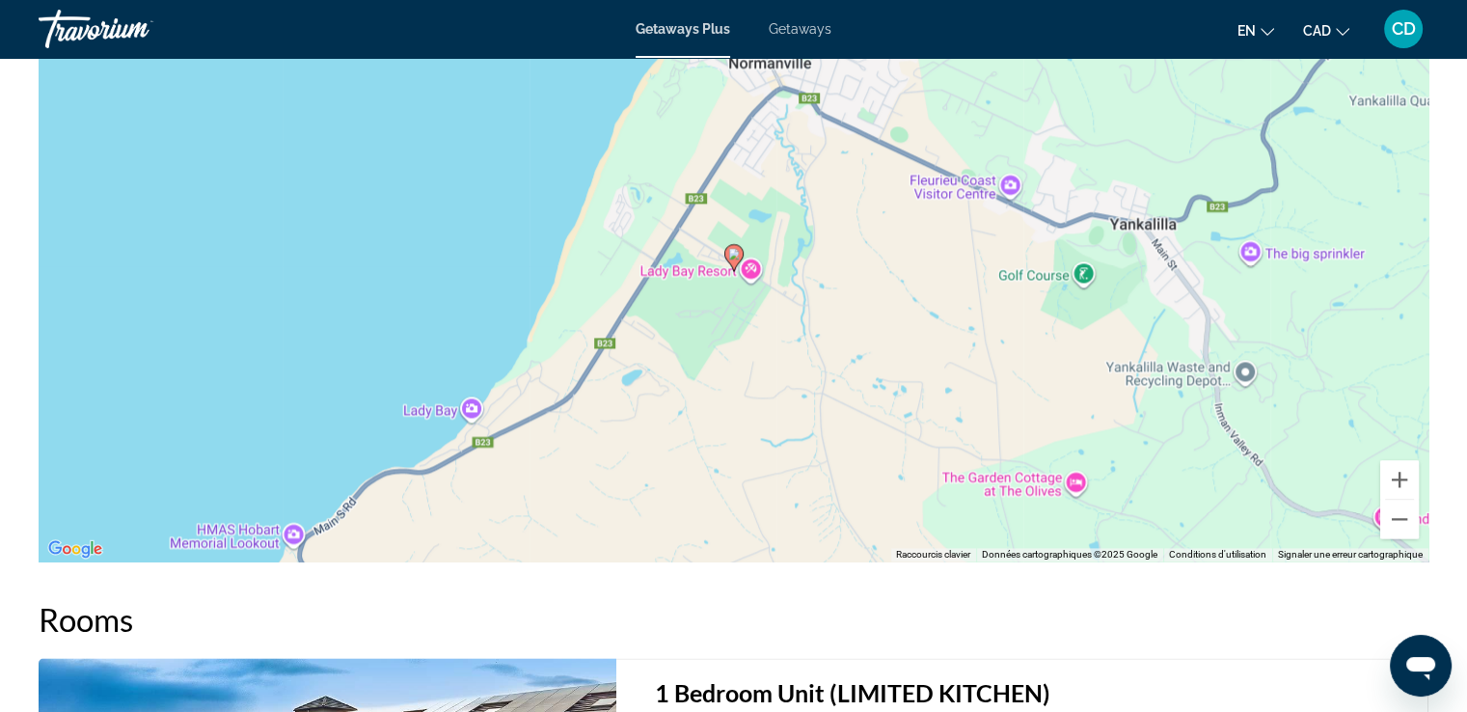
scroll to position [2508, 0]
click at [1391, 520] on button "Zoom arrière" at bounding box center [1399, 518] width 39 height 39
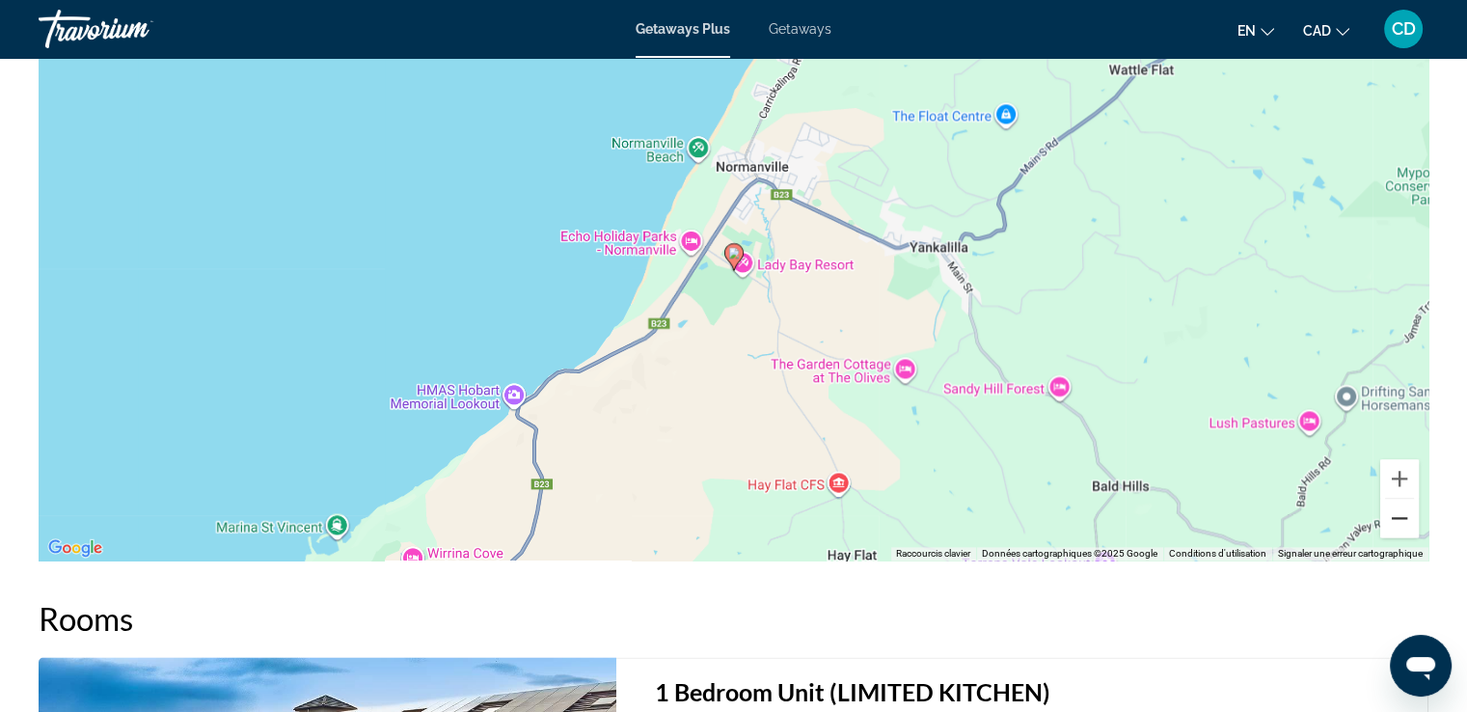
click at [1391, 520] on button "Zoom arrière" at bounding box center [1399, 518] width 39 height 39
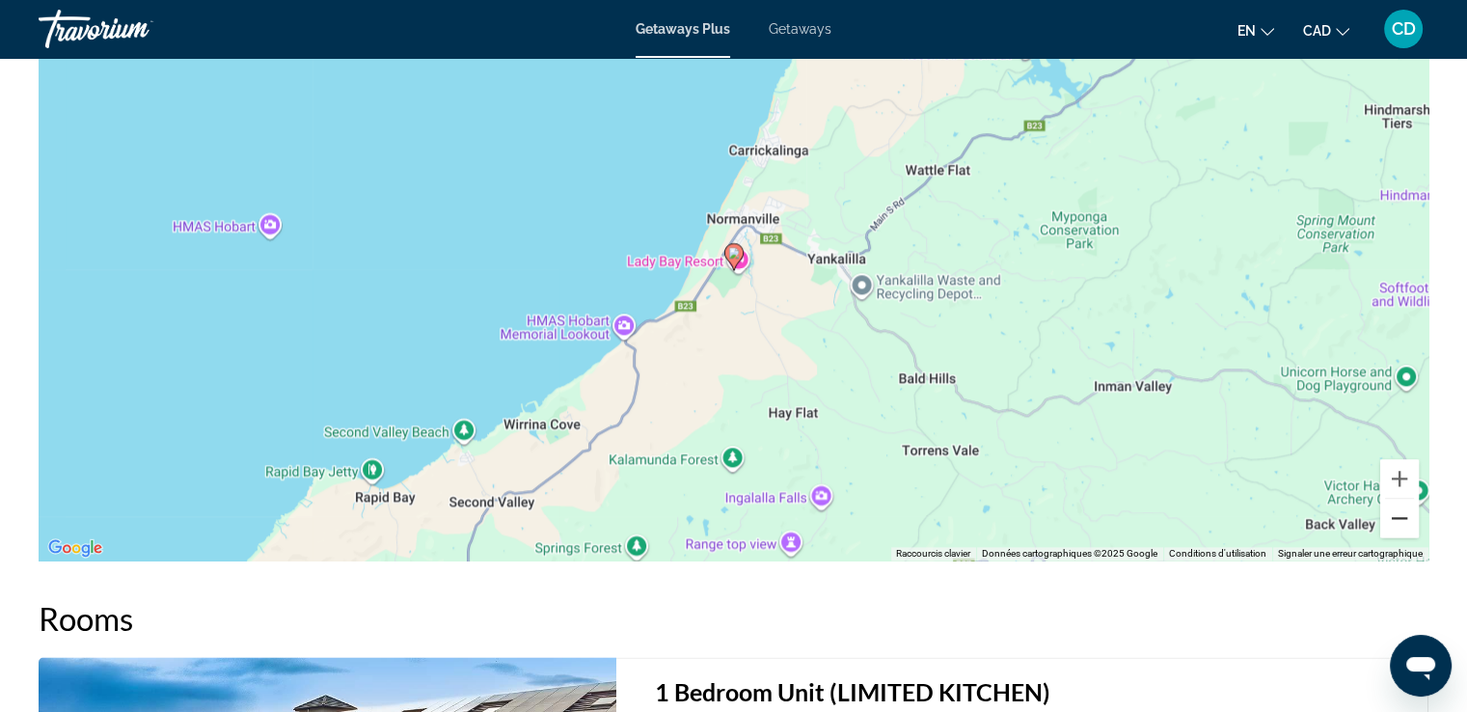
click at [1391, 520] on button "Zoom arrière" at bounding box center [1399, 518] width 39 height 39
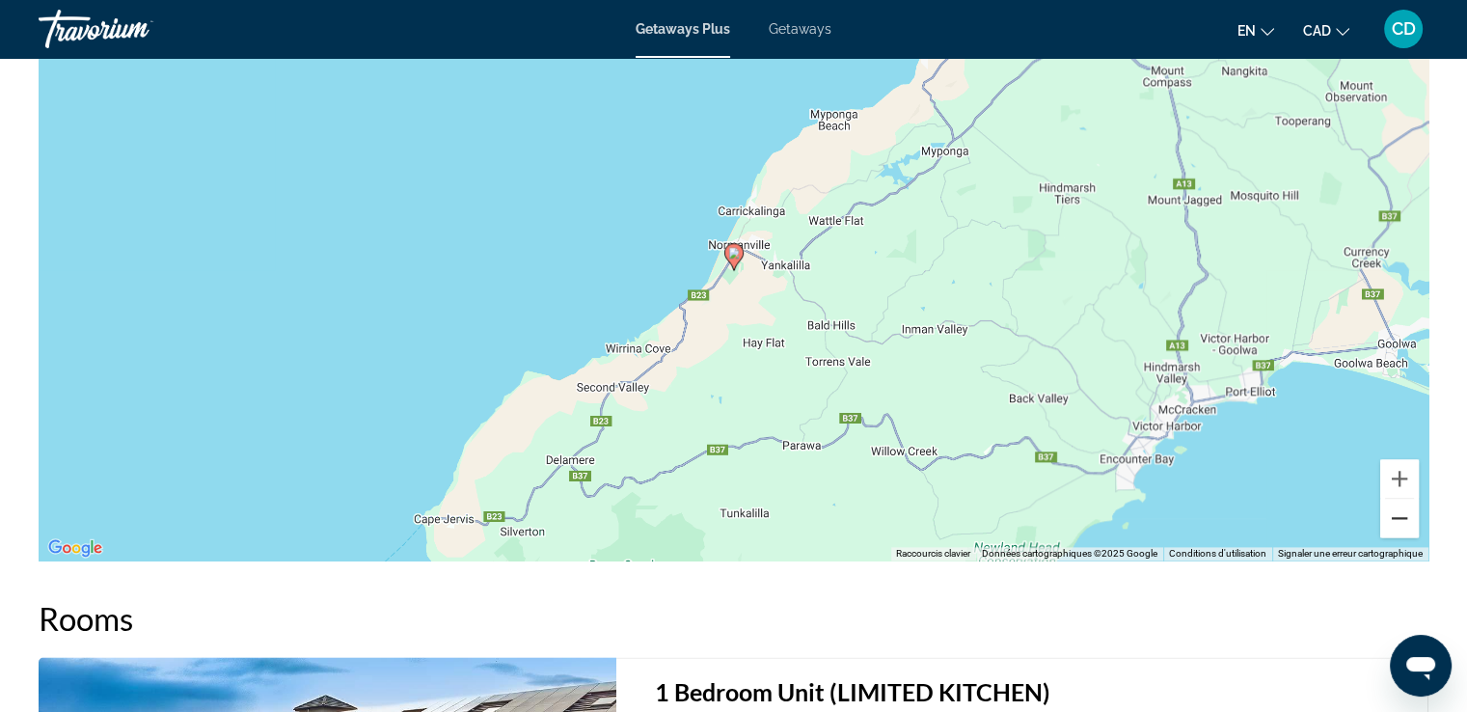
click at [1392, 521] on button "Zoom arrière" at bounding box center [1399, 518] width 39 height 39
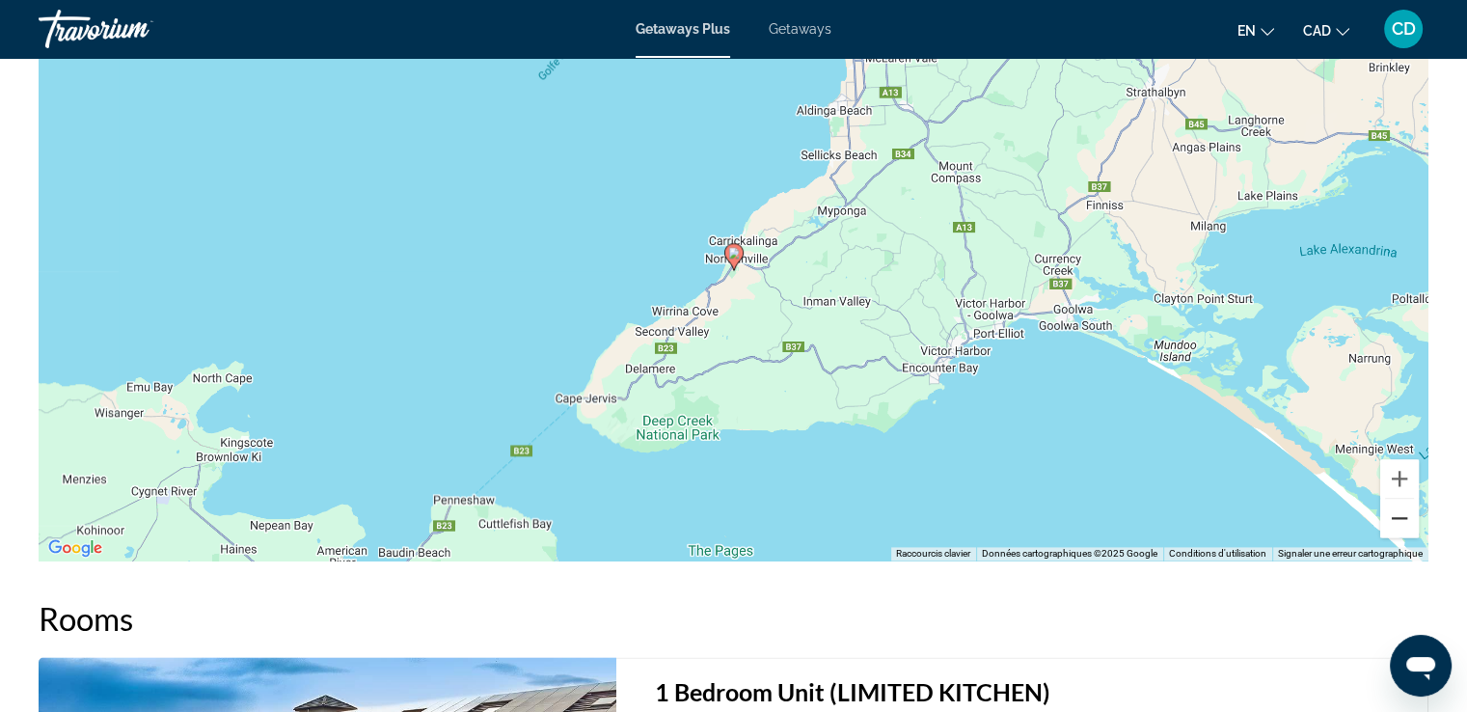
click at [1392, 521] on button "Zoom arrière" at bounding box center [1399, 518] width 39 height 39
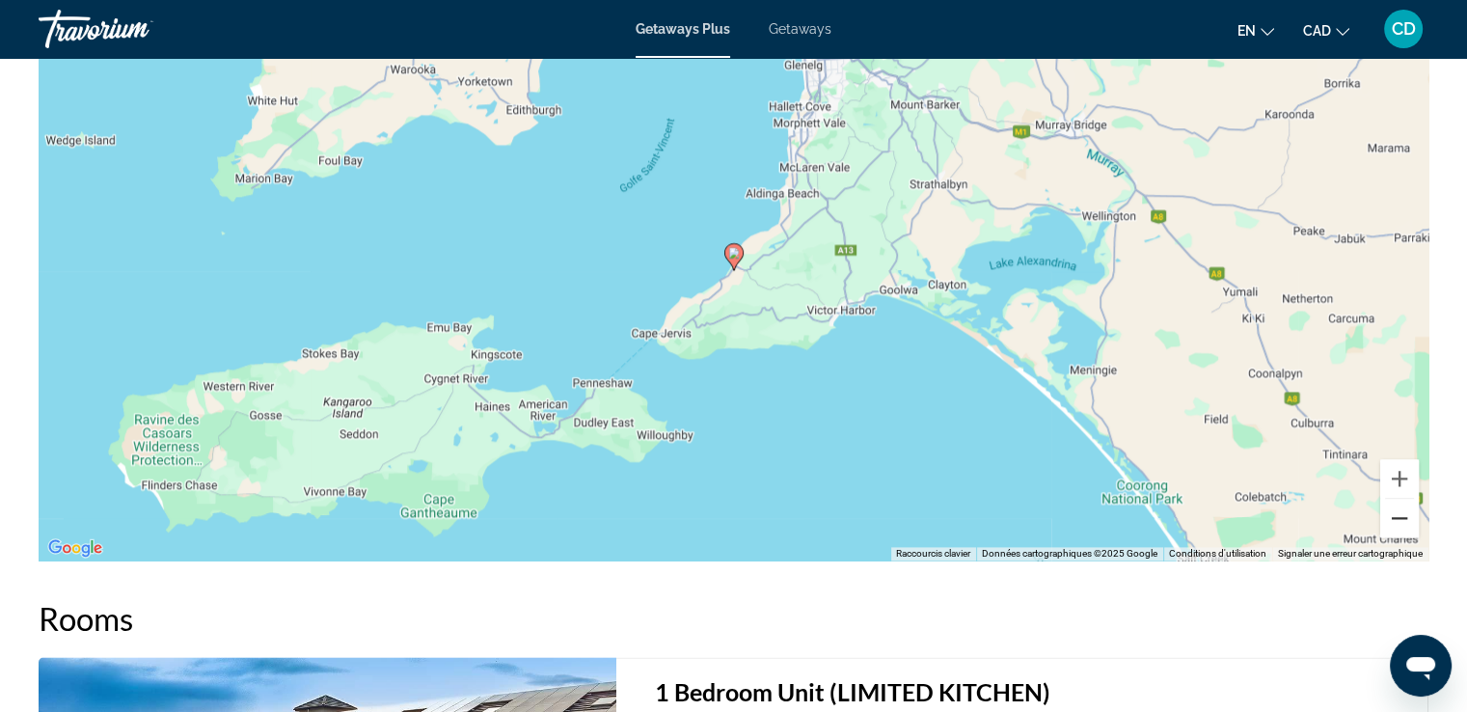
click at [1392, 521] on button "Zoom arrière" at bounding box center [1399, 518] width 39 height 39
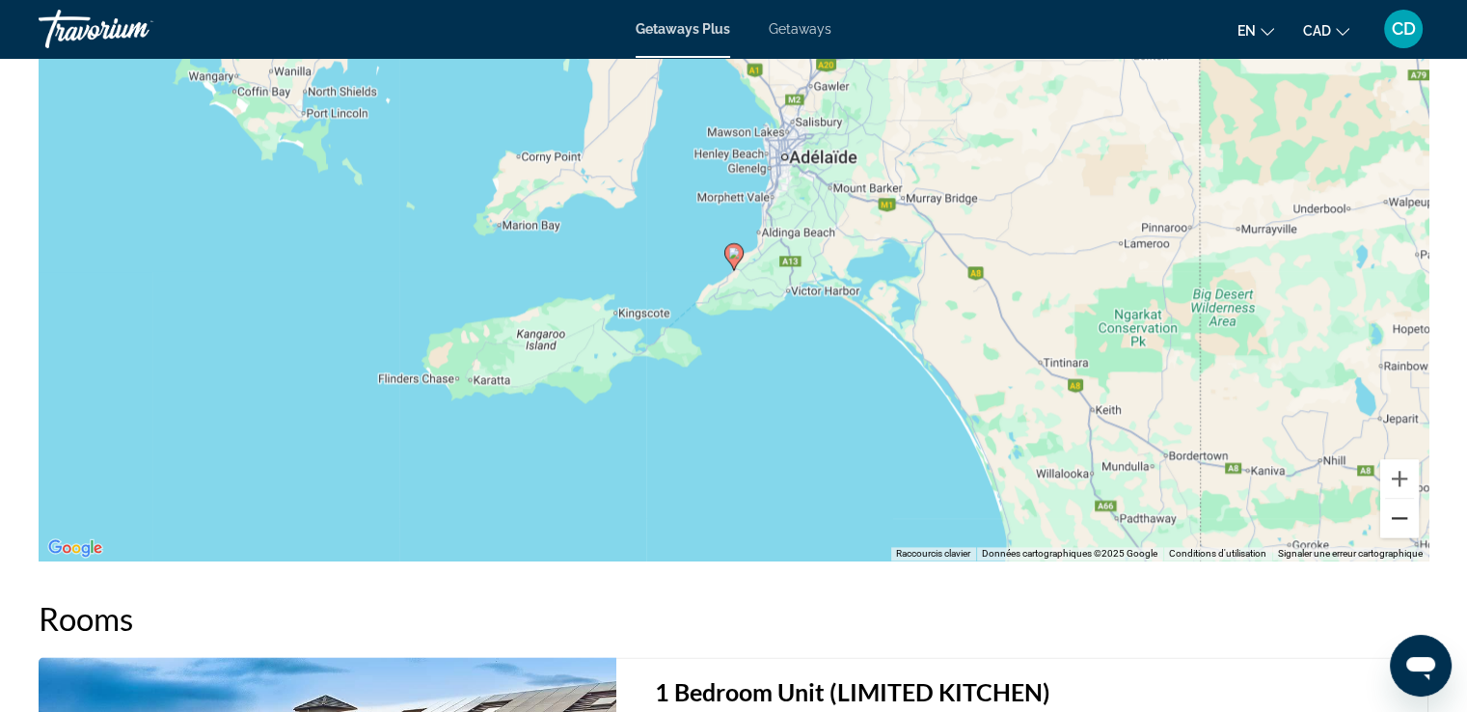
click at [1393, 521] on button "Zoom arrière" at bounding box center [1399, 518] width 39 height 39
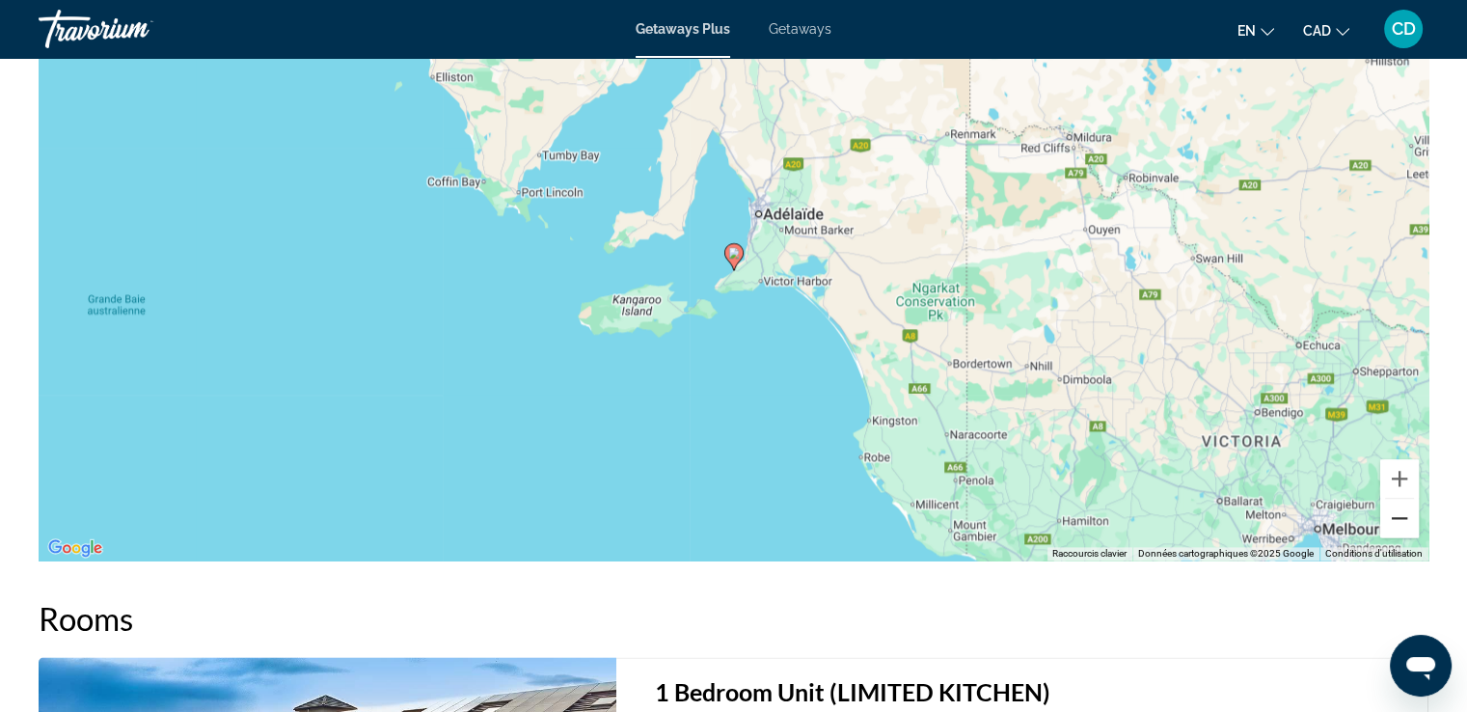
click at [1393, 521] on button "Zoom arrière" at bounding box center [1399, 518] width 39 height 39
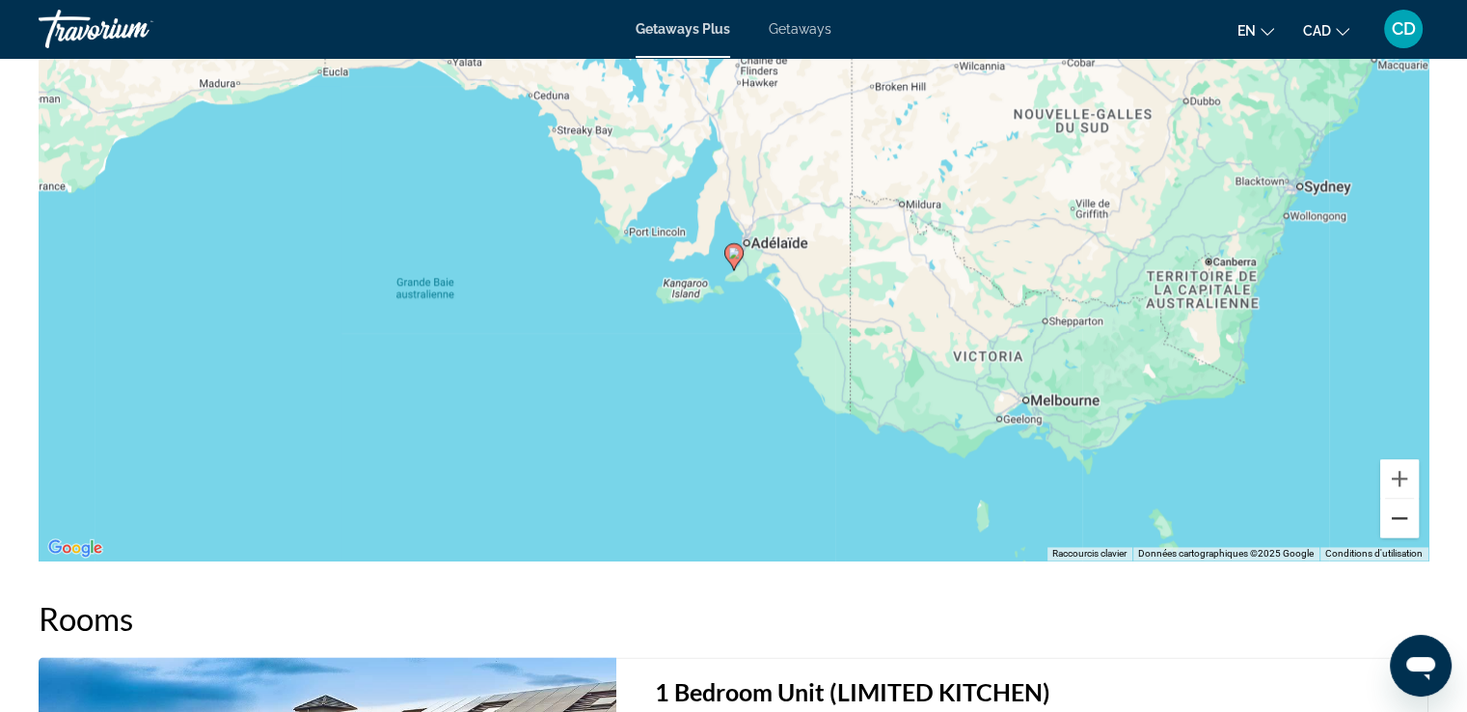
click at [1404, 524] on button "Zoom arrière" at bounding box center [1399, 518] width 39 height 39
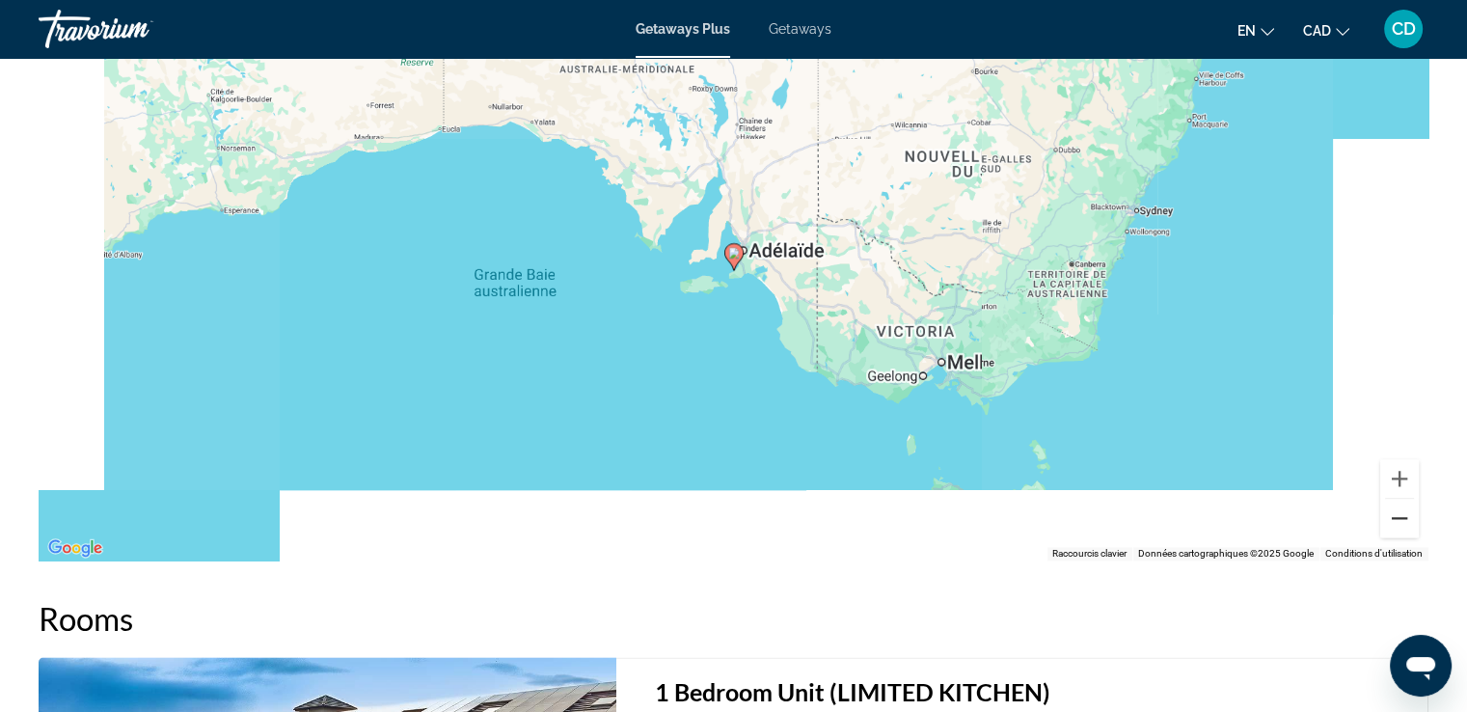
click at [1404, 522] on button "Zoom arrière" at bounding box center [1399, 518] width 39 height 39
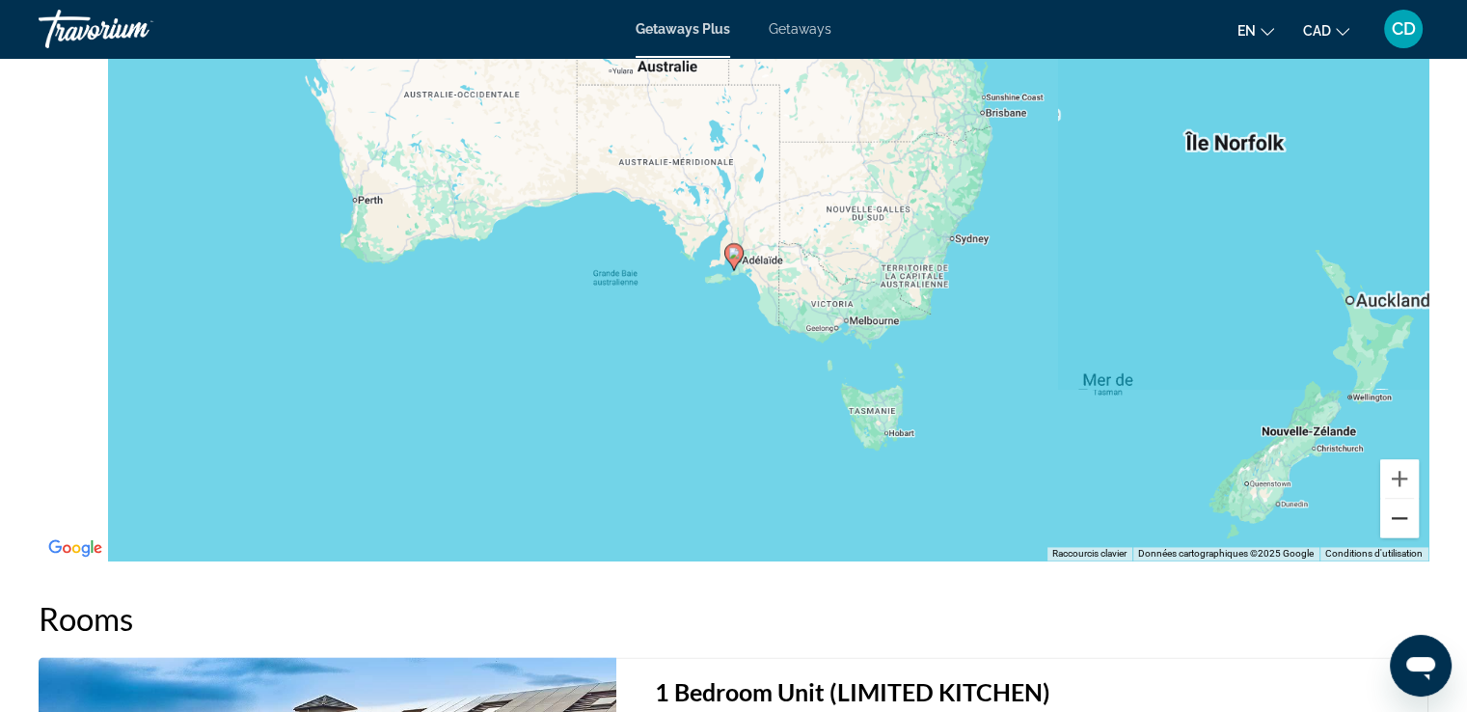
click at [1404, 522] on button "Zoom arrière" at bounding box center [1399, 518] width 39 height 39
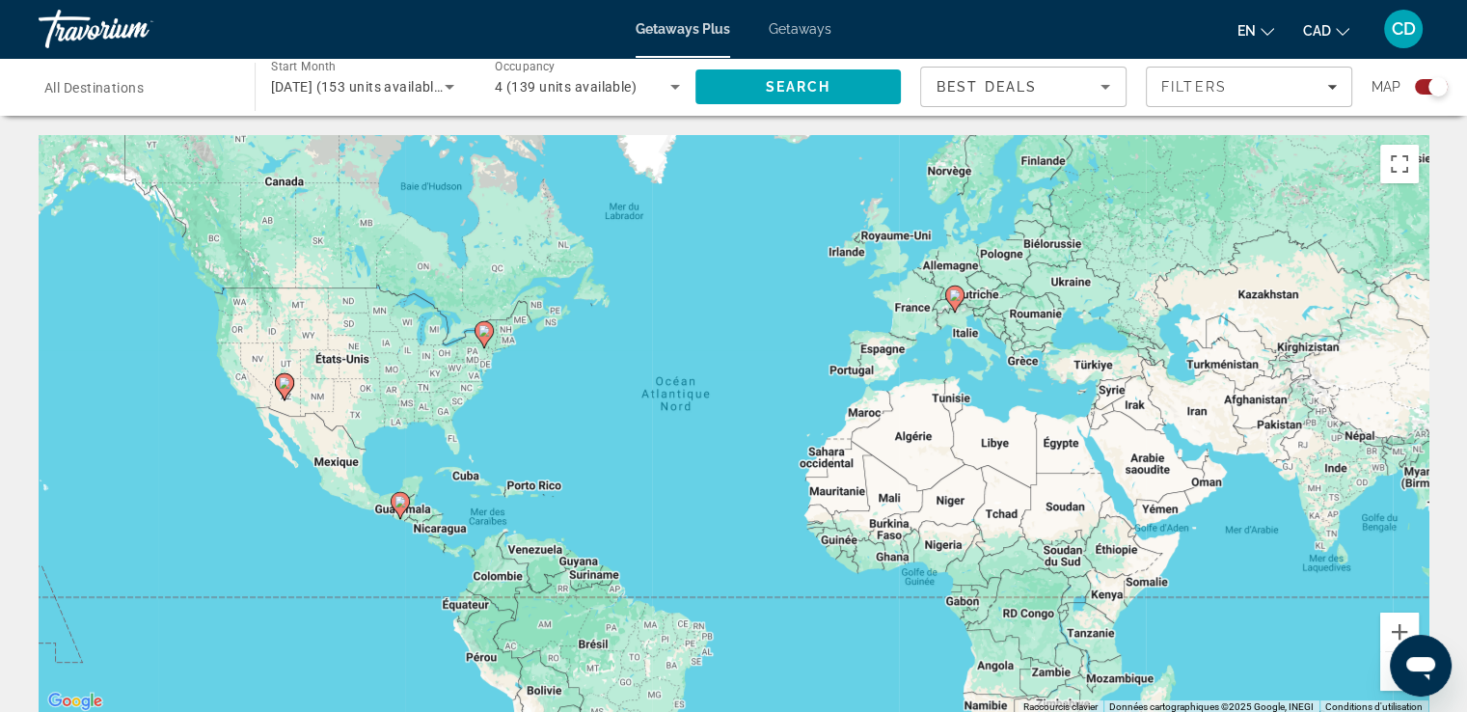
click at [955, 292] on image "Main content" at bounding box center [955, 295] width 12 height 12
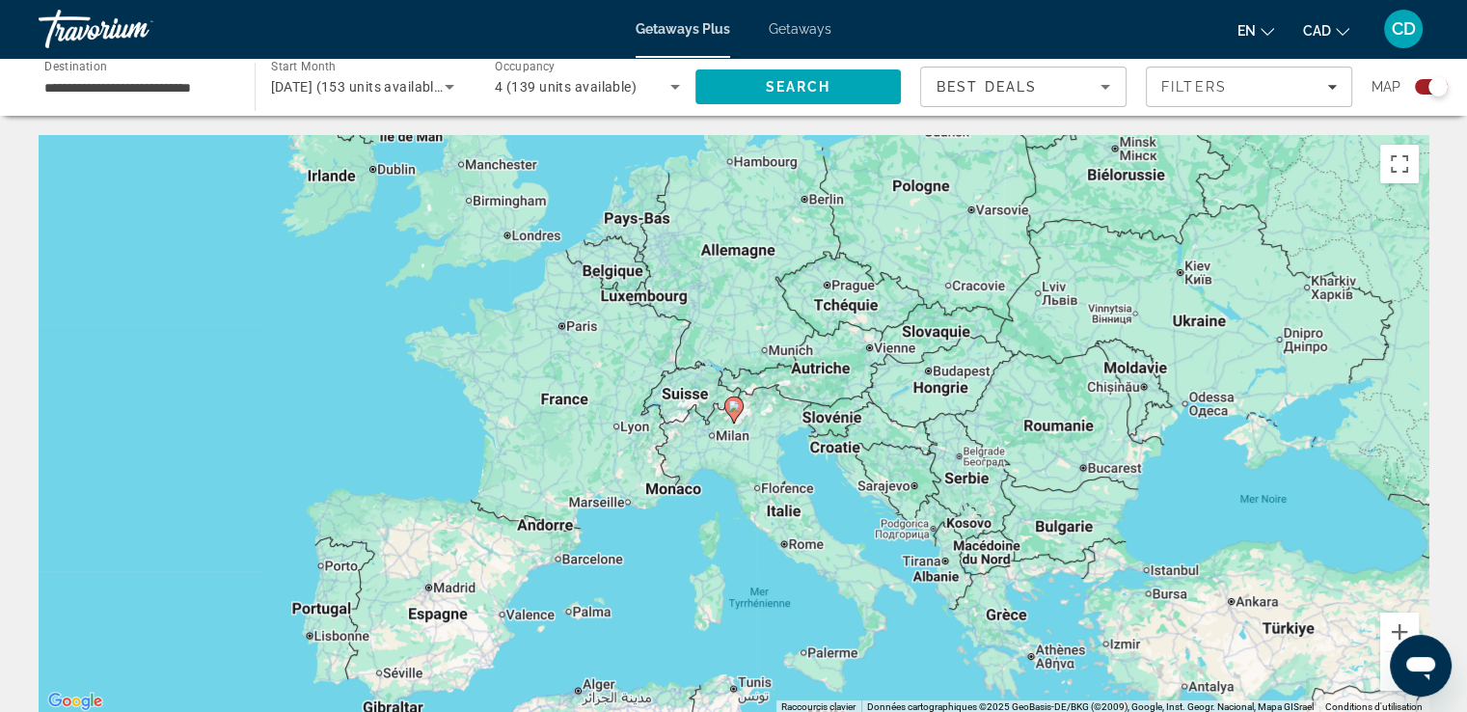
click at [731, 406] on image "Main content" at bounding box center [734, 406] width 12 height 12
type input "**********"
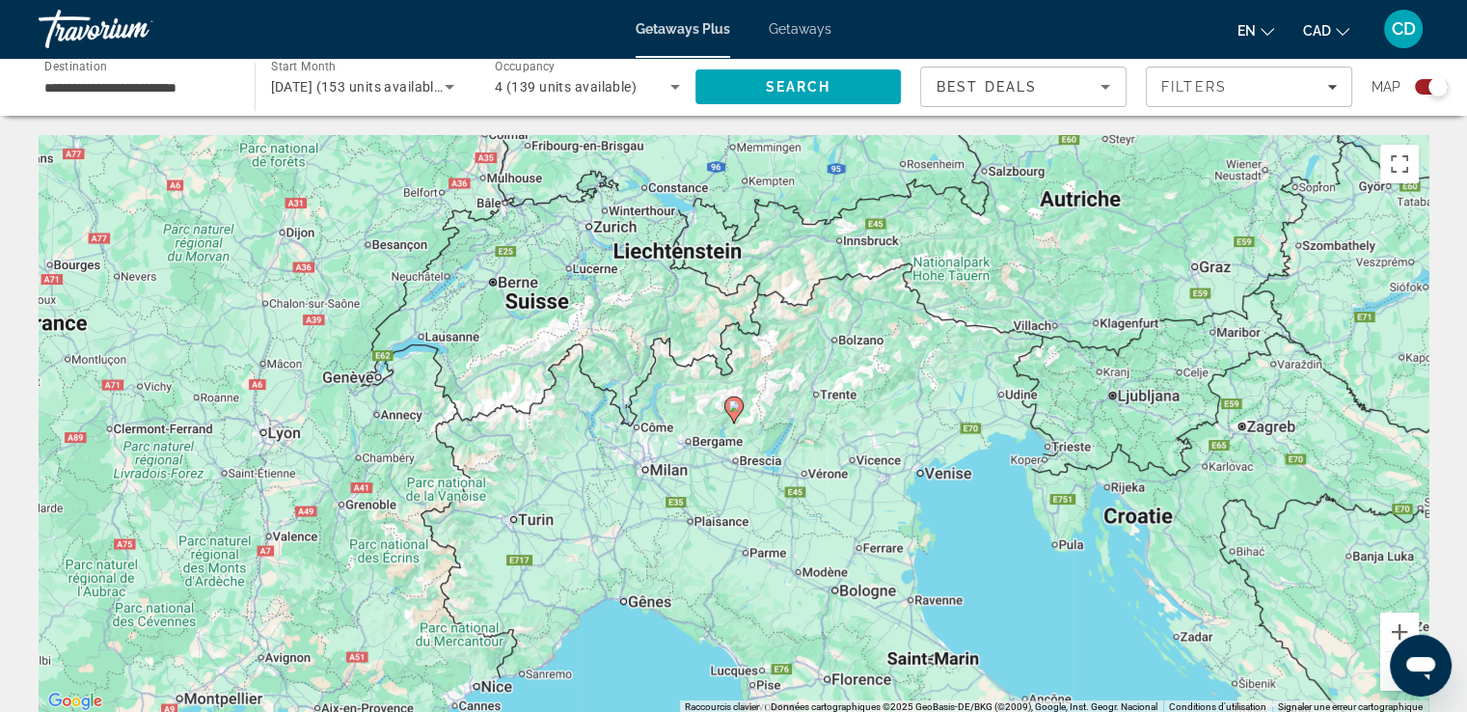
click at [735, 410] on image "Main content" at bounding box center [734, 406] width 12 height 12
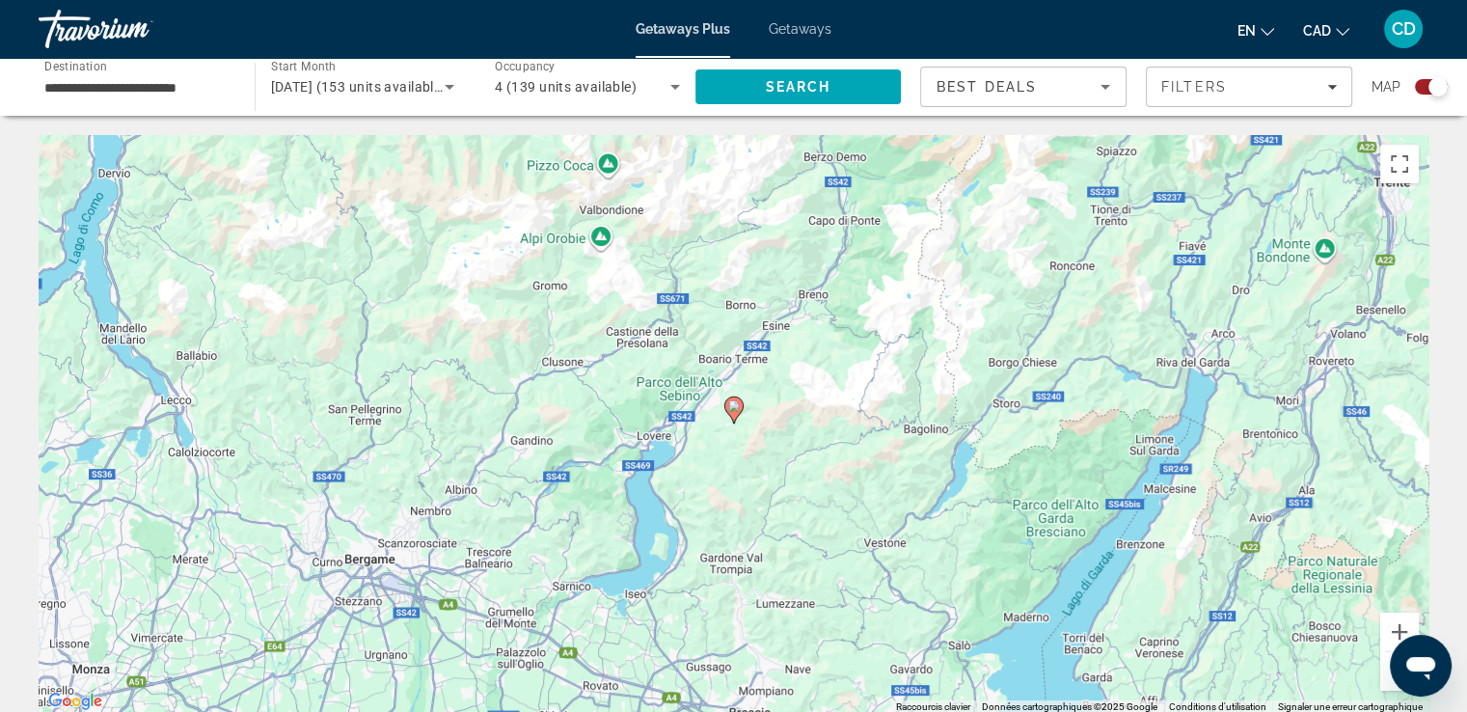
click at [737, 411] on image "Main content" at bounding box center [734, 406] width 12 height 12
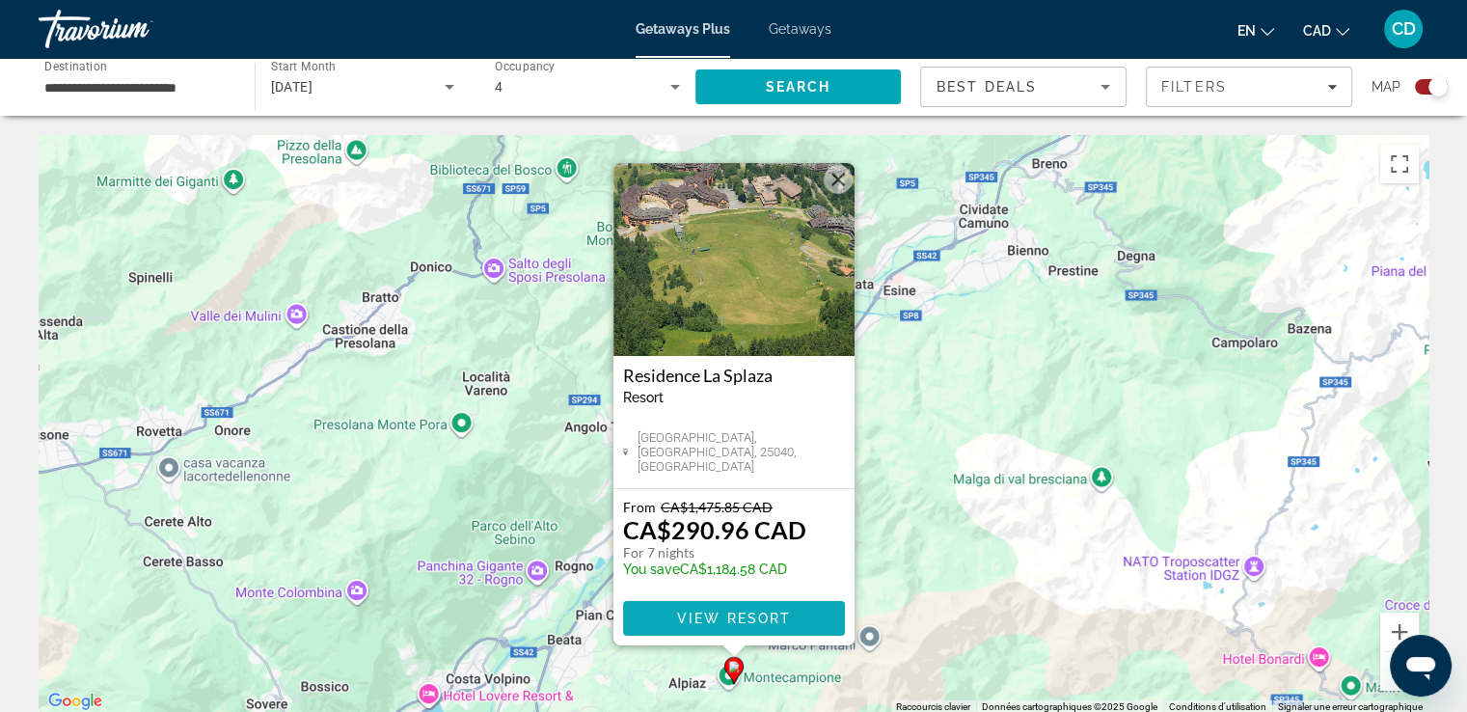
click at [723, 617] on span "View Resort" at bounding box center [733, 617] width 114 height 15
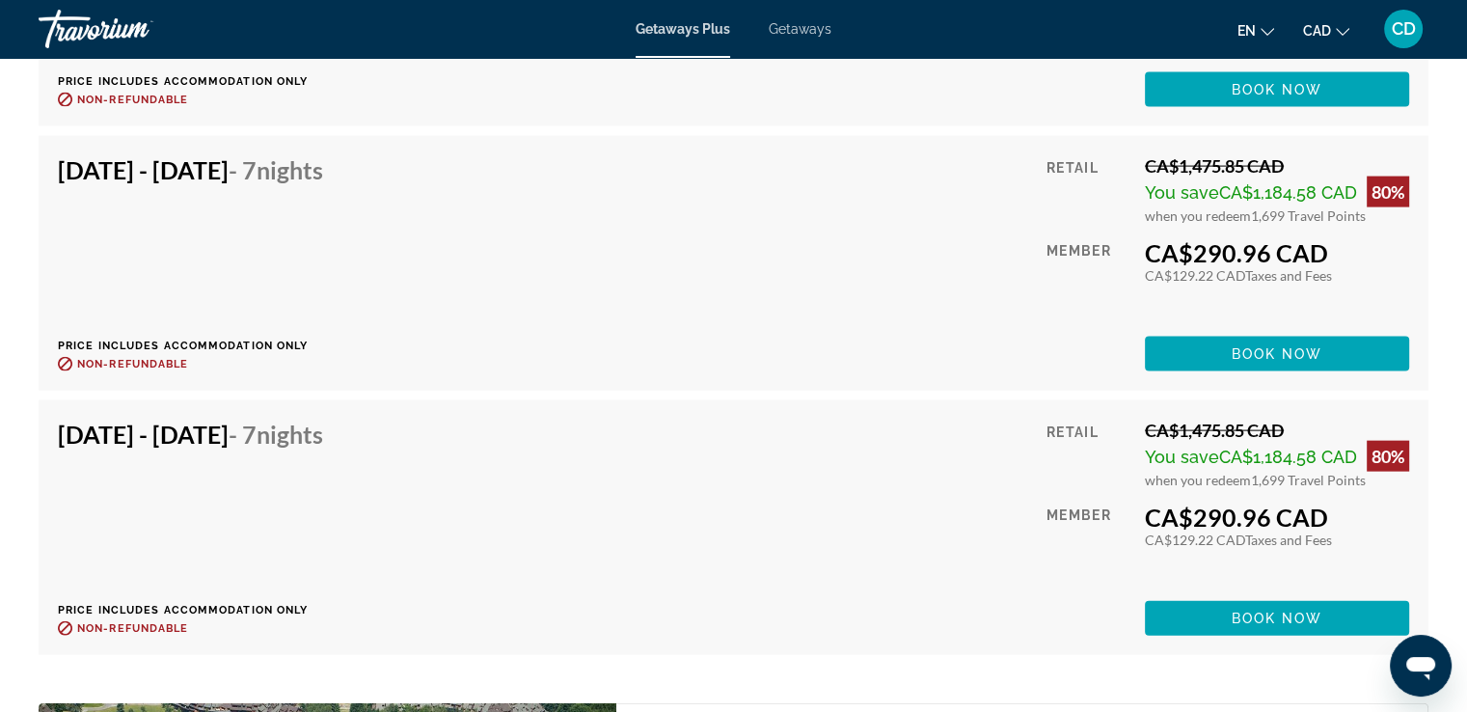
scroll to position [4051, 0]
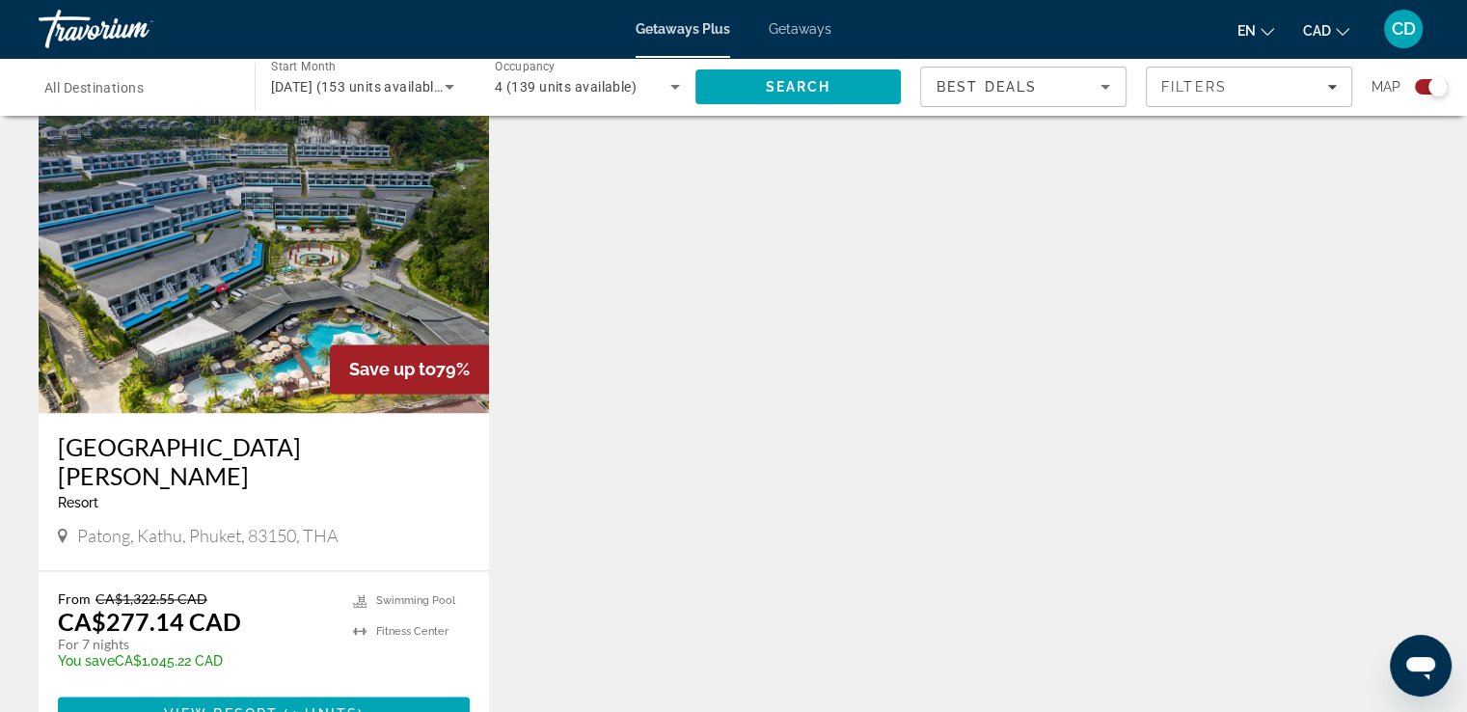
scroll to position [2797, 0]
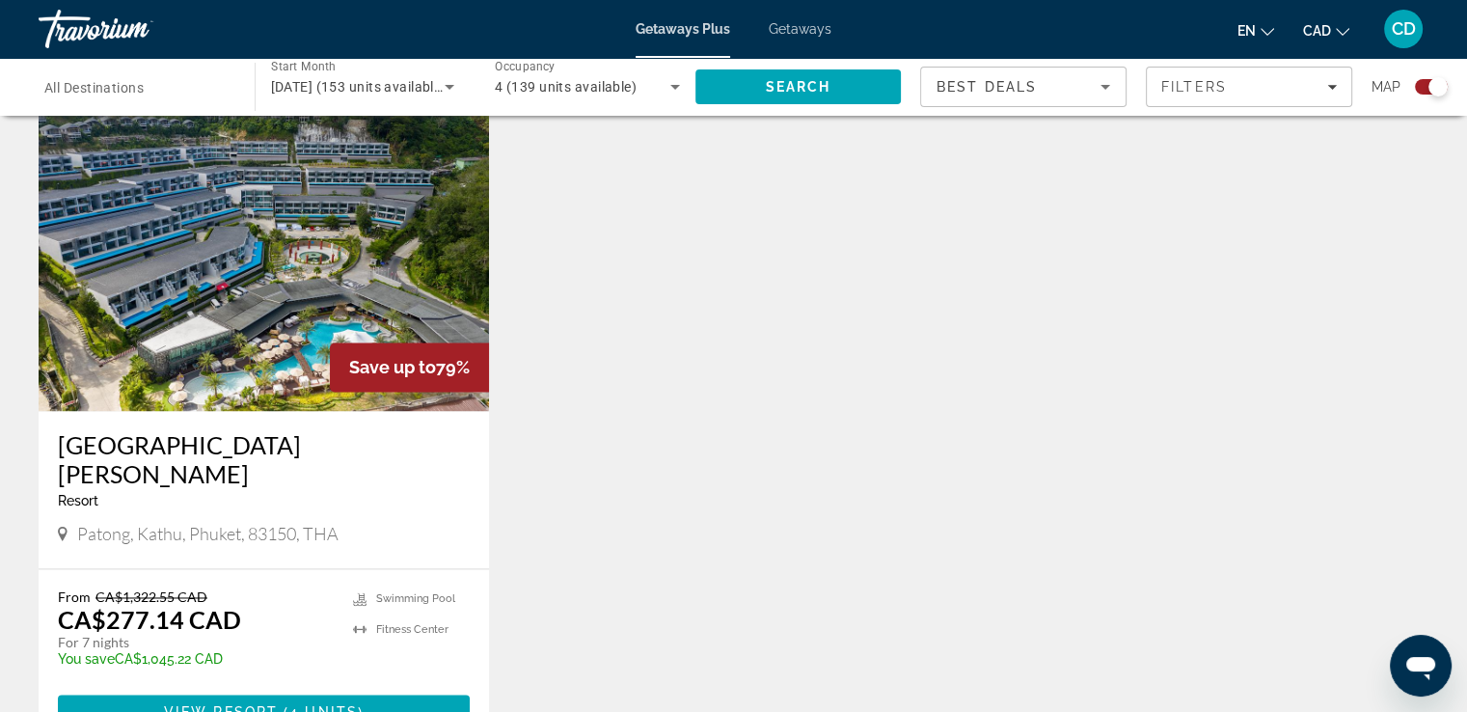
click at [260, 200] on img "Main content" at bounding box center [264, 256] width 450 height 309
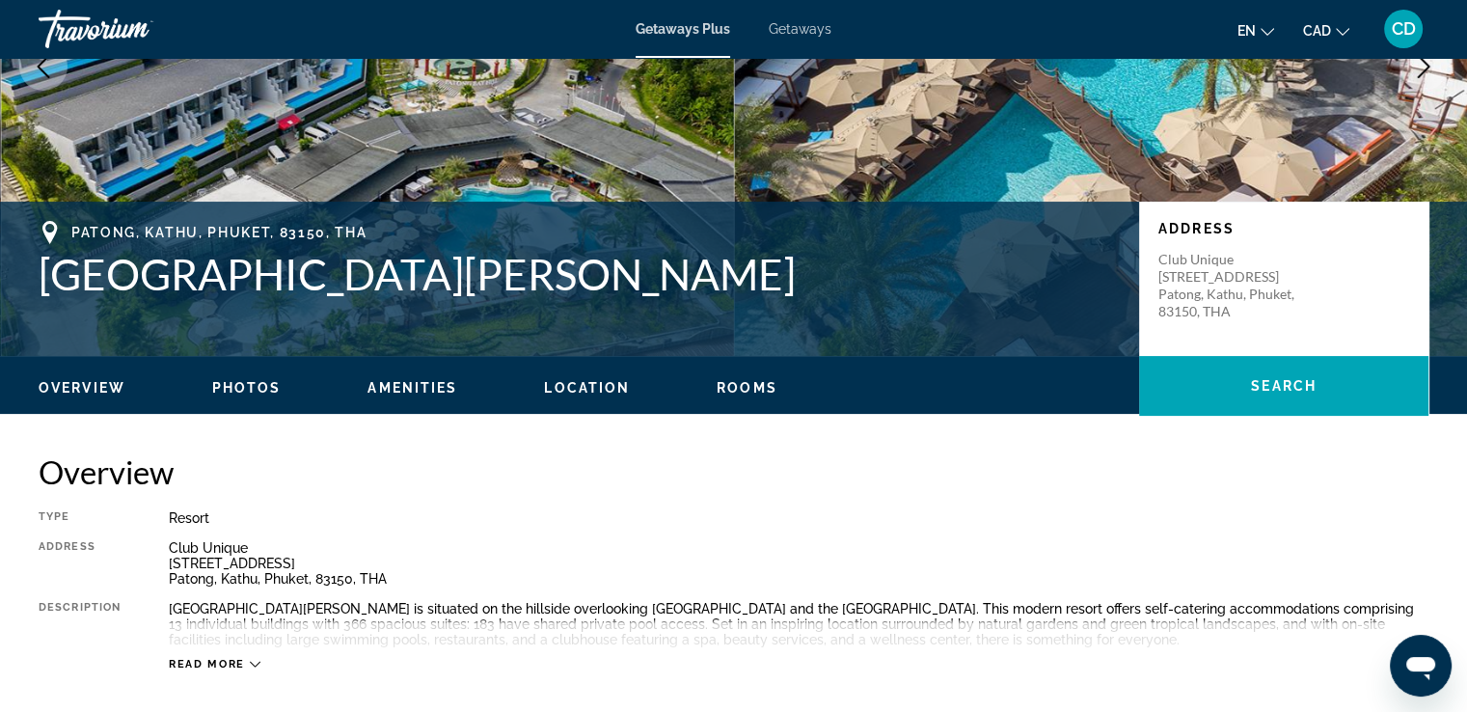
scroll to position [386, 0]
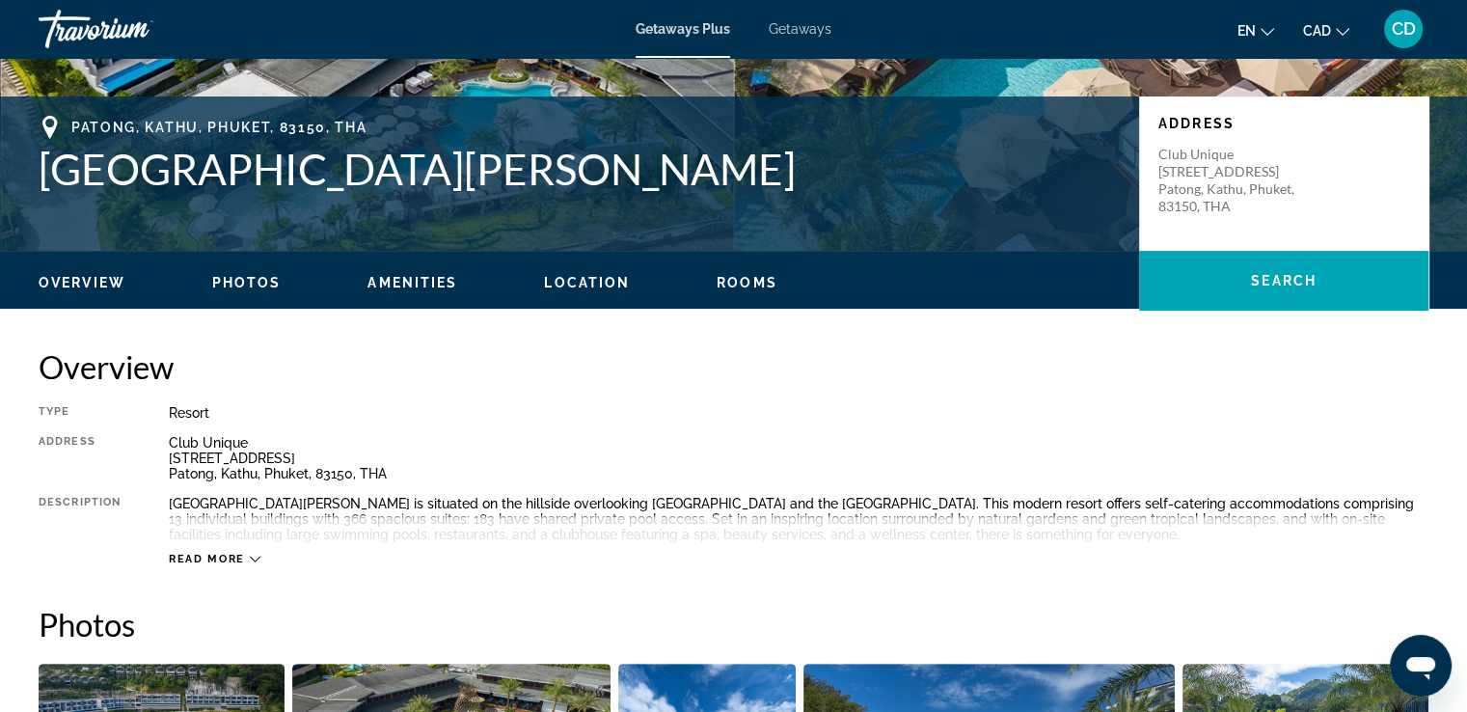
click at [243, 271] on ul "Overview Photos Amenities Location Rooms Search" at bounding box center [734, 280] width 1390 height 21
click at [224, 277] on span "Photos" at bounding box center [246, 282] width 69 height 15
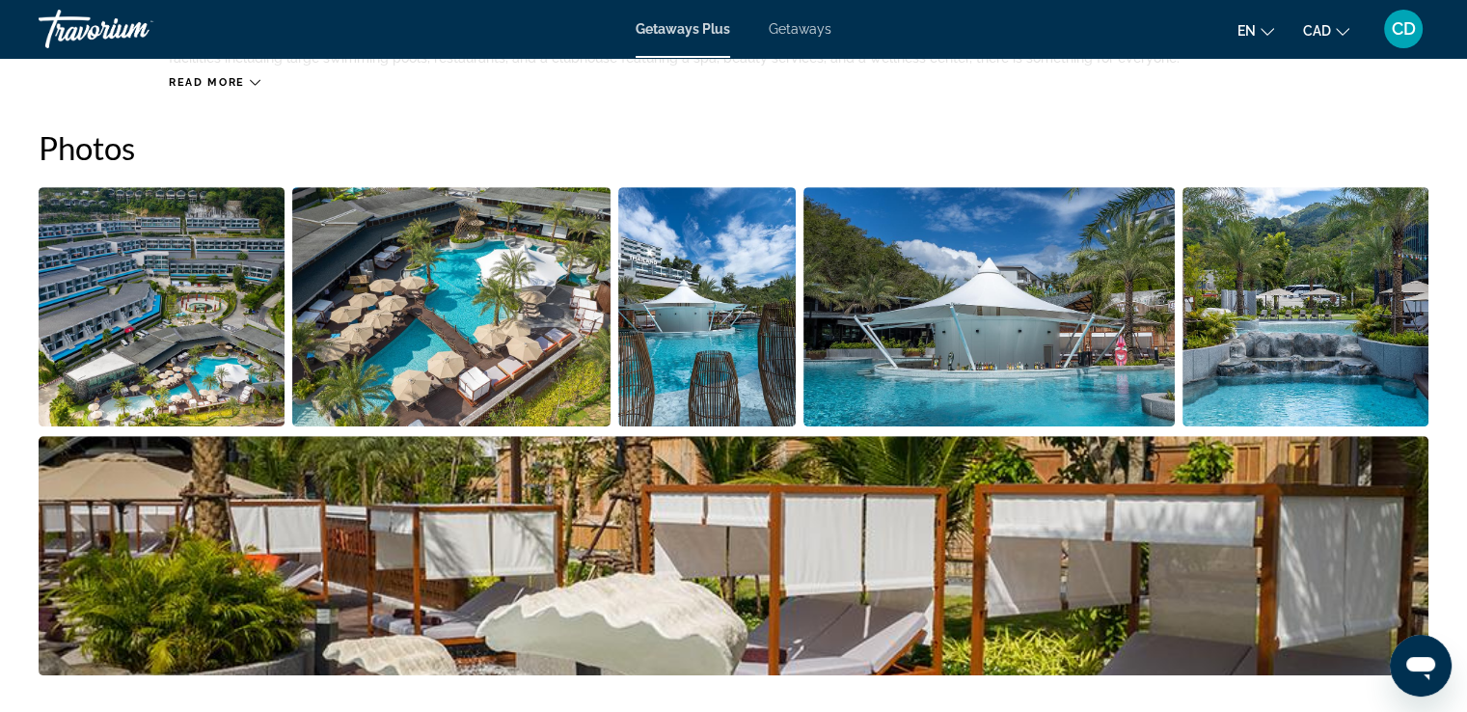
scroll to position [875, 0]
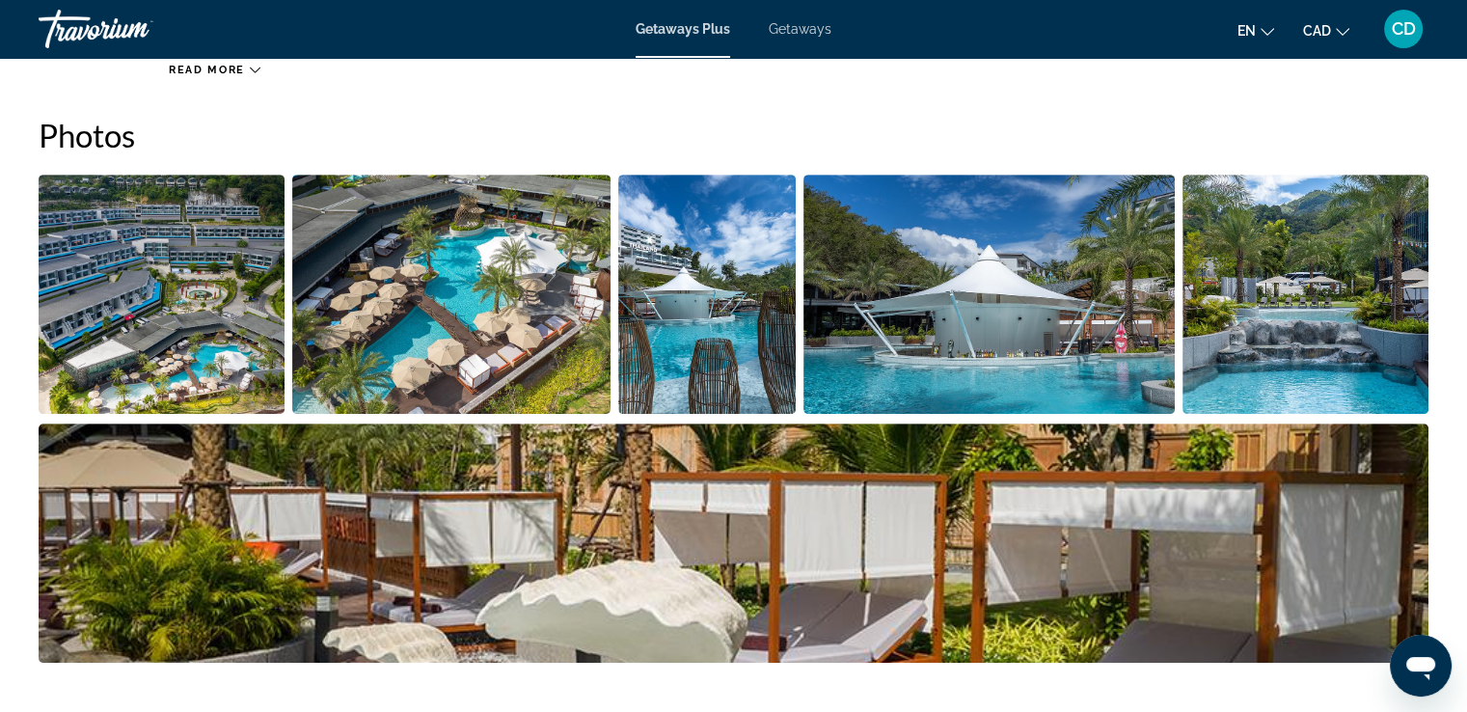
click at [95, 238] on img "Open full-screen image slider" at bounding box center [162, 294] width 246 height 239
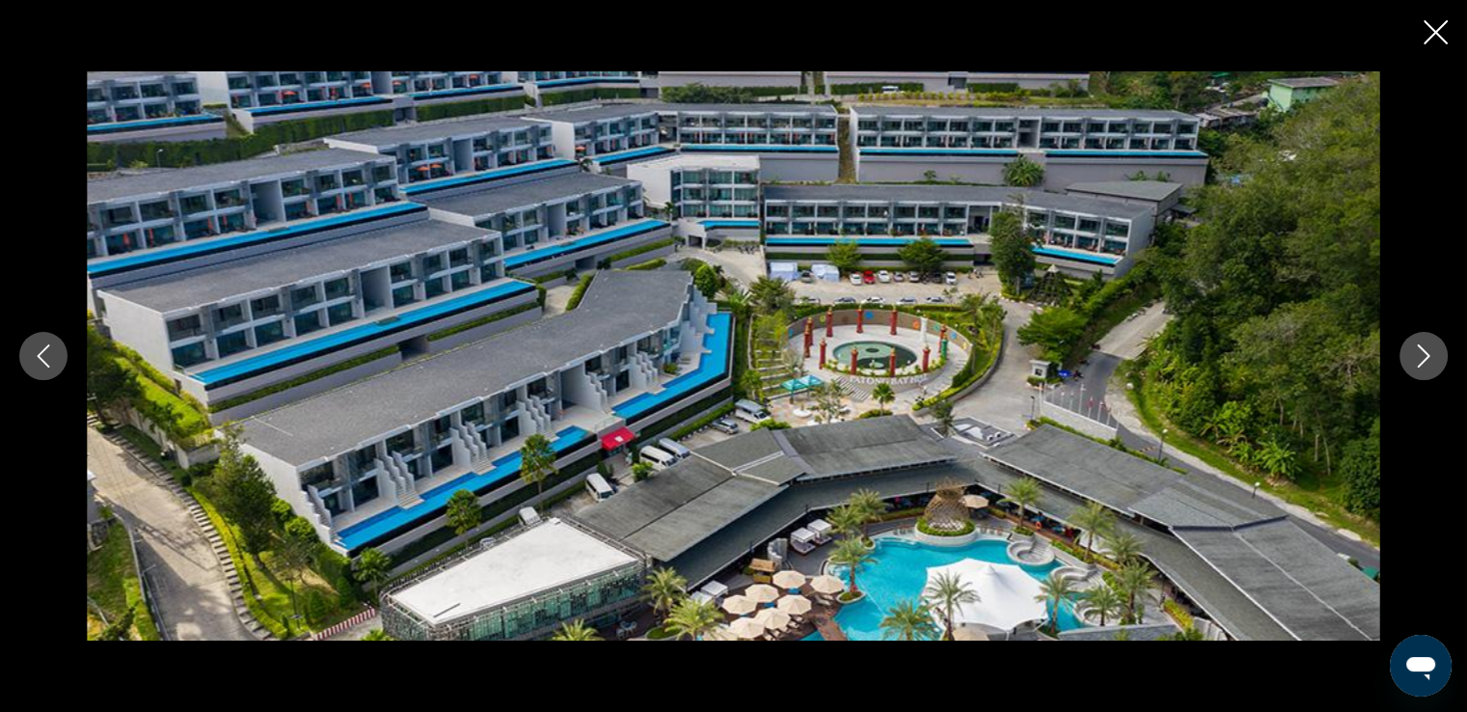
click at [1425, 361] on icon "Next image" at bounding box center [1423, 355] width 23 height 23
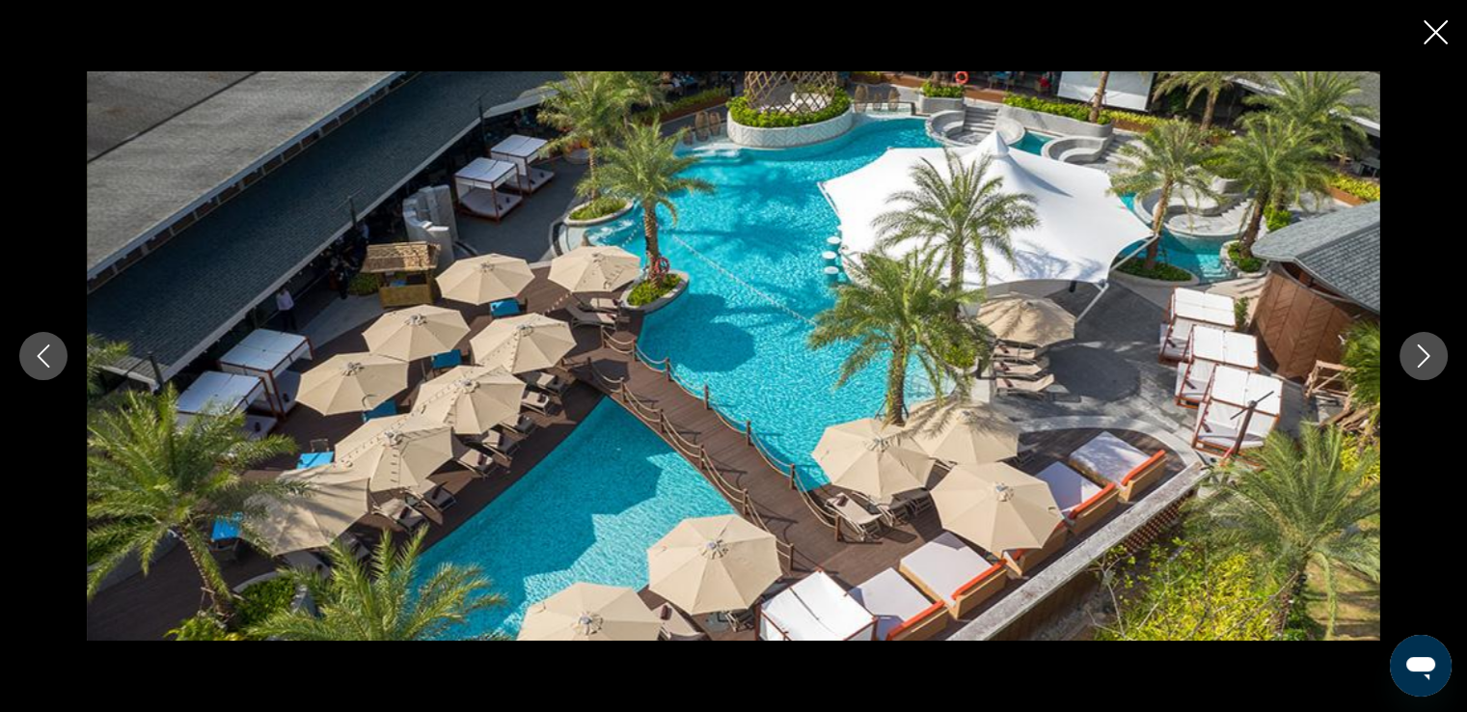
click at [1423, 358] on icon "Next image" at bounding box center [1423, 355] width 23 height 23
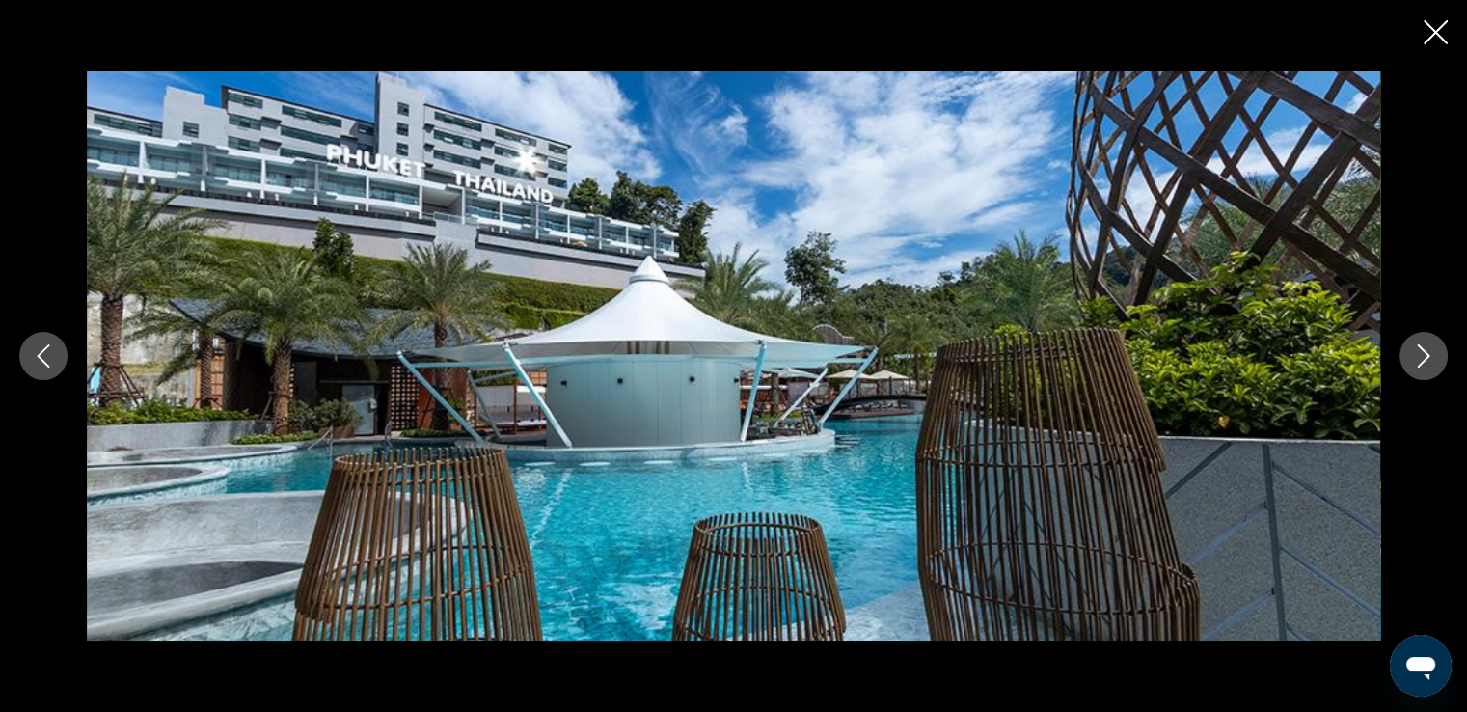
scroll to position [971, 0]
click at [1423, 358] on icon "Next image" at bounding box center [1423, 355] width 23 height 23
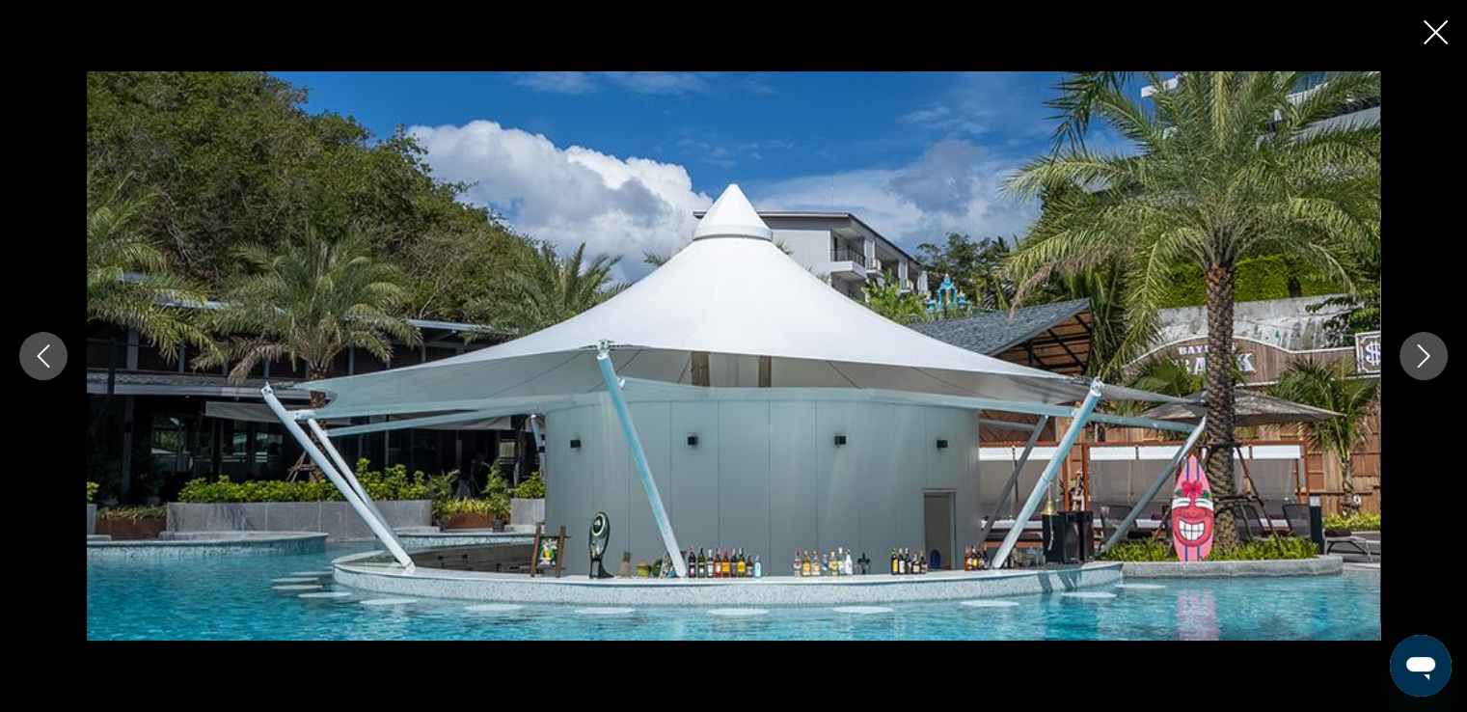
click at [1423, 358] on icon "Next image" at bounding box center [1423, 355] width 23 height 23
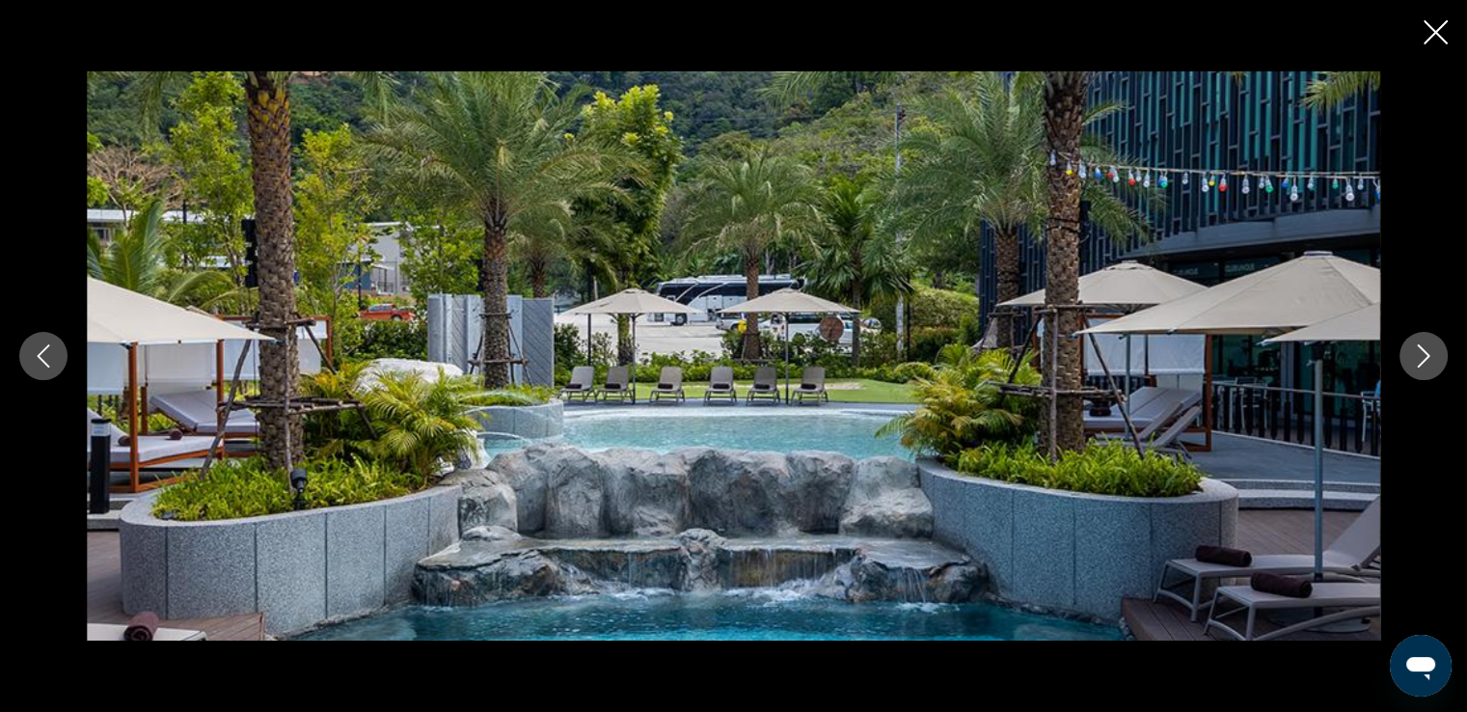
click at [1423, 358] on icon "Next image" at bounding box center [1423, 355] width 23 height 23
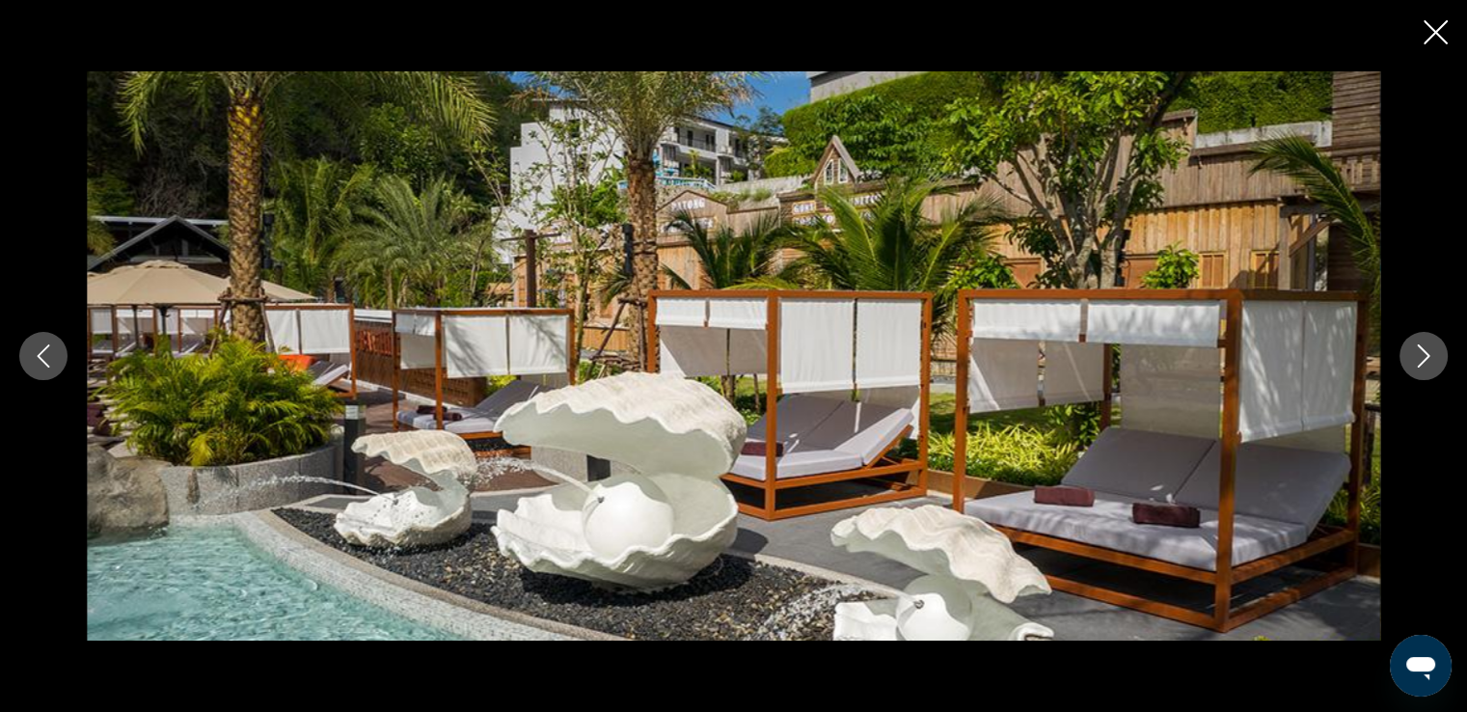
click at [1423, 358] on icon "Next image" at bounding box center [1423, 355] width 23 height 23
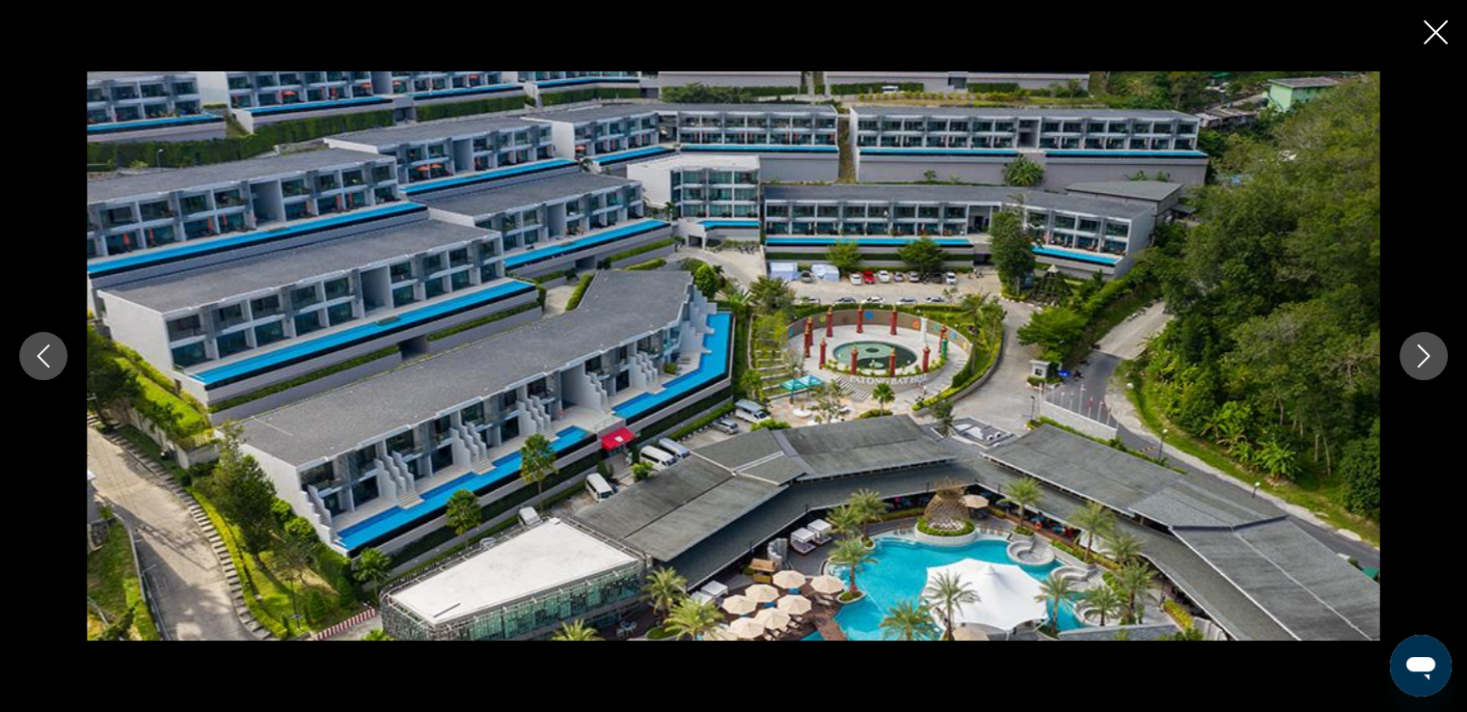
click at [1423, 358] on icon "Next image" at bounding box center [1423, 355] width 23 height 23
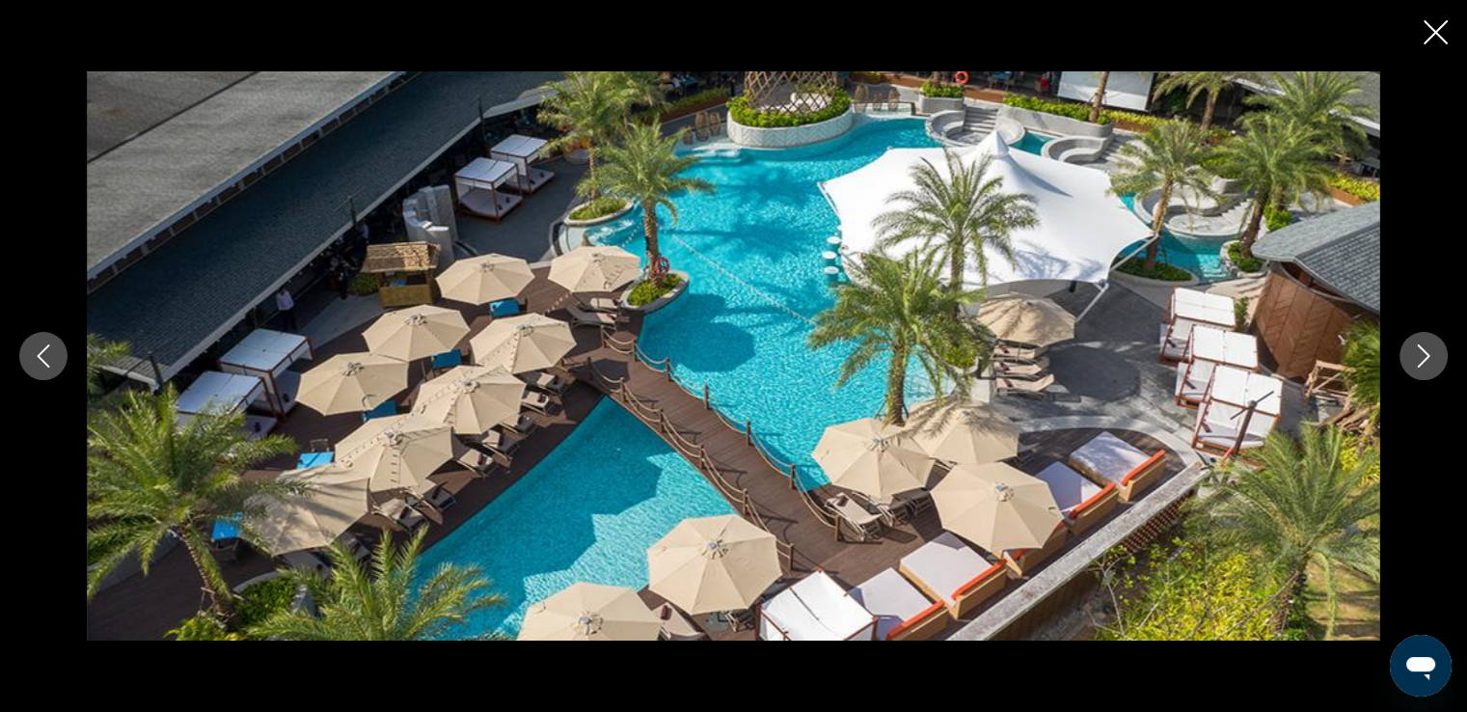
click at [1433, 31] on icon "Close slideshow" at bounding box center [1435, 32] width 24 height 24
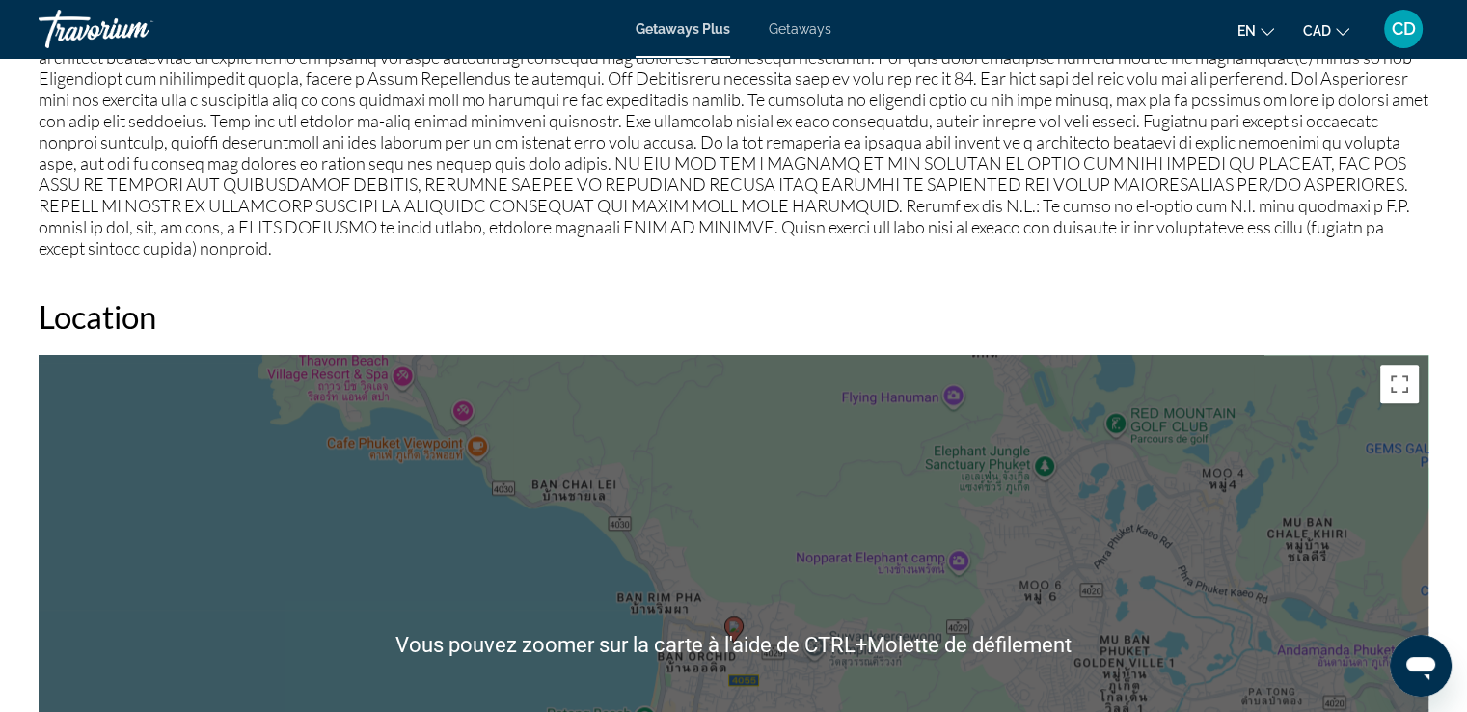
scroll to position [2418, 0]
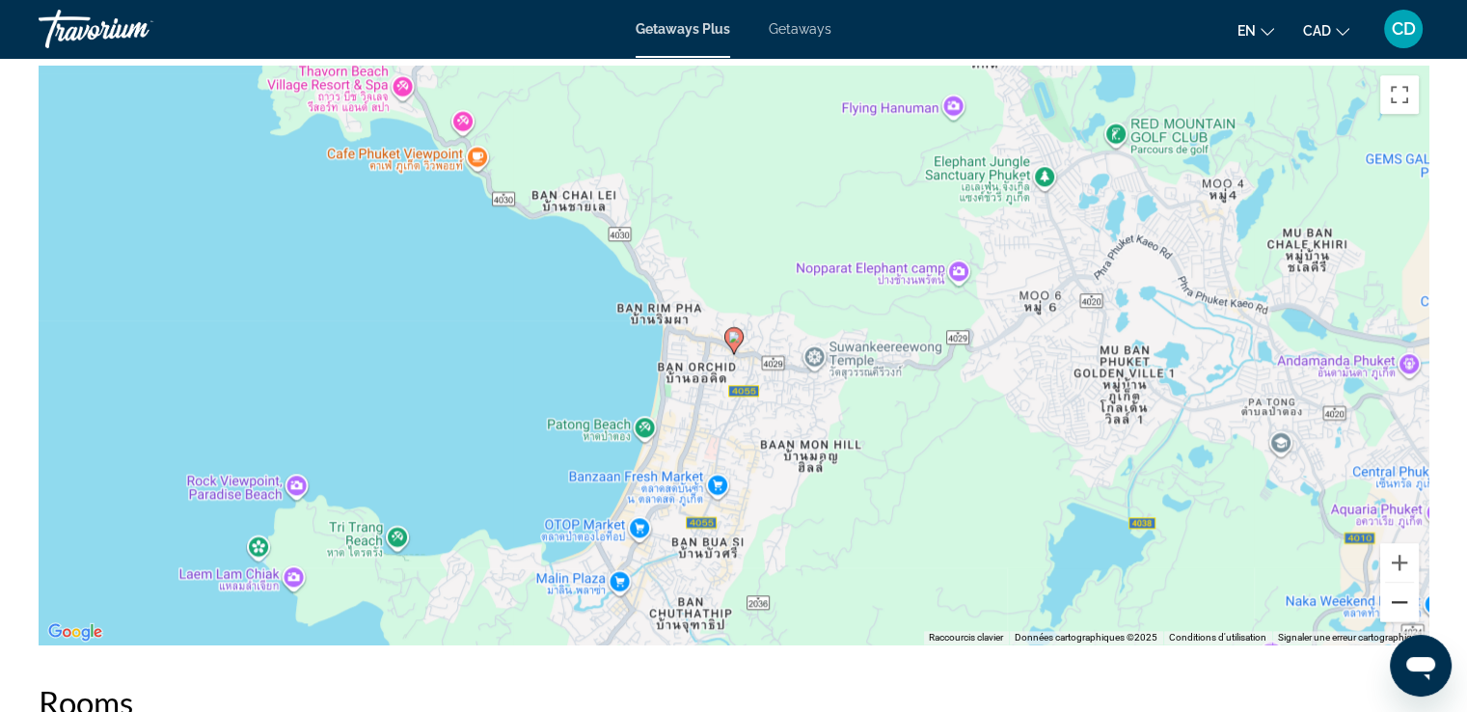
click at [1391, 595] on button "Zoom arrière" at bounding box center [1399, 602] width 39 height 39
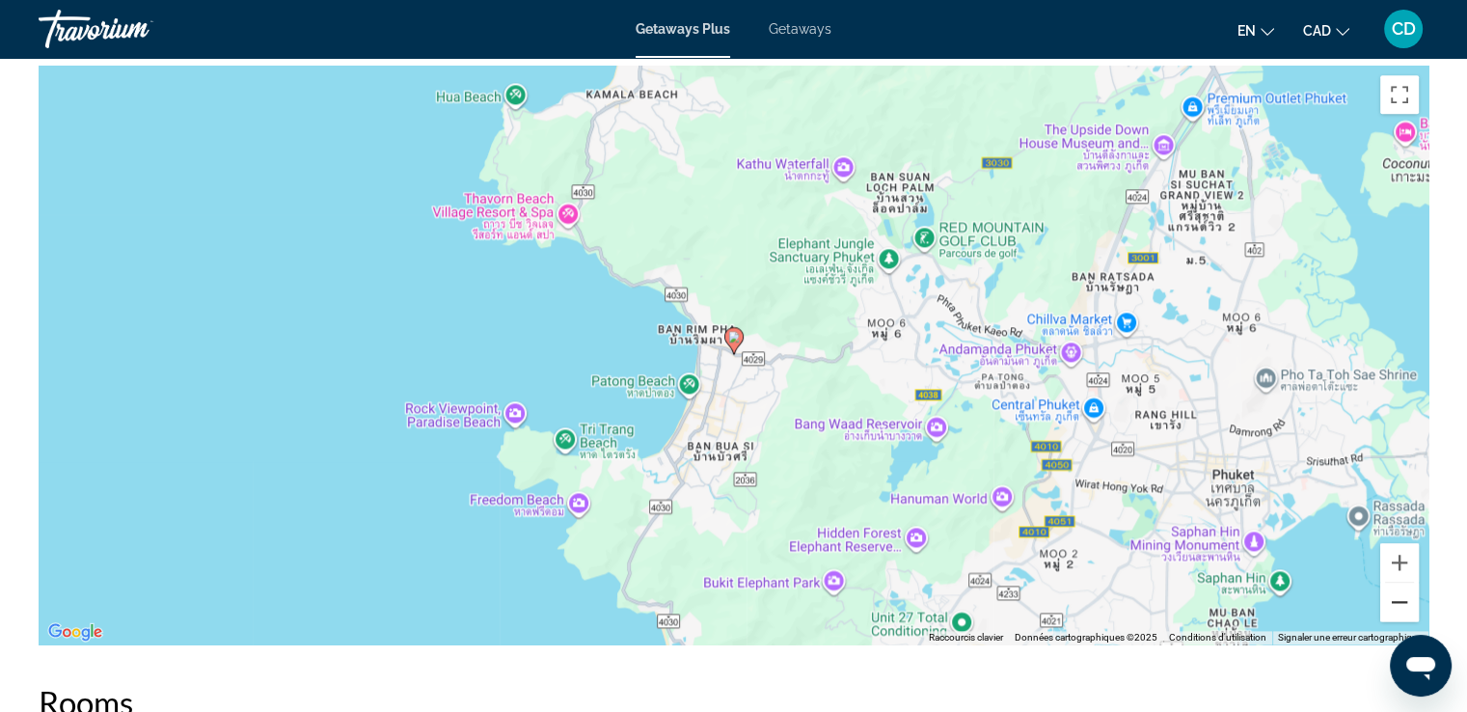
click at [1396, 599] on button "Zoom arrière" at bounding box center [1399, 602] width 39 height 39
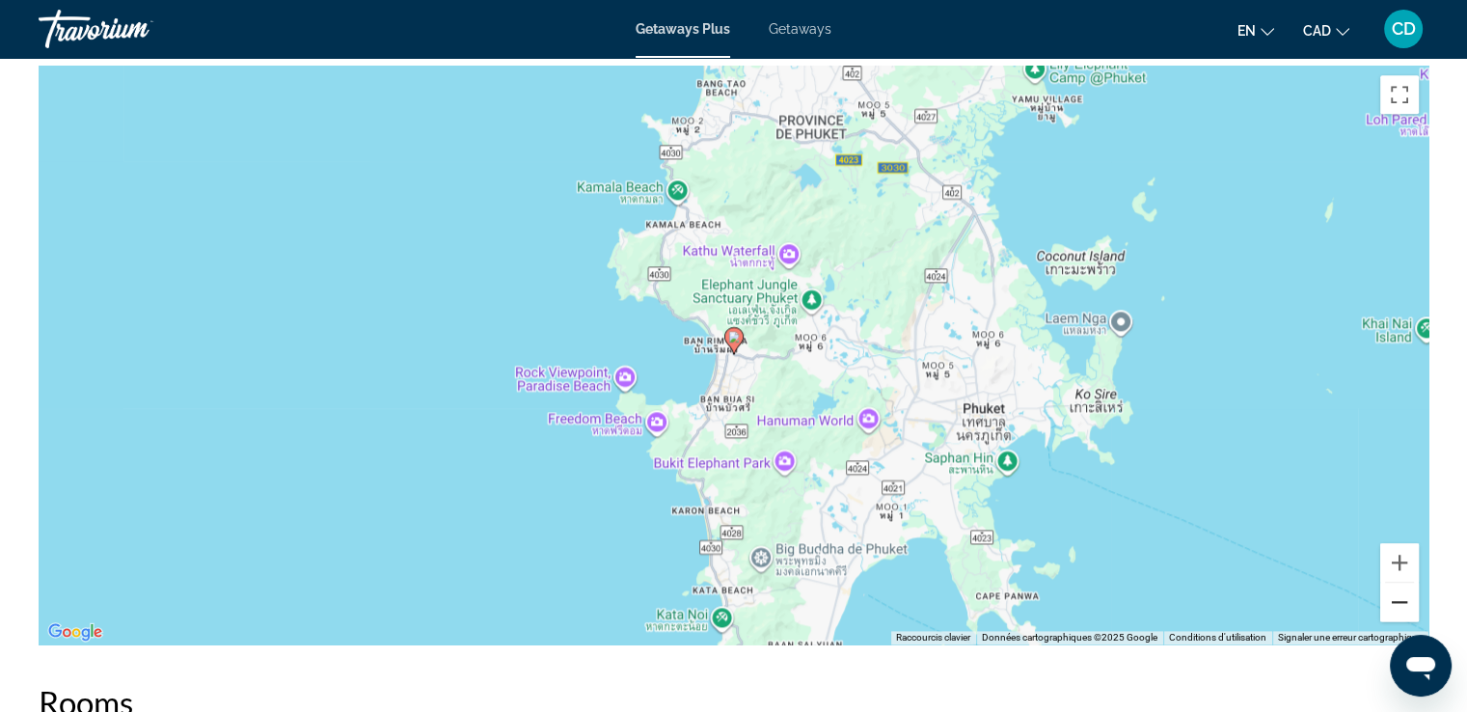
click at [1396, 609] on button "Zoom arrière" at bounding box center [1399, 602] width 39 height 39
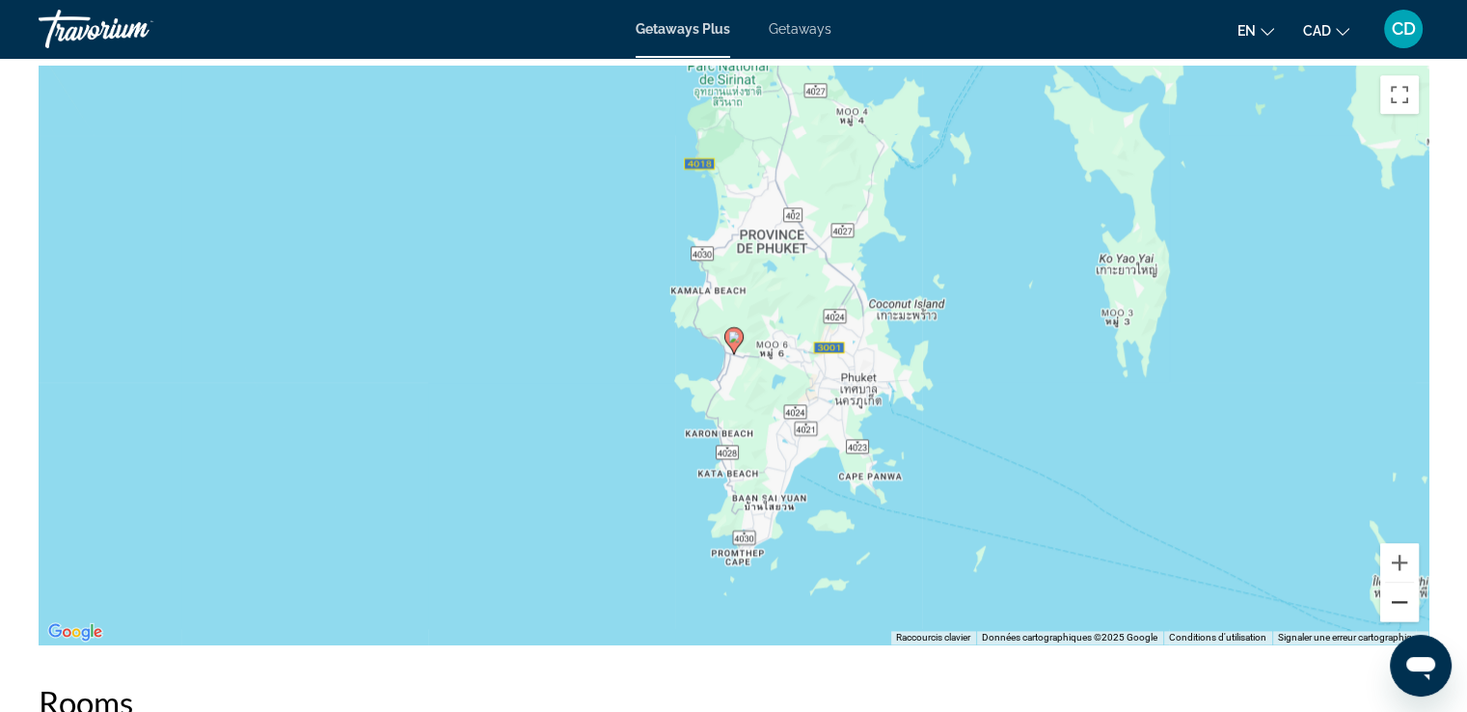
click at [1396, 609] on button "Zoom arrière" at bounding box center [1399, 602] width 39 height 39
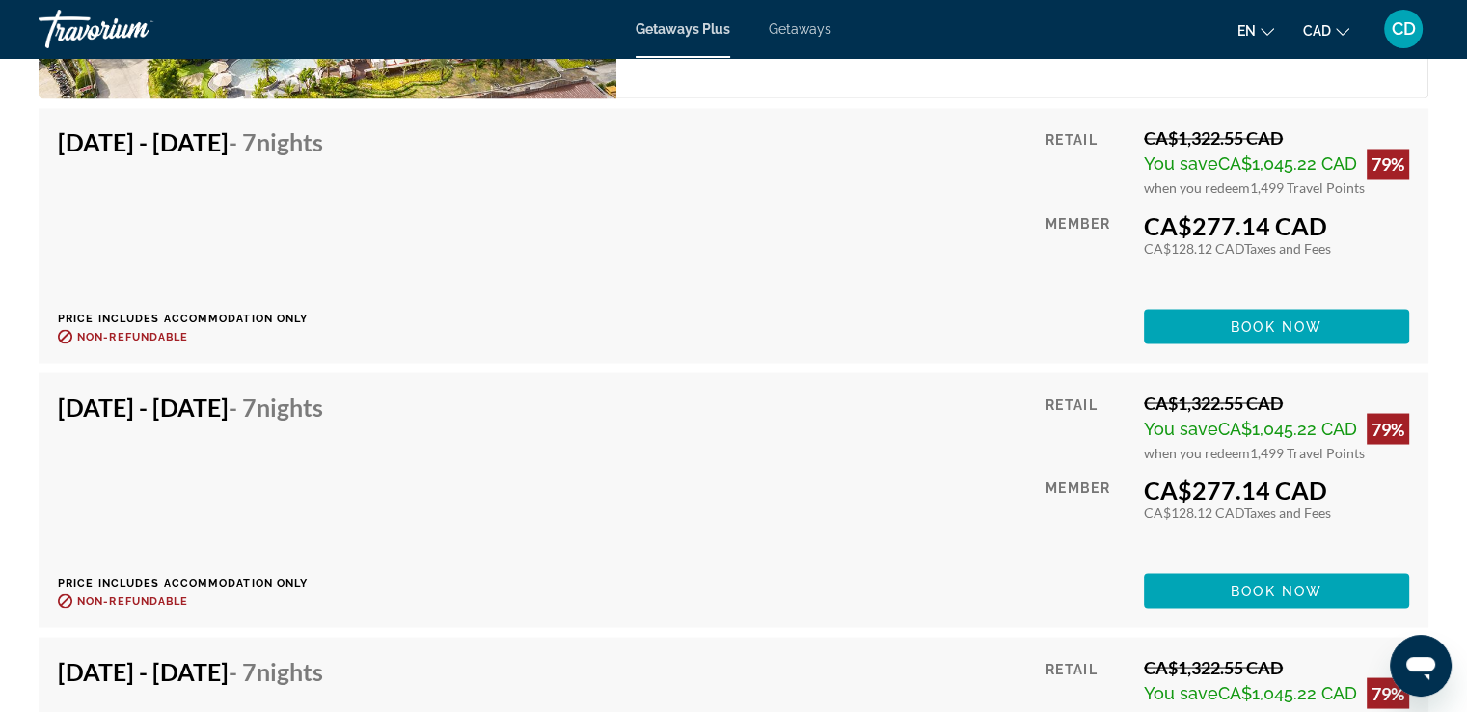
scroll to position [3479, 0]
